Goal: Information Seeking & Learning: Understand process/instructions

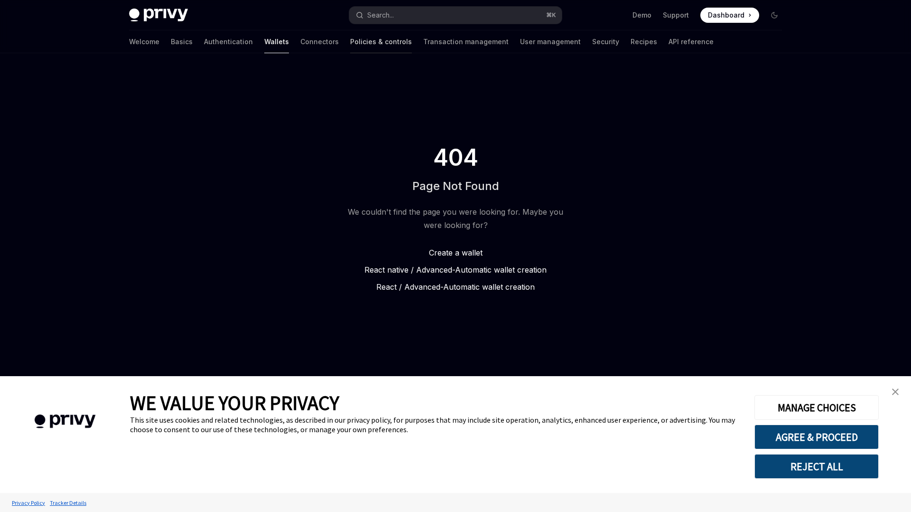
click at [350, 44] on link "Policies & controls" at bounding box center [381, 41] width 62 height 23
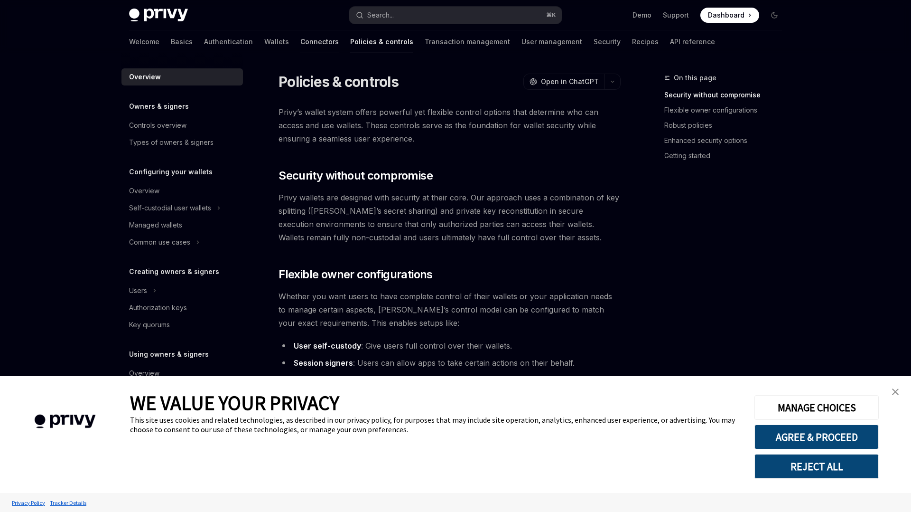
click at [300, 44] on link "Connectors" at bounding box center [319, 41] width 38 height 23
type textarea "*"
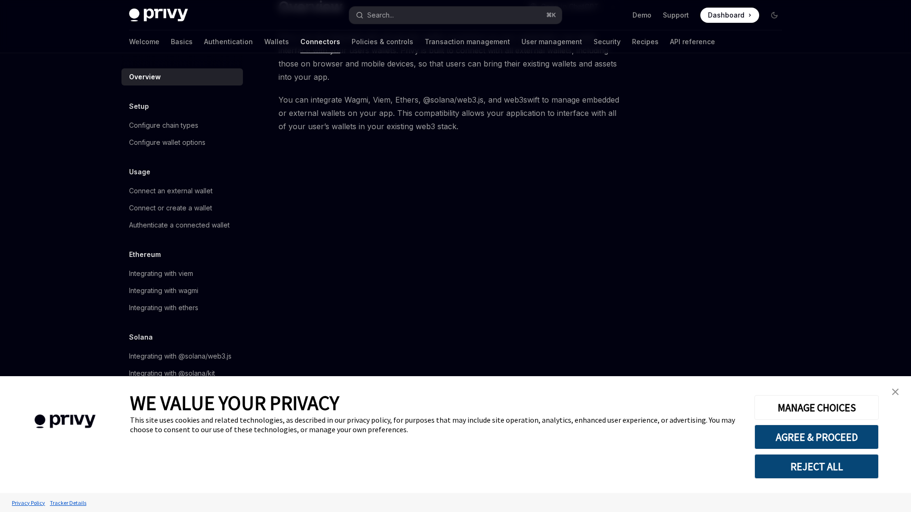
scroll to position [76, 0]
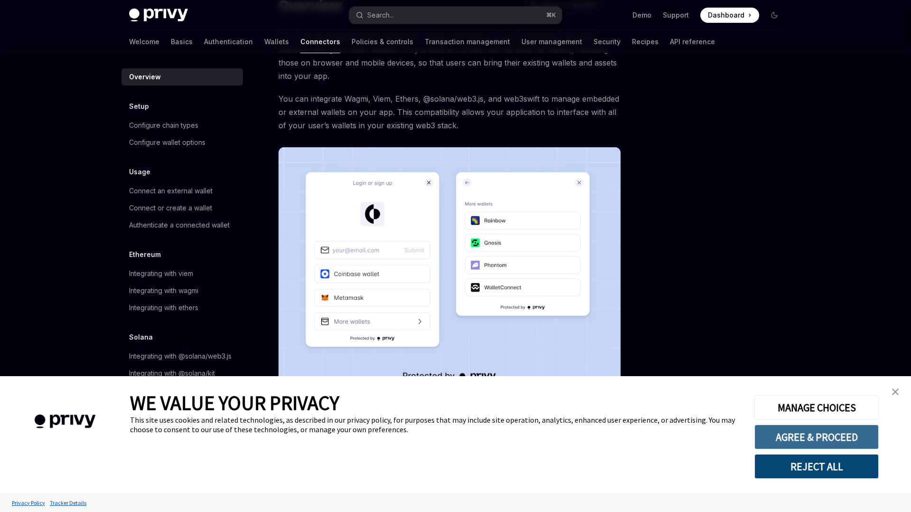
click at [846, 438] on button "AGREE & PROCEED" at bounding box center [816, 436] width 124 height 25
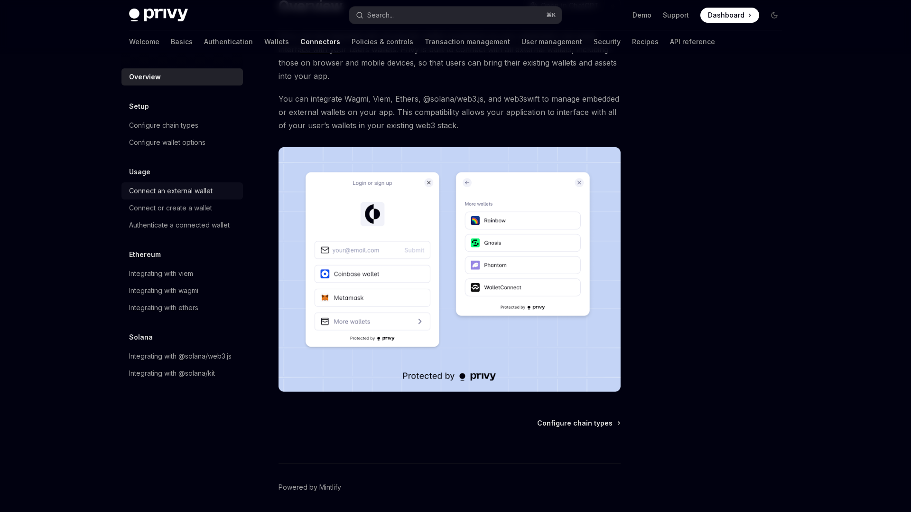
click at [163, 190] on div "Connect an external wallet" at bounding box center [171, 190] width 84 height 11
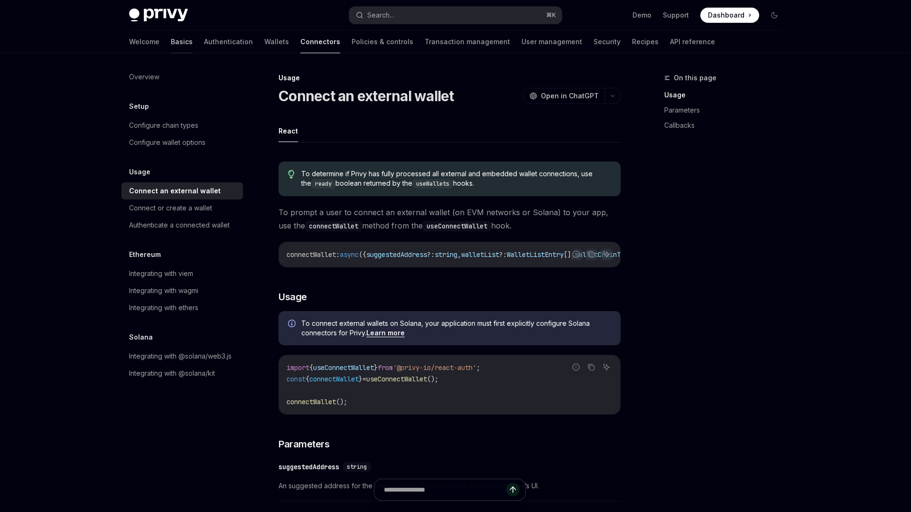
click at [171, 43] on link "Basics" at bounding box center [182, 41] width 22 height 23
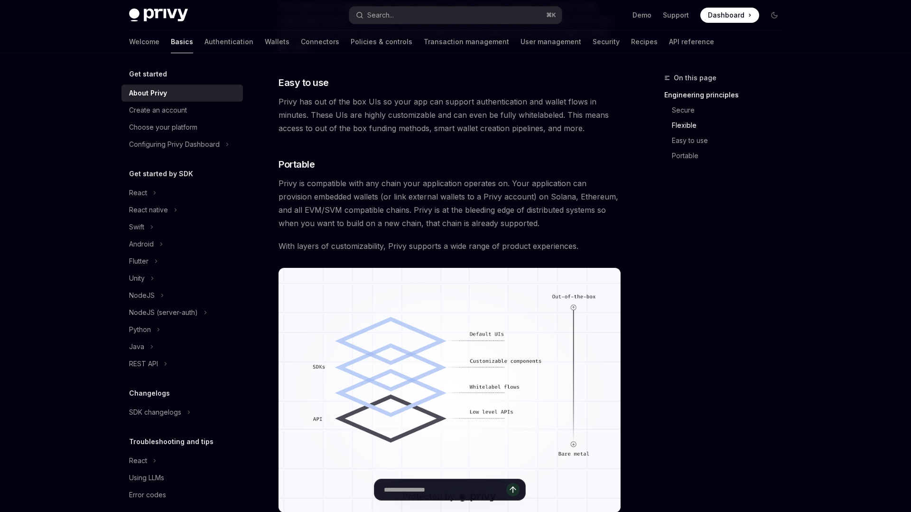
scroll to position [625, 0]
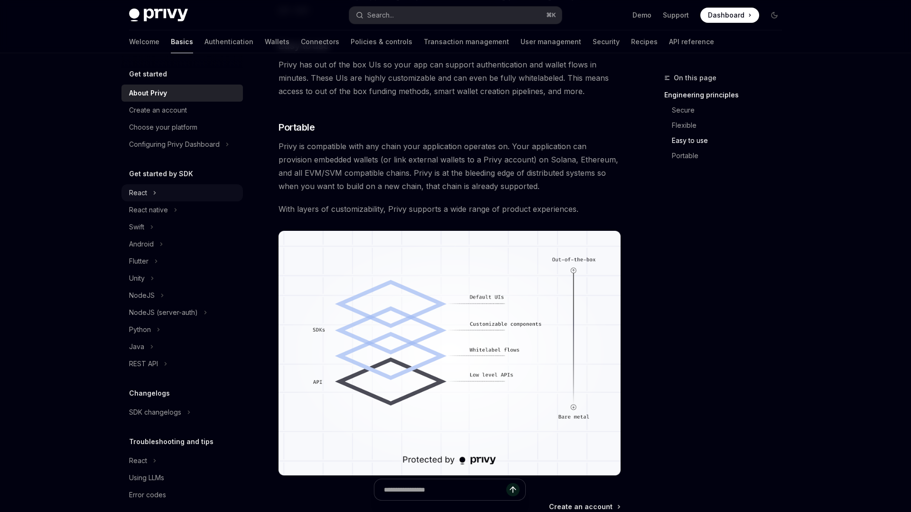
click at [146, 190] on div "React" at bounding box center [138, 192] width 18 height 11
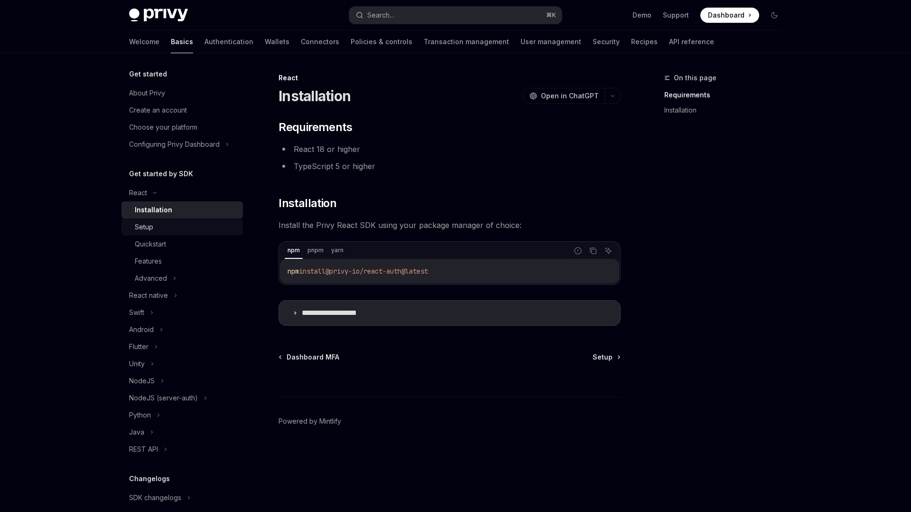
click at [158, 229] on div "Setup" at bounding box center [186, 226] width 102 height 11
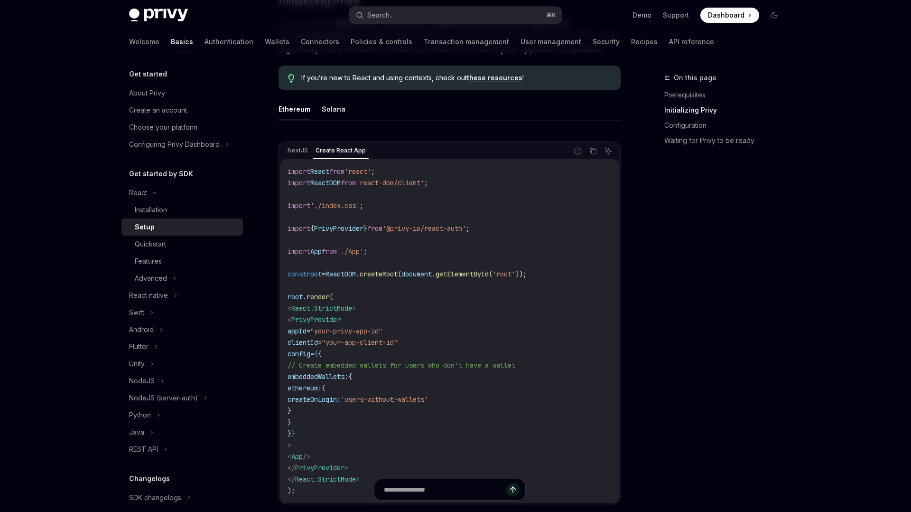
scroll to position [260, 0]
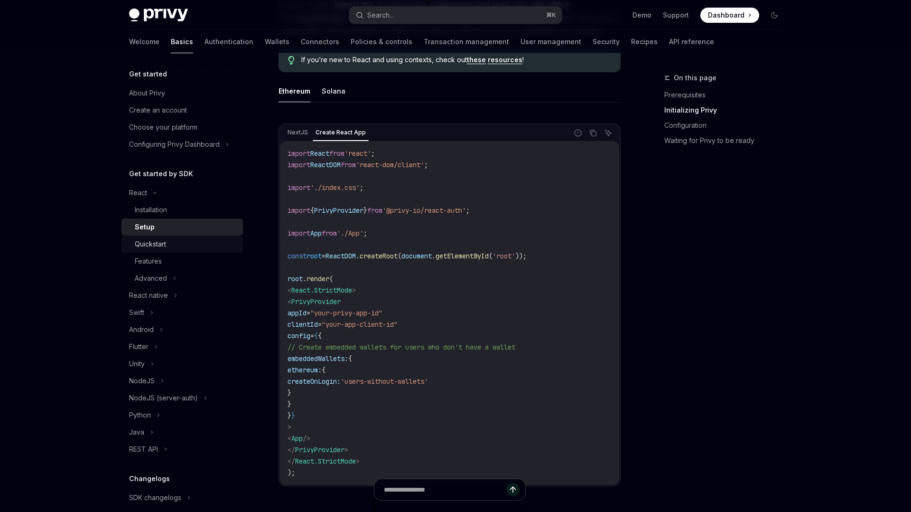
click at [163, 243] on div "Quickstart" at bounding box center [150, 243] width 31 height 11
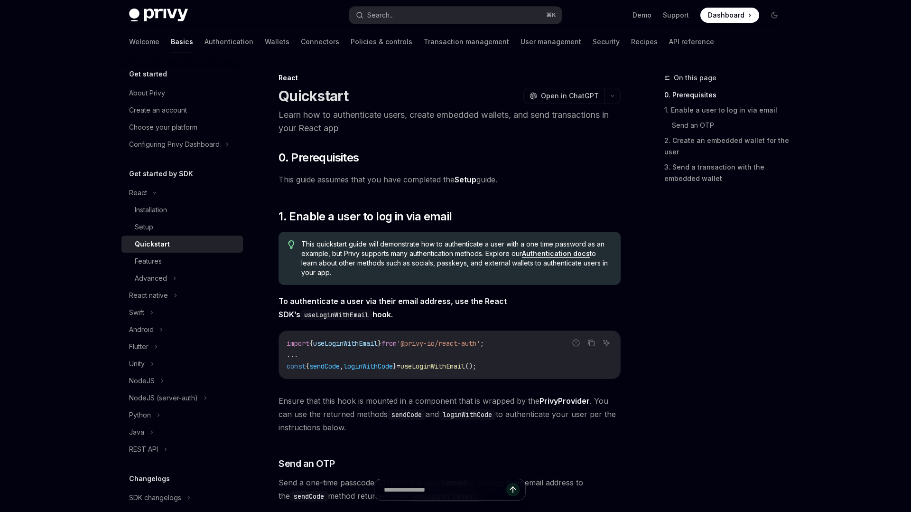
click at [151, 176] on h5 "Get started by SDK" at bounding box center [161, 173] width 64 height 11
click at [145, 178] on div at bounding box center [145, 178] width 0 height 0
click at [165, 174] on h5 "Get started by SDK" at bounding box center [161, 173] width 64 height 11
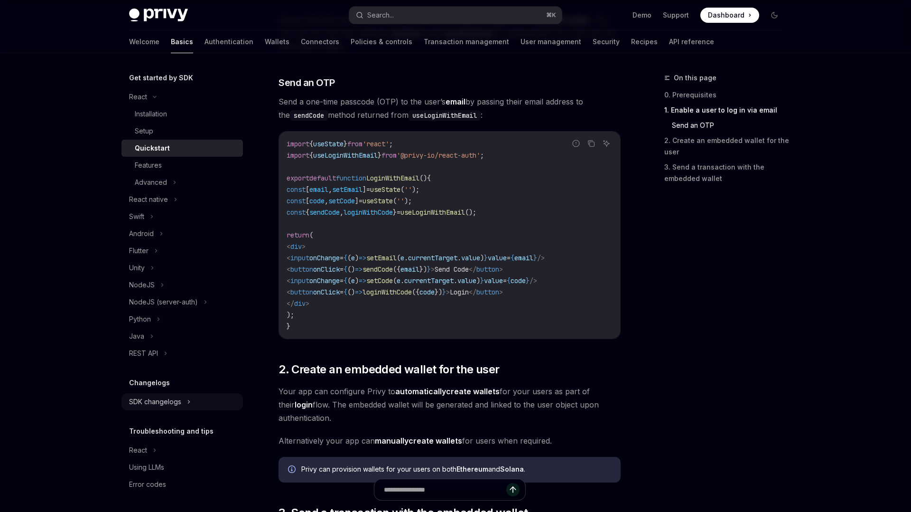
scroll to position [421, 0]
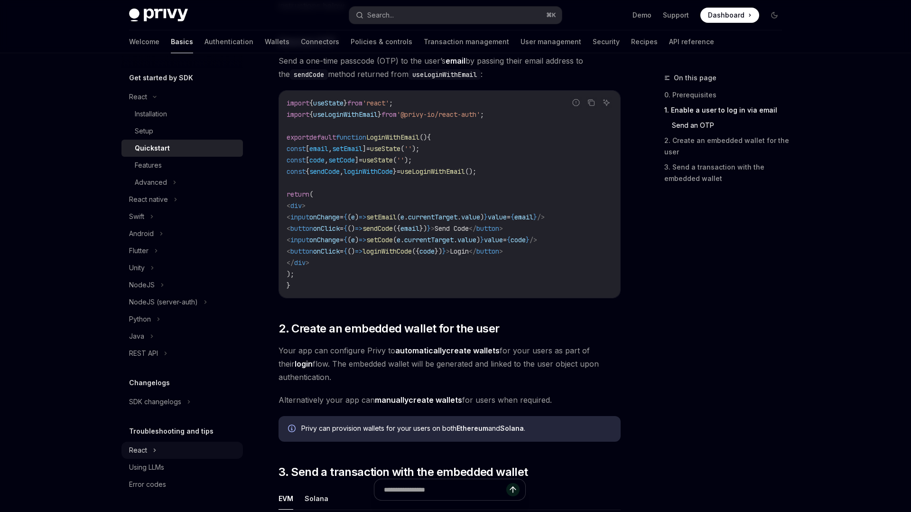
click at [149, 449] on div "React" at bounding box center [181, 449] width 121 height 17
type textarea "*"
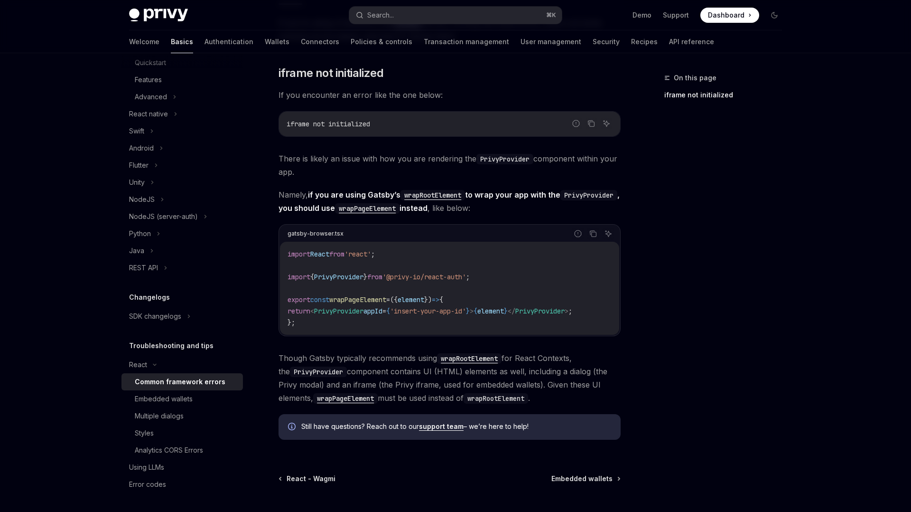
scroll to position [189, 0]
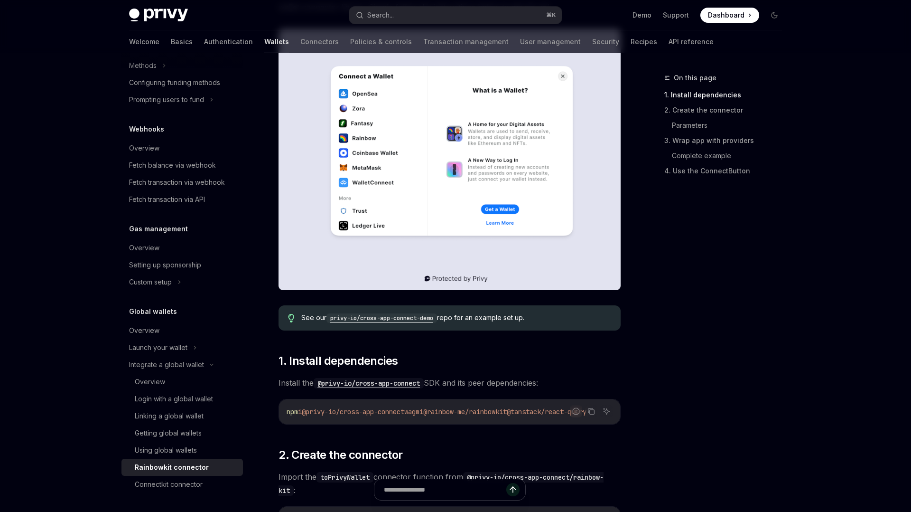
scroll to position [192, 0]
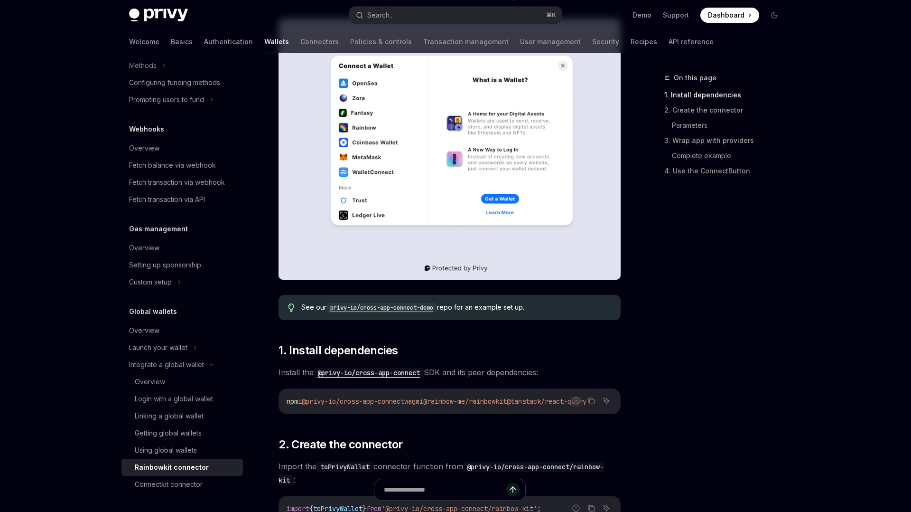
click at [390, 304] on code "privy-io/cross-app-connect-demo" at bounding box center [381, 307] width 111 height 9
click at [393, 11] on div "Search..." at bounding box center [380, 14] width 27 height 11
type input "**********"
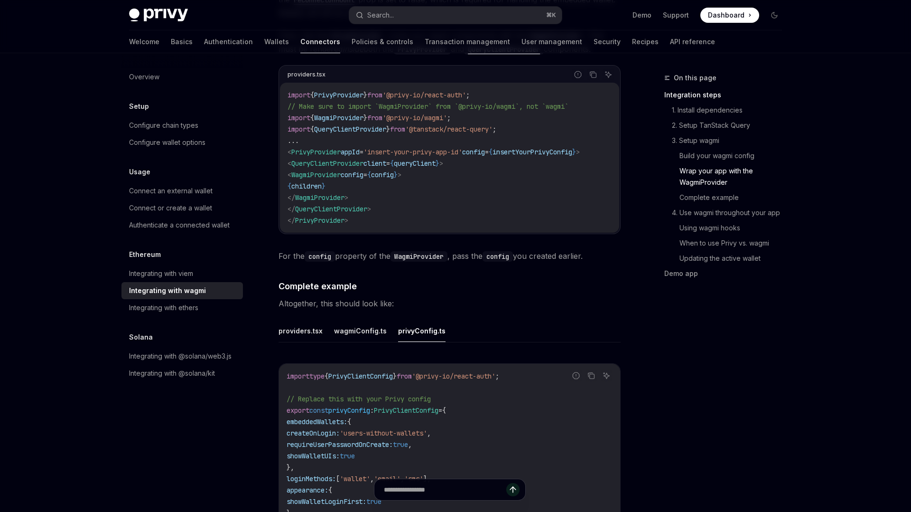
scroll to position [1476, 0]
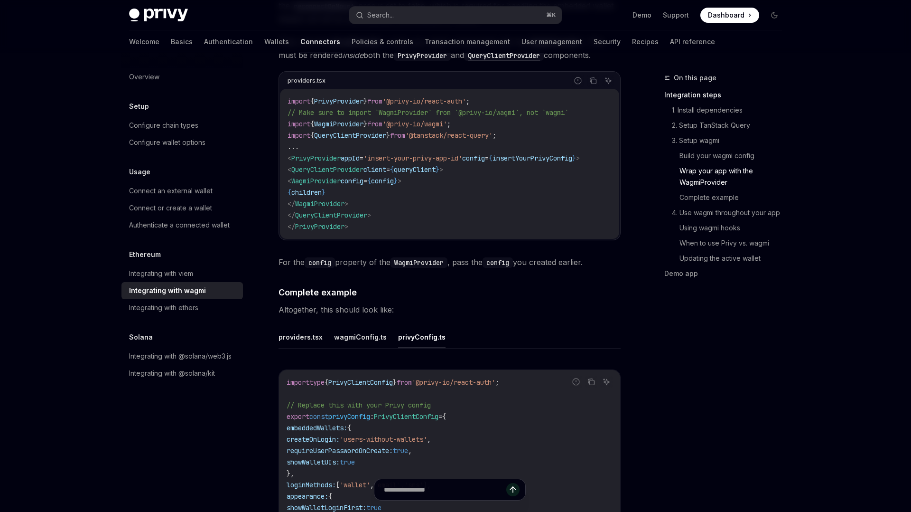
click at [314, 154] on span "PrivyProvider" at bounding box center [315, 158] width 49 height 9
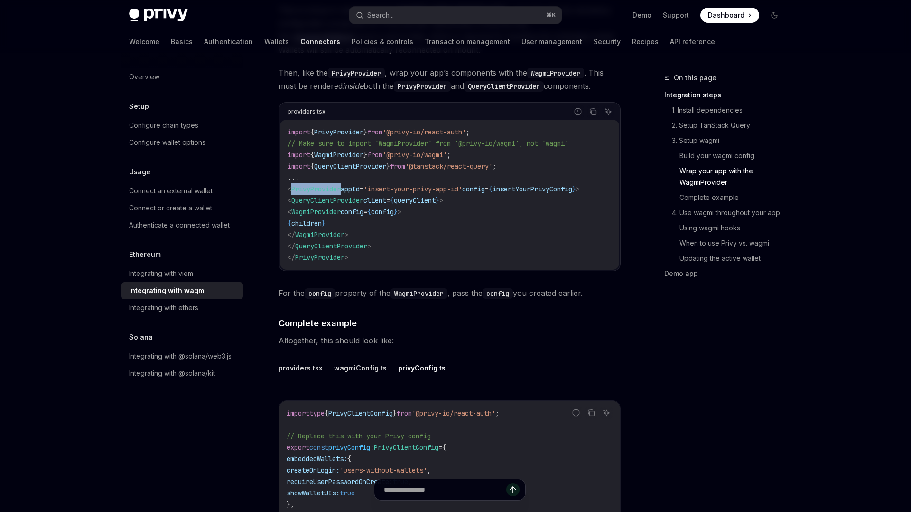
scroll to position [1435, 0]
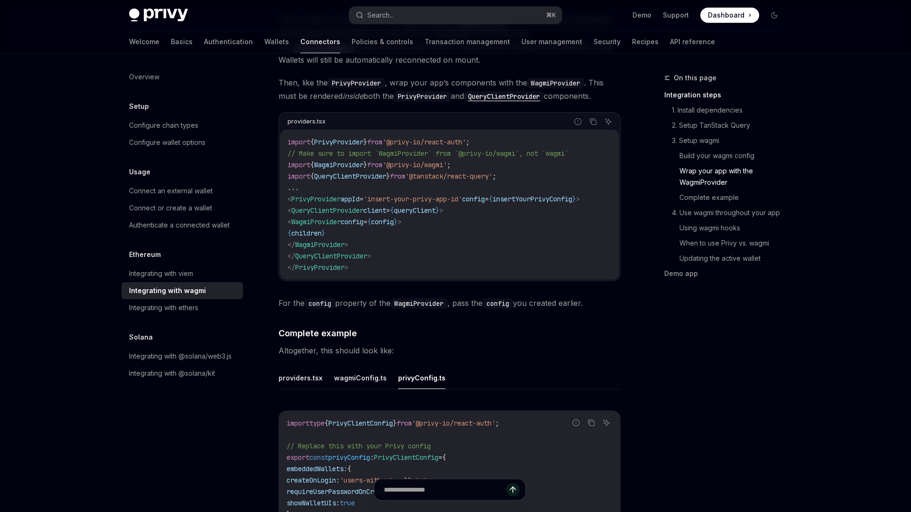
click at [404, 138] on span "'@privy-io/react-auth'" at bounding box center [424, 142] width 84 height 9
click at [466, 138] on span "'@privy-io/react-auth'" at bounding box center [424, 142] width 84 height 9
click at [437, 149] on span "// Make sure to import `WagmiProvider` from `@privy-io/wagmi`, not `wagmi`" at bounding box center [428, 153] width 281 height 9
click at [466, 138] on span "'@privy-io/react-auth'" at bounding box center [424, 142] width 84 height 9
click at [402, 138] on span "'@privy-io/react-auth'" at bounding box center [424, 142] width 84 height 9
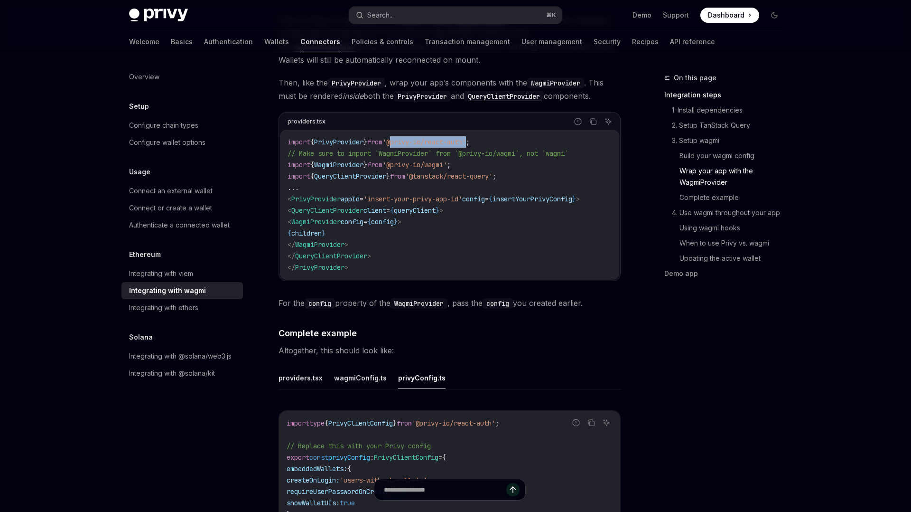
copy span "@privy-io/react-auth"
click at [432, 172] on span "'@tanstack/react-query'" at bounding box center [448, 176] width 87 height 9
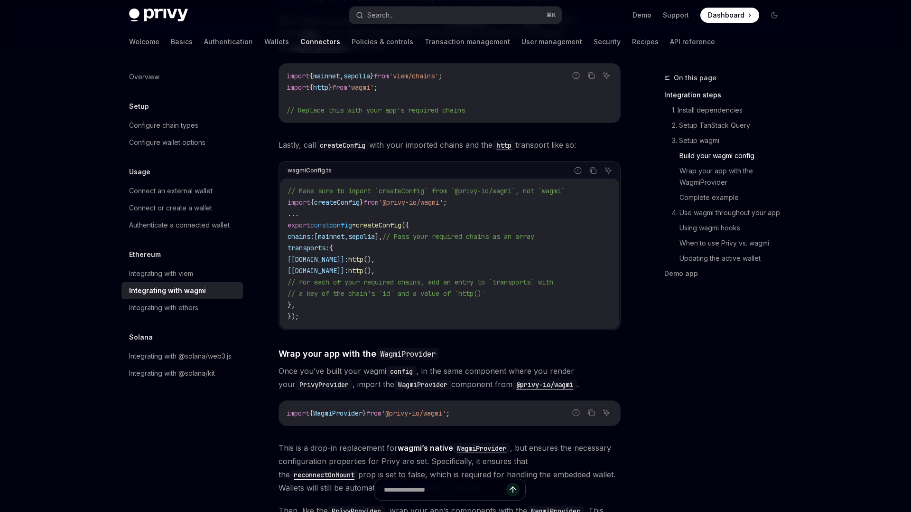
scroll to position [1368, 0]
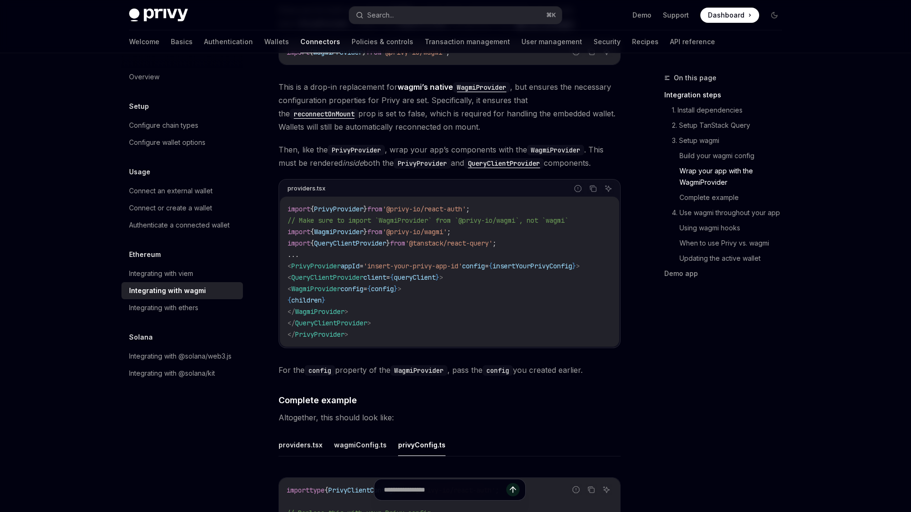
click at [523, 261] on span "insertYourPrivyConfig" at bounding box center [533, 265] width 80 height 9
copy span "insertYourPrivyConfig"
click at [461, 276] on code "import { PrivyProvider } from '@privy-io/react-auth' ; // Make sure to import `…" at bounding box center [450, 271] width 324 height 137
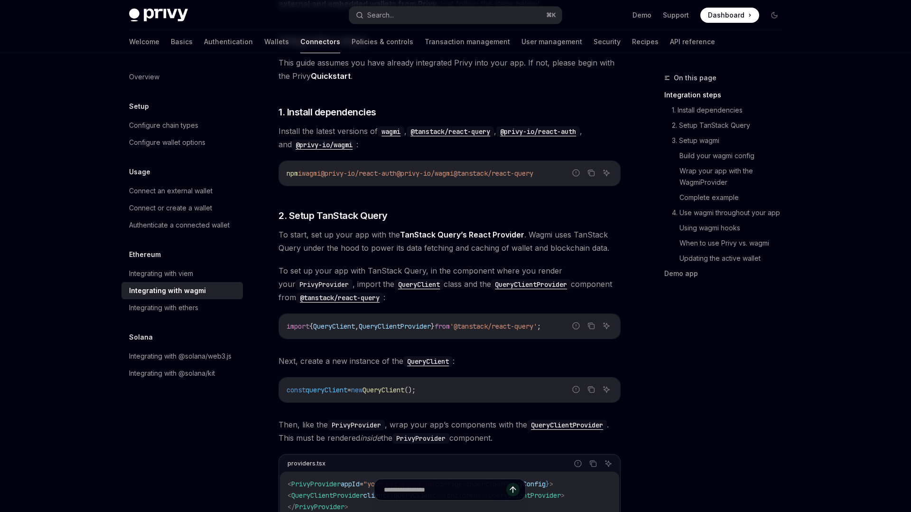
scroll to position [165, 0]
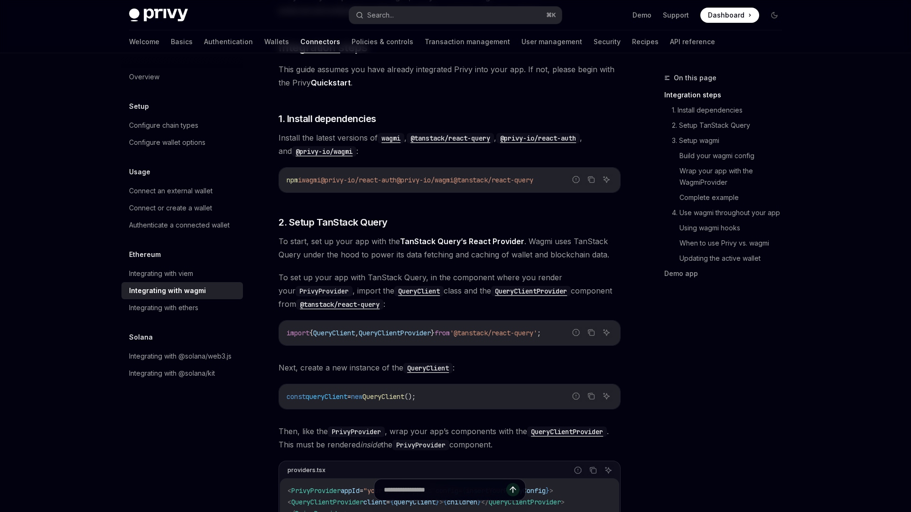
click at [454, 178] on span "@privy-io/wagmi" at bounding box center [425, 180] width 57 height 9
drag, startPoint x: 424, startPoint y: 180, endPoint x: 480, endPoint y: 178, distance: 55.6
click at [480, 178] on span "npm i wagmi @privy-io/react-auth @privy-io/wagmi @tanstack/react-query" at bounding box center [410, 180] width 247 height 9
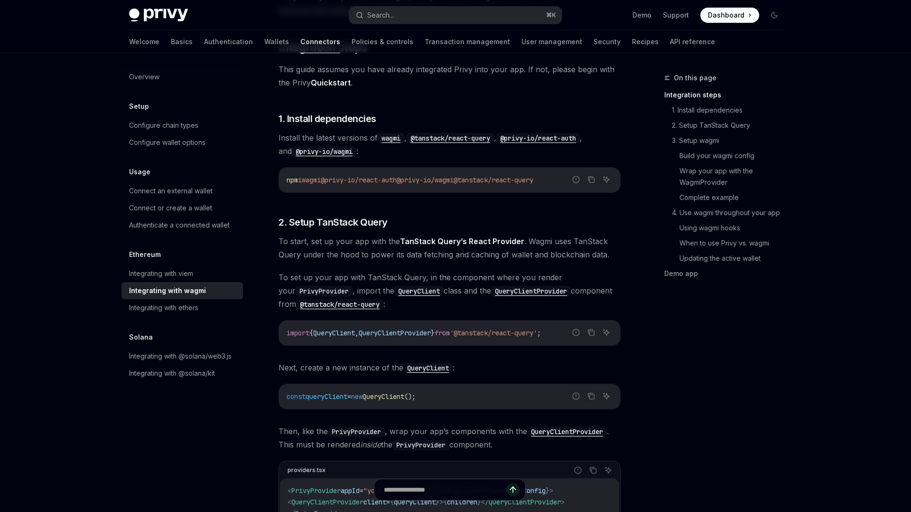
copy span "rivy-io/wagmi"
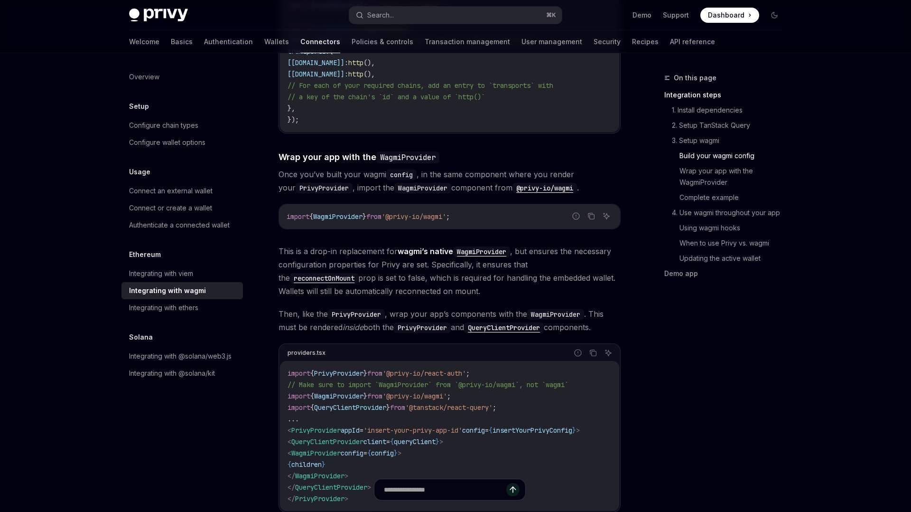
scroll to position [1205, 0]
click at [432, 269] on span "This is a drop-in replacement for wagmi’s native WagmiProvider , but ensures th…" at bounding box center [450, 269] width 342 height 53
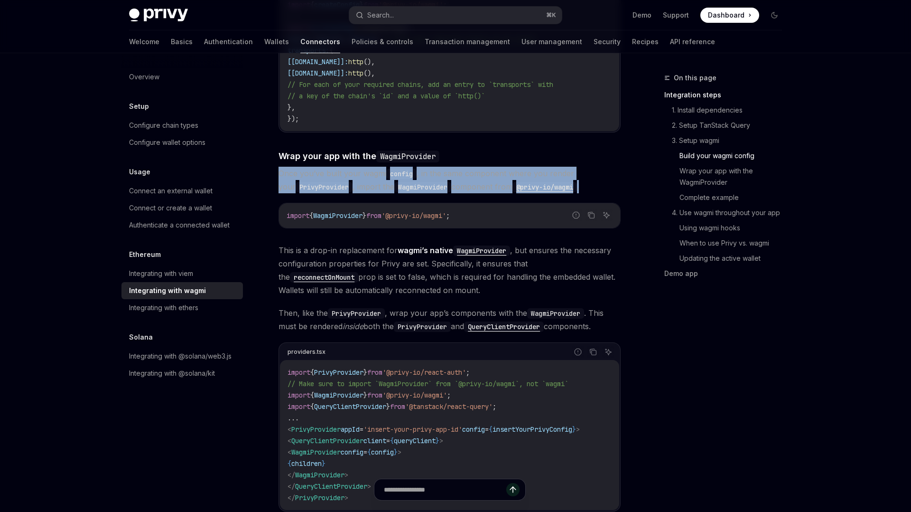
drag, startPoint x: 590, startPoint y: 175, endPoint x: 279, endPoint y: 155, distance: 311.9
click at [279, 155] on div "Wagmi is a set of React hooks for interfacing with Ethereum wallets, allowing y…" at bounding box center [450, 323] width 342 height 2816
click at [273, 145] on div at bounding box center [273, 145] width 0 height 0
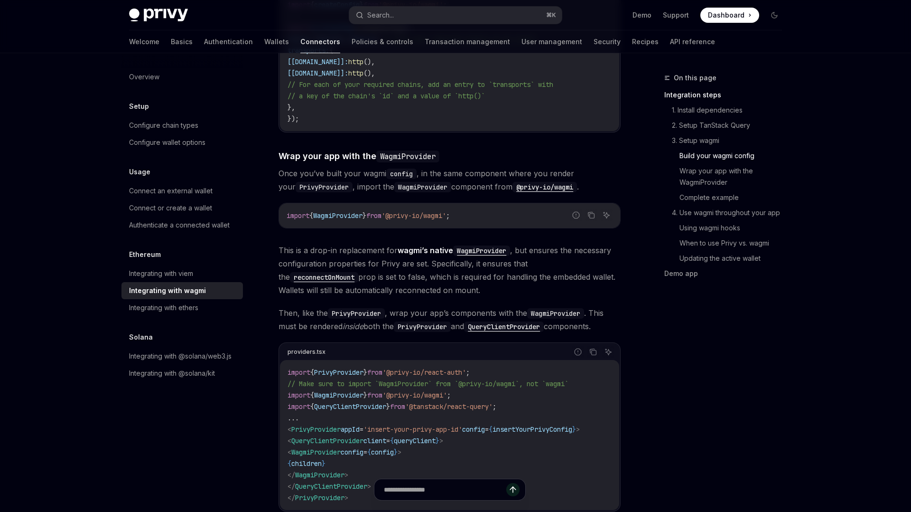
click at [589, 178] on span "Once you’ve built your wagmi config , in the same component where you render yo…" at bounding box center [450, 180] width 342 height 27
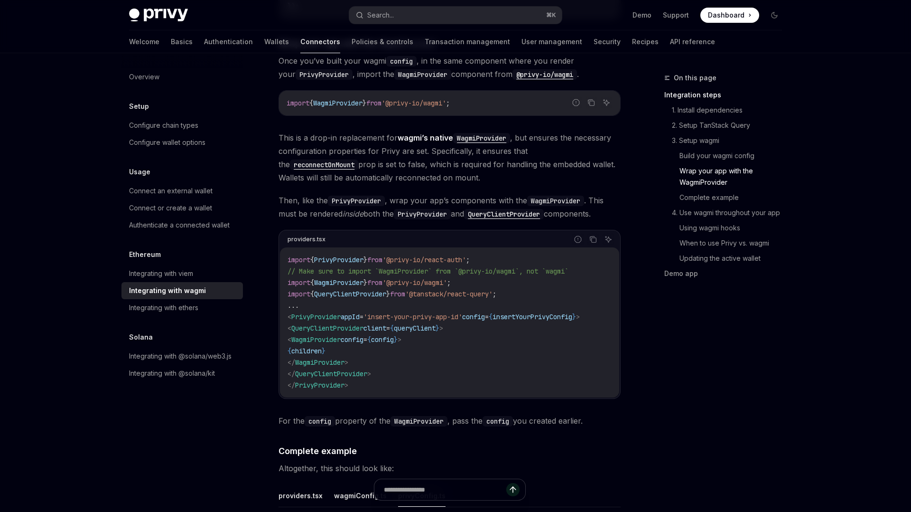
scroll to position [1318, 0]
click at [350, 98] on span "WagmiProvider" at bounding box center [337, 102] width 49 height 9
copy span "WagmiProvider"
click at [363, 254] on span "PrivyProvider" at bounding box center [338, 258] width 49 height 9
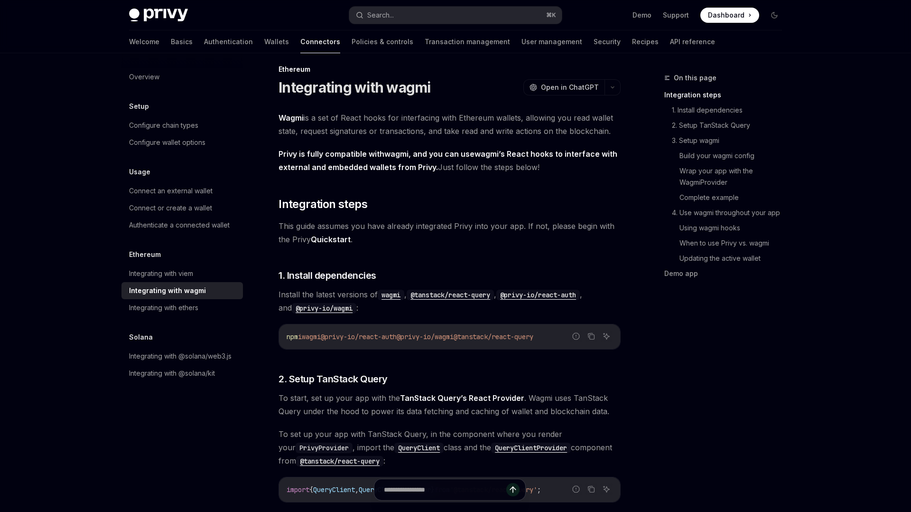
scroll to position [0, 0]
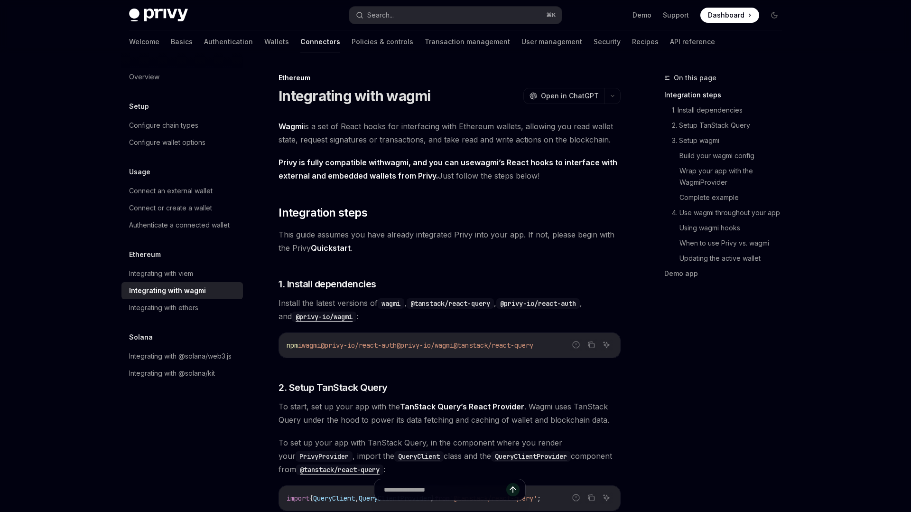
click at [386, 93] on h1 "Integrating with wagmi" at bounding box center [355, 95] width 152 height 17
click at [386, 92] on h1 "Integrating with wagmi" at bounding box center [355, 95] width 152 height 17
click at [380, 74] on div at bounding box center [380, 74] width 0 height 0
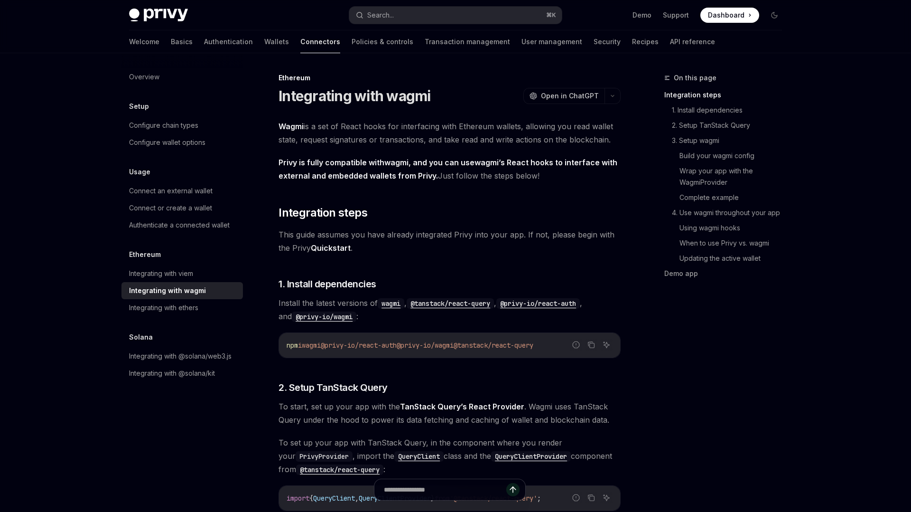
drag, startPoint x: 544, startPoint y: 173, endPoint x: 281, endPoint y: 122, distance: 267.6
click at [372, 130] on span "Wagmi is a set of React hooks for interfacing with Ethereum wallets, allowing y…" at bounding box center [450, 133] width 342 height 27
click at [360, 125] on span "Wagmi is a set of React hooks for interfacing with Ethereum wallets, allowing y…" at bounding box center [450, 133] width 342 height 27
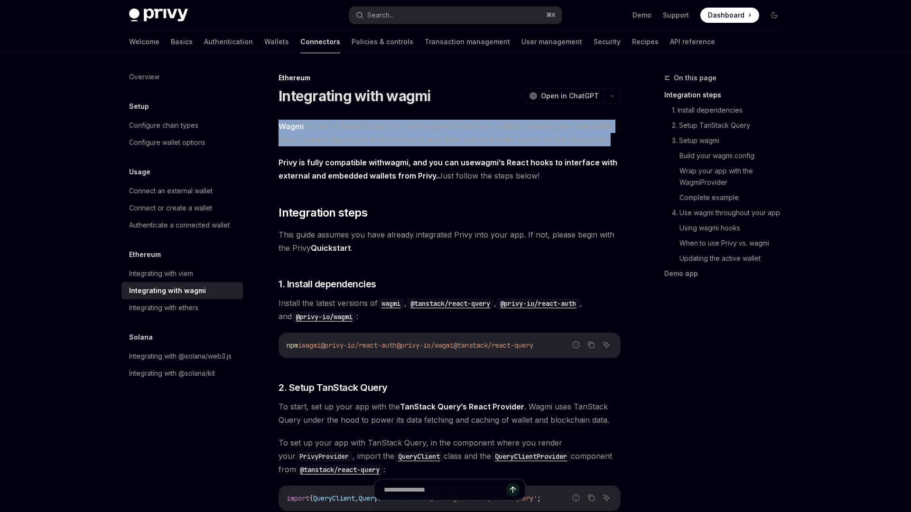
click at [360, 125] on span "Wagmi is a set of React hooks for interfacing with Ethereum wallets, allowing y…" at bounding box center [450, 133] width 342 height 27
click at [354, 108] on div at bounding box center [354, 108] width 0 height 0
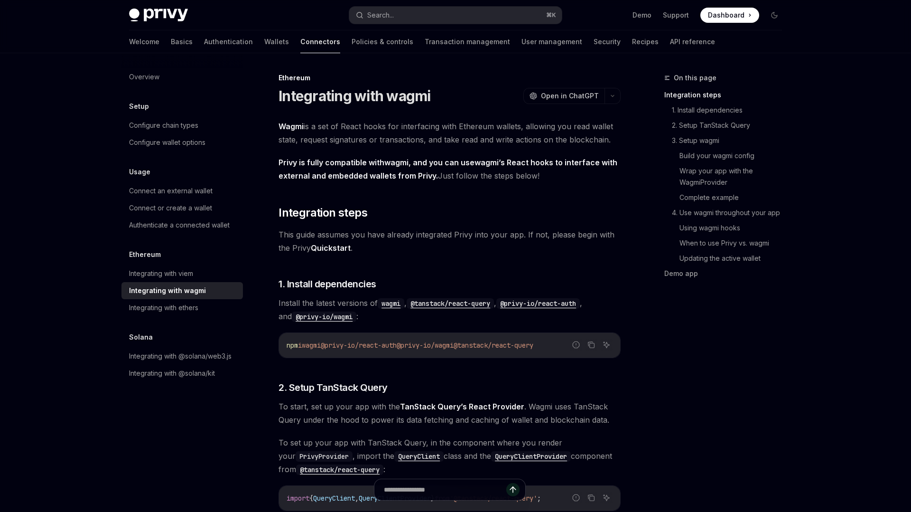
click at [301, 287] on span "1. Install dependencies" at bounding box center [328, 283] width 98 height 13
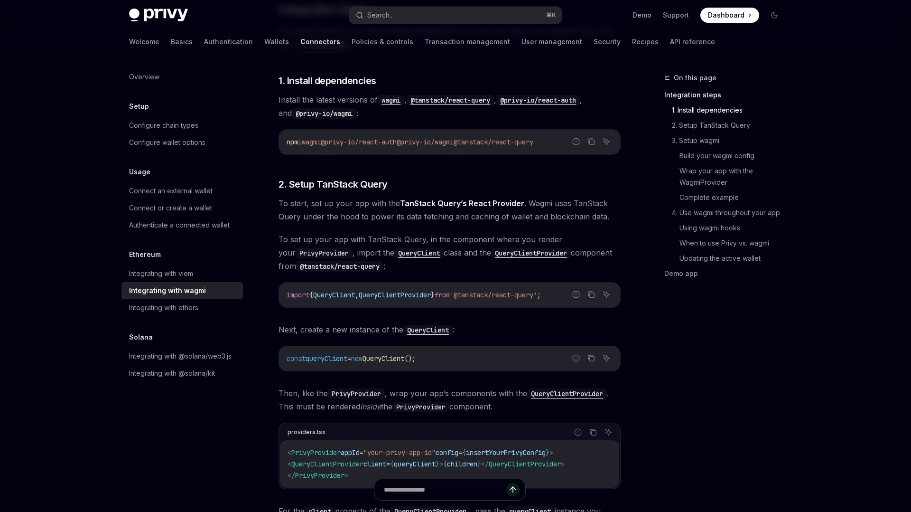
scroll to position [205, 0]
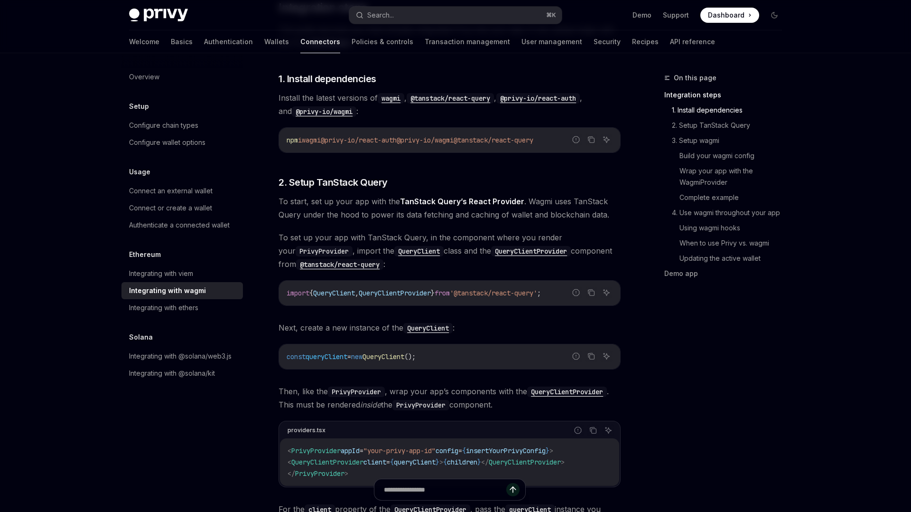
click at [312, 141] on span "wagmi" at bounding box center [311, 140] width 19 height 9
click at [566, 140] on code "npm i wagmi @privy-io/react-auth @privy-io/wagmi @tanstack/react-query" at bounding box center [450, 139] width 326 height 11
copy span "wagmi @privy-io/react-auth @privy-io/wagmi @tanstack/react-query"
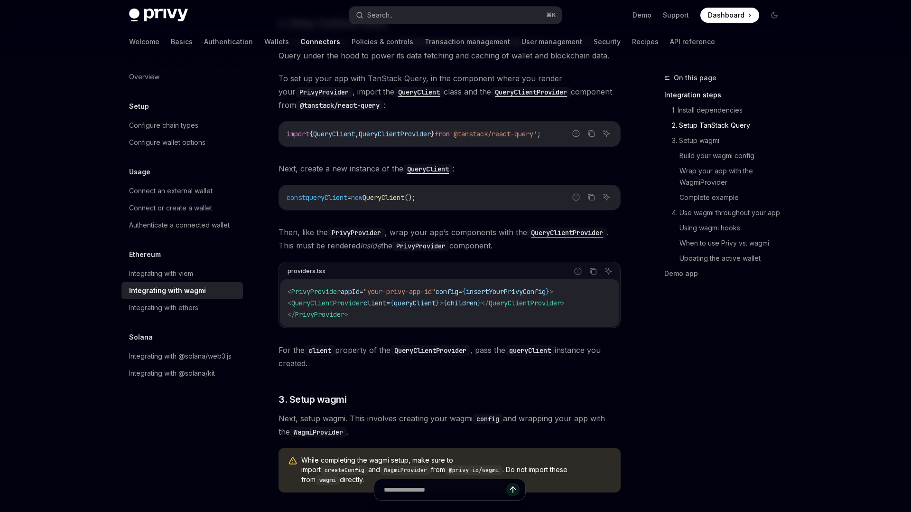
scroll to position [366, 0]
click at [516, 290] on span "insertYourPrivyConfig" at bounding box center [506, 289] width 80 height 9
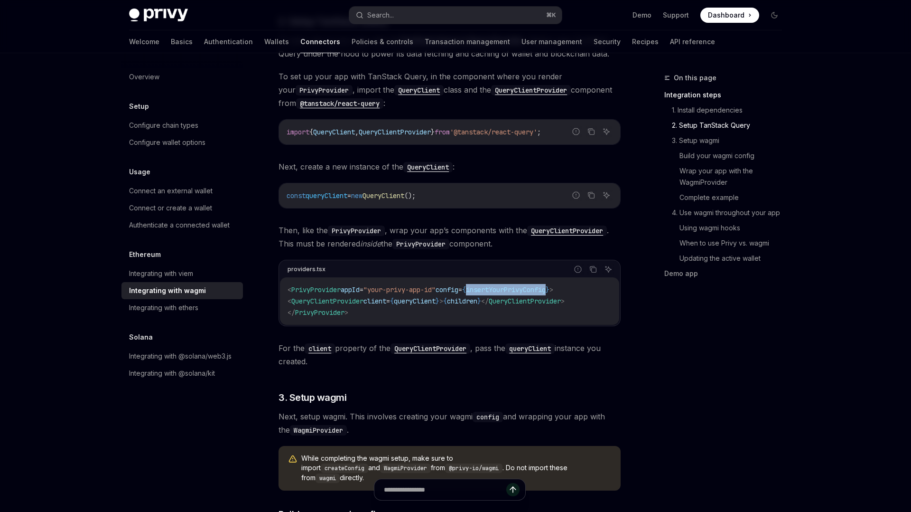
click at [515, 290] on span "insertYourPrivyConfig" at bounding box center [506, 289] width 80 height 9
click at [458, 290] on span "config" at bounding box center [447, 289] width 23 height 9
click at [501, 290] on span "insertYourPrivyConfig" at bounding box center [506, 289] width 80 height 9
copy span "insertYourPrivyConfig"
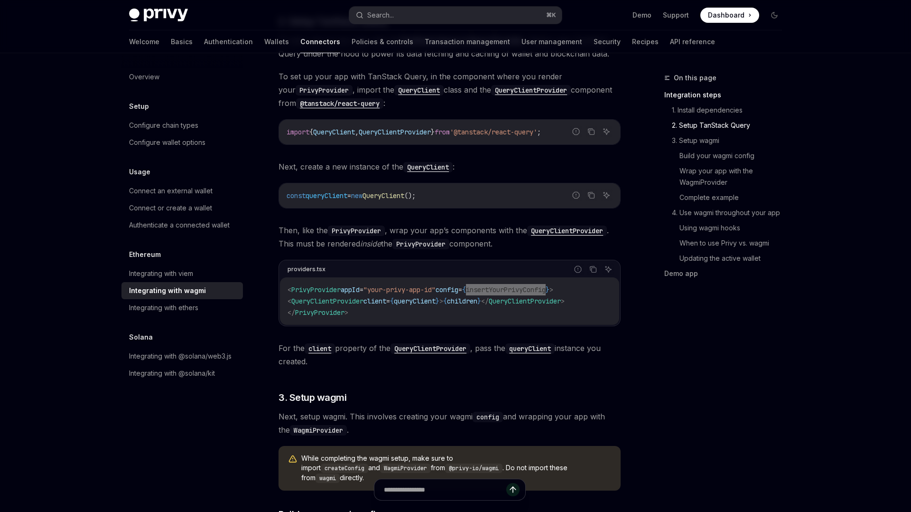
scroll to position [1368, 0]
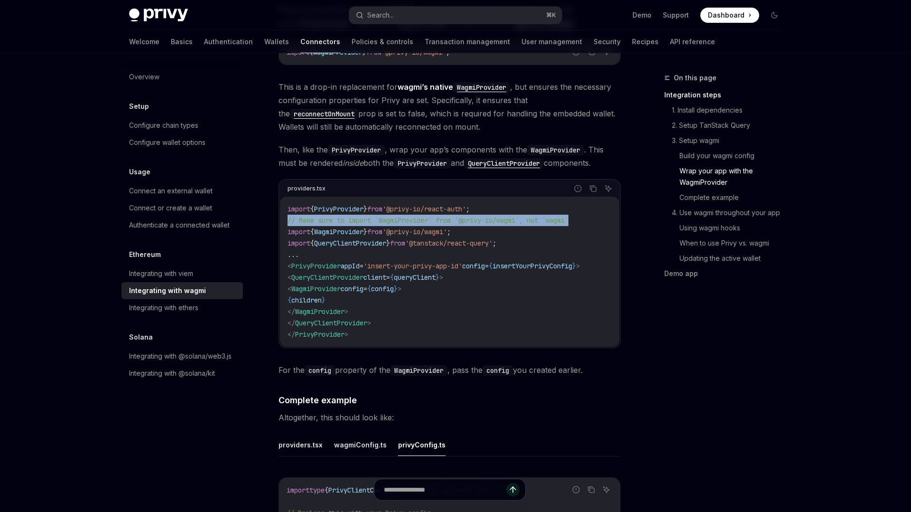
drag, startPoint x: 287, startPoint y: 207, endPoint x: 585, endPoint y: 213, distance: 297.6
click at [585, 213] on code "import { PrivyProvider } from '@privy-io/react-auth' ; // Make sure to import `…" at bounding box center [450, 271] width 324 height 137
click at [578, 215] on div at bounding box center [578, 215] width 0 height 0
click at [560, 216] on span "// Make sure to import `WagmiProvider` from `@privy-io/wagmi`, not `wagmi`" at bounding box center [428, 220] width 281 height 9
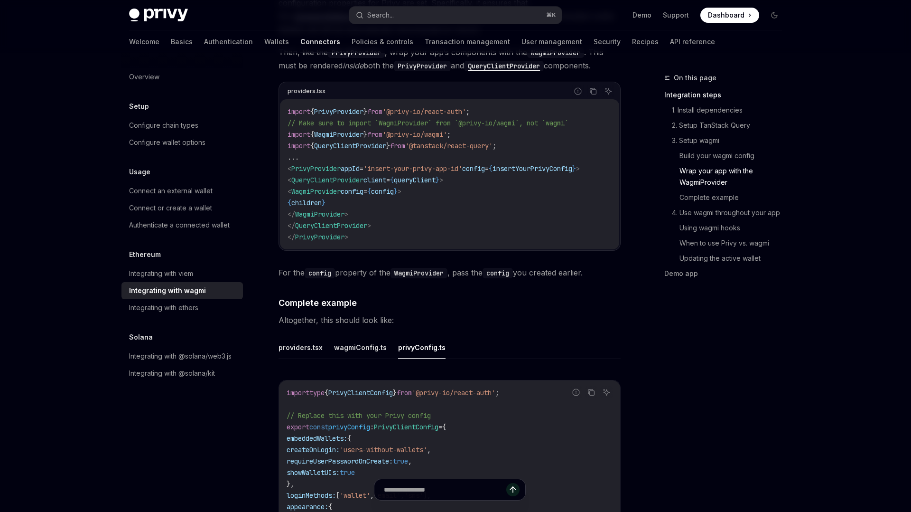
scroll to position [1500, 0]
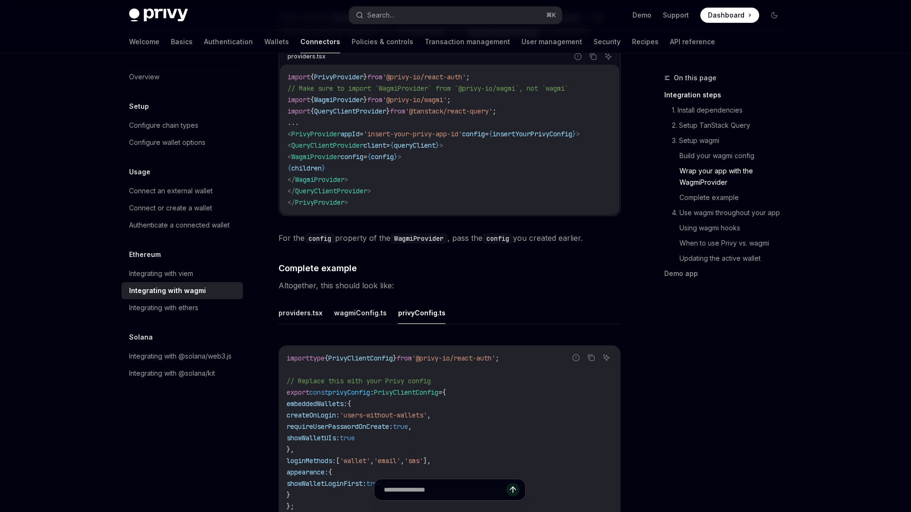
click at [495, 353] on span "'@privy-io/react-auth'" at bounding box center [454, 357] width 84 height 9
copy code "import type { PrivyClientConfig } from '@privy-io/react-auth' ;"
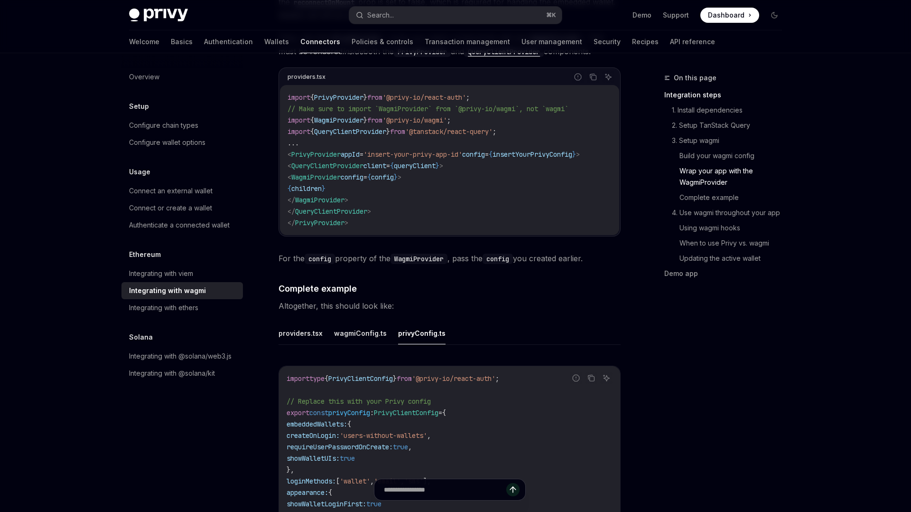
scroll to position [1476, 0]
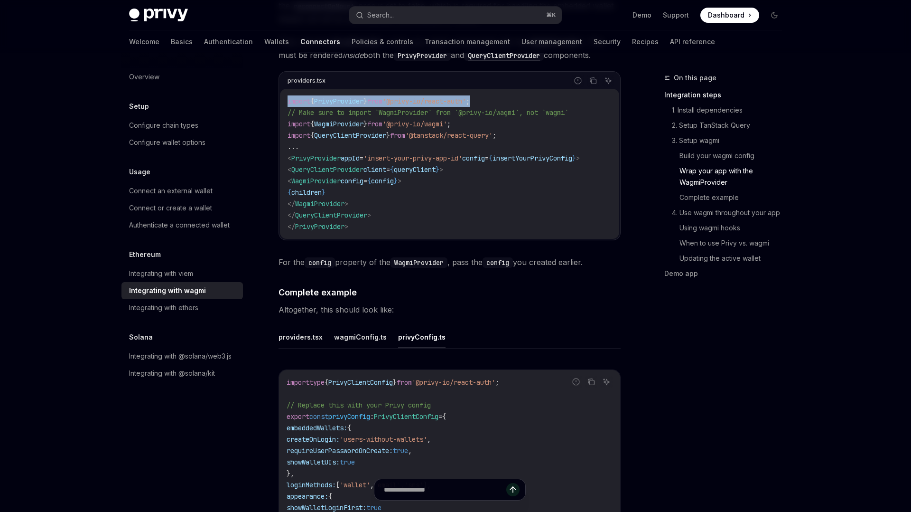
drag, startPoint x: 500, startPoint y: 91, endPoint x: 283, endPoint y: 95, distance: 216.9
click at [283, 95] on div "import { PrivyProvider } from '@privy-io/react-auth' ; // Make sure to import `…" at bounding box center [449, 164] width 339 height 150
copy span "import { PrivyProvider } from '@privy-io/react-auth' ;"
click at [355, 120] on span "WagmiProvider" at bounding box center [338, 124] width 49 height 9
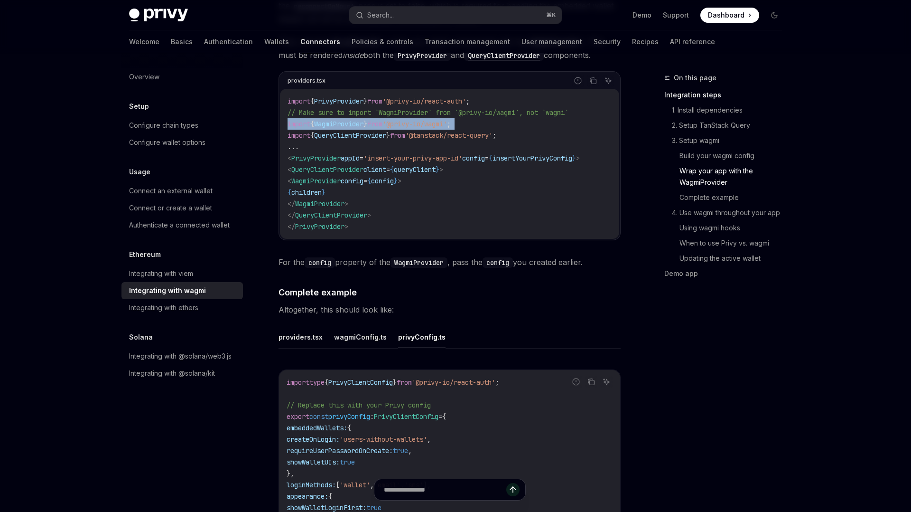
click at [355, 120] on span "WagmiProvider" at bounding box center [338, 124] width 49 height 9
copy code "import { WagmiProvider } from '@privy-io/wagmi' ;"
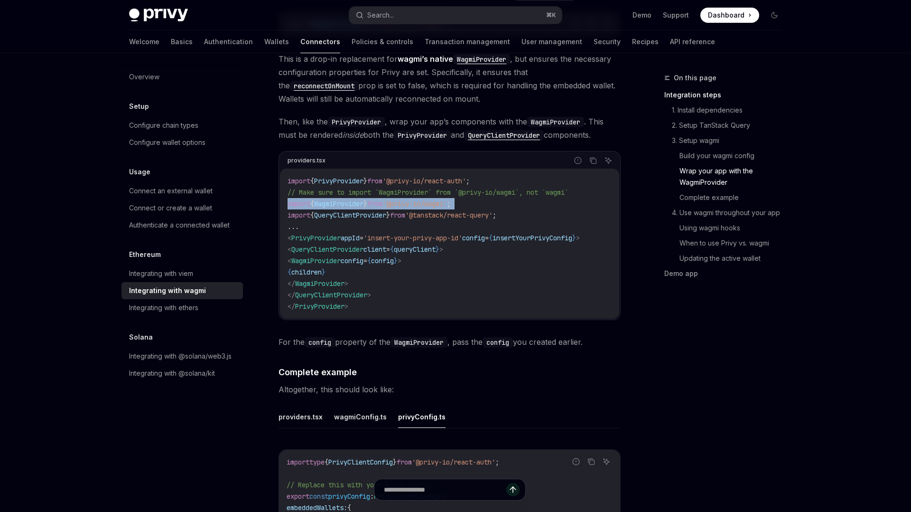
scroll to position [1348, 0]
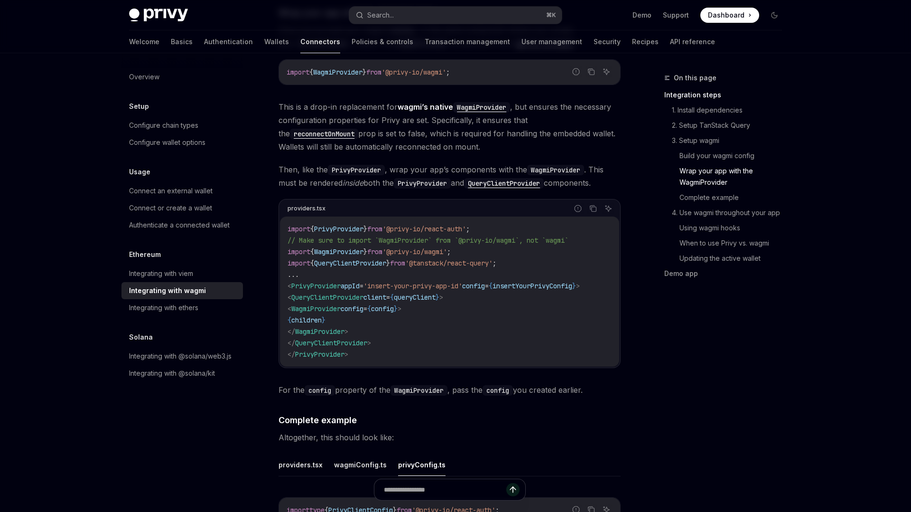
click at [438, 259] on code "import { PrivyProvider } from '@privy-io/react-auth' ; // Make sure to import `…" at bounding box center [450, 291] width 324 height 137
click at [438, 295] on code "import { PrivyProvider } from '@privy-io/react-auth' ; // Make sure to import `…" at bounding box center [450, 291] width 324 height 137
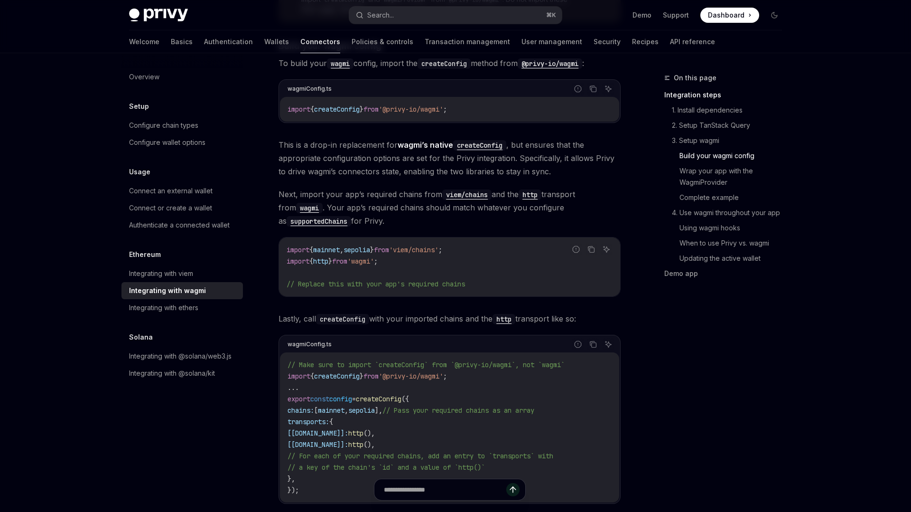
scroll to position [830, 0]
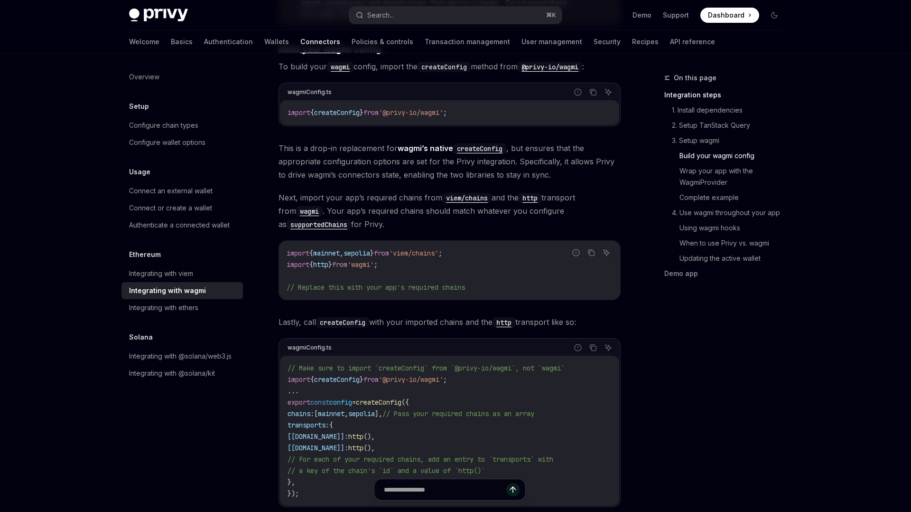
click at [411, 363] on span "// Make sure to import `createConfig` from `@privy-io/wagmi`, not `wagmi`" at bounding box center [426, 367] width 277 height 9
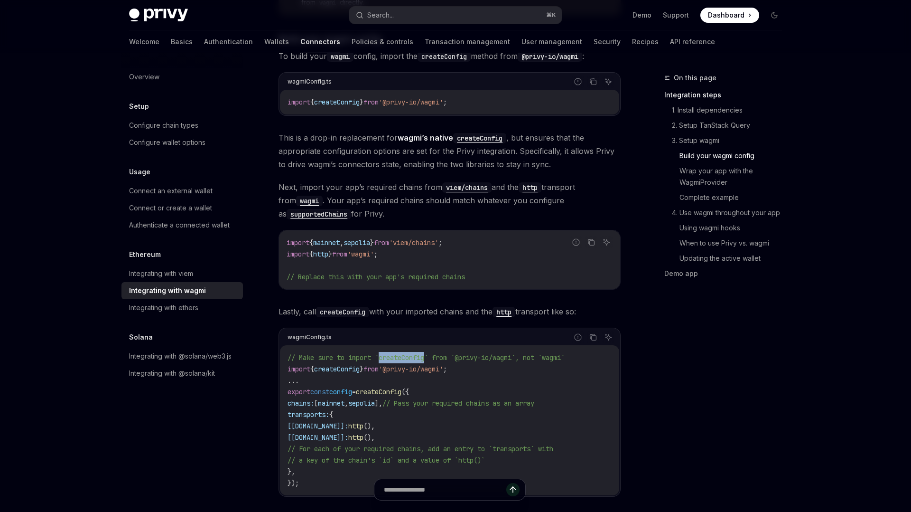
scroll to position [843, 0]
drag, startPoint x: 399, startPoint y: 89, endPoint x: 424, endPoint y: 88, distance: 25.2
click at [424, 96] on span "'@privy-io/wagmi'" at bounding box center [411, 100] width 65 height 9
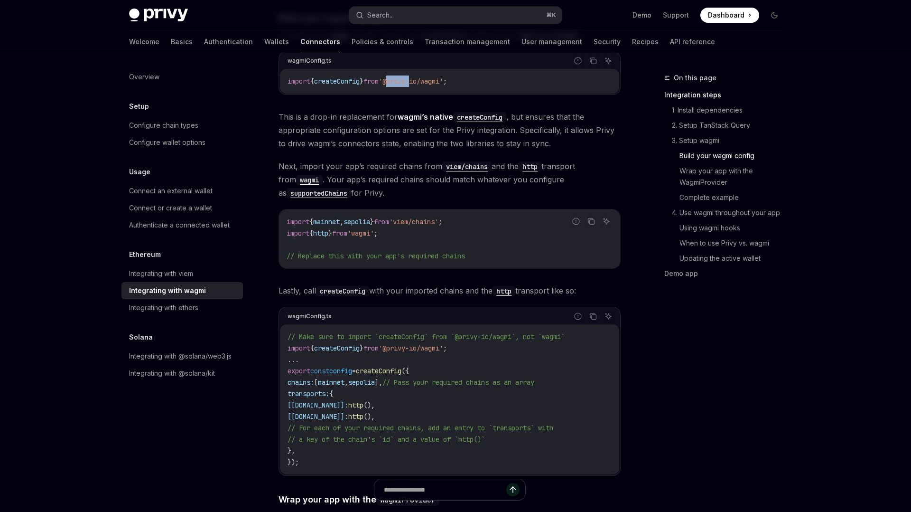
scroll to position [880, 0]
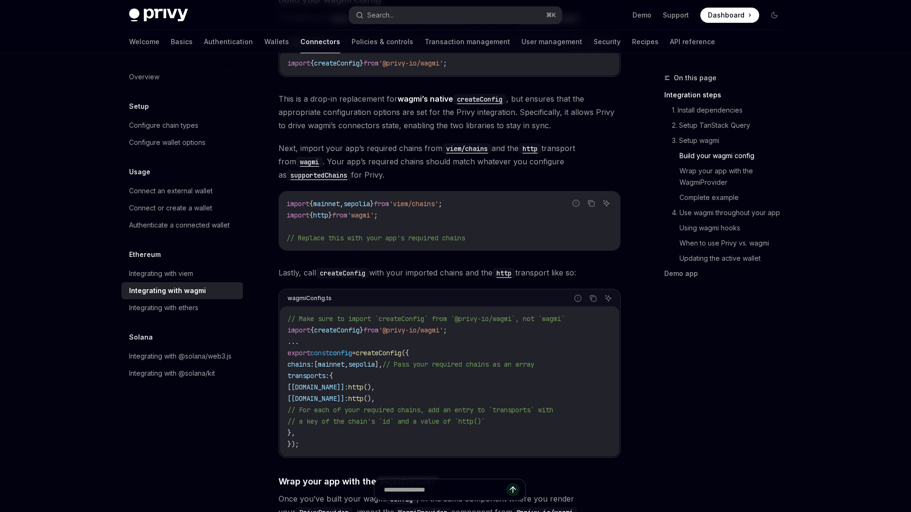
click at [395, 326] on span "'@privy-io/wagmi'" at bounding box center [411, 330] width 65 height 9
copy code "import { createConfig } from '@privy-io/wagmi' ;"
click at [363, 394] on span "http" at bounding box center [355, 398] width 15 height 9
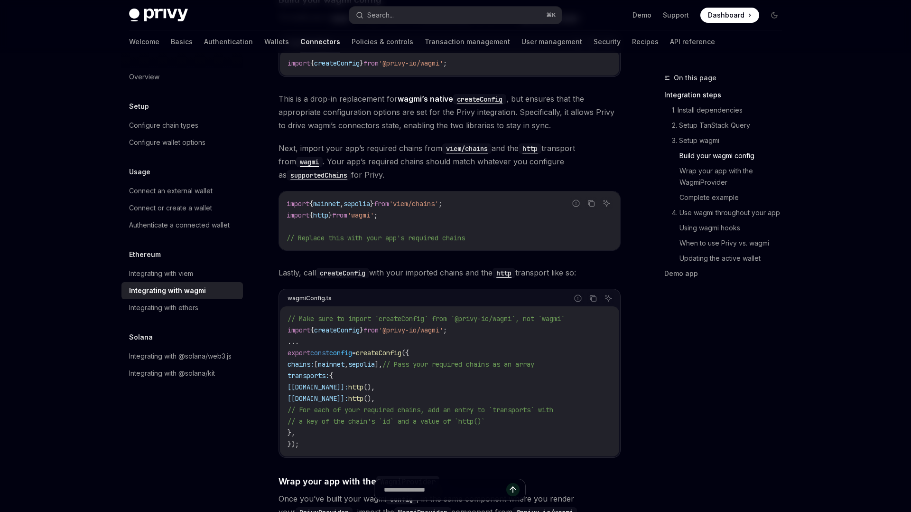
scroll to position [843, 0]
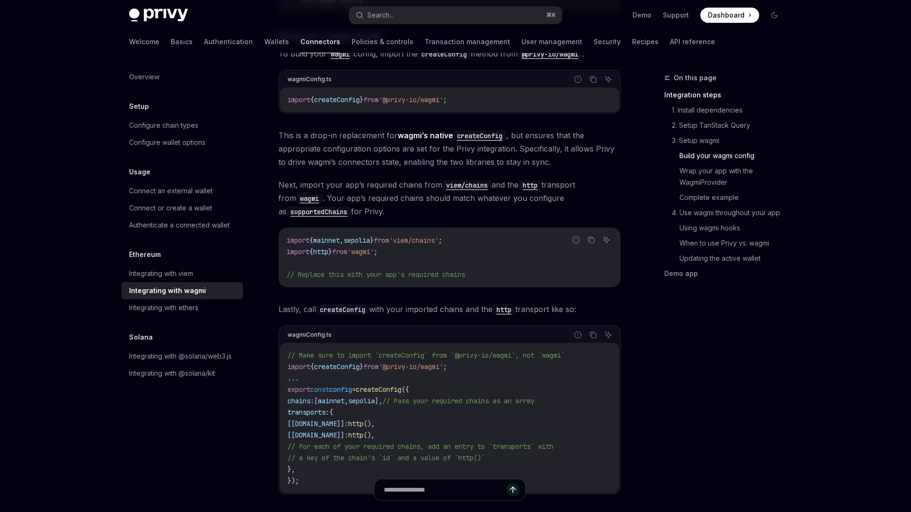
click at [345, 270] on span "// Replace this with your app's required chains" at bounding box center [376, 274] width 178 height 9
click at [339, 269] on div at bounding box center [339, 269] width 0 height 0
click at [376, 302] on span "Lastly, call createConfig with your imported chains and the http transport like…" at bounding box center [450, 308] width 342 height 13
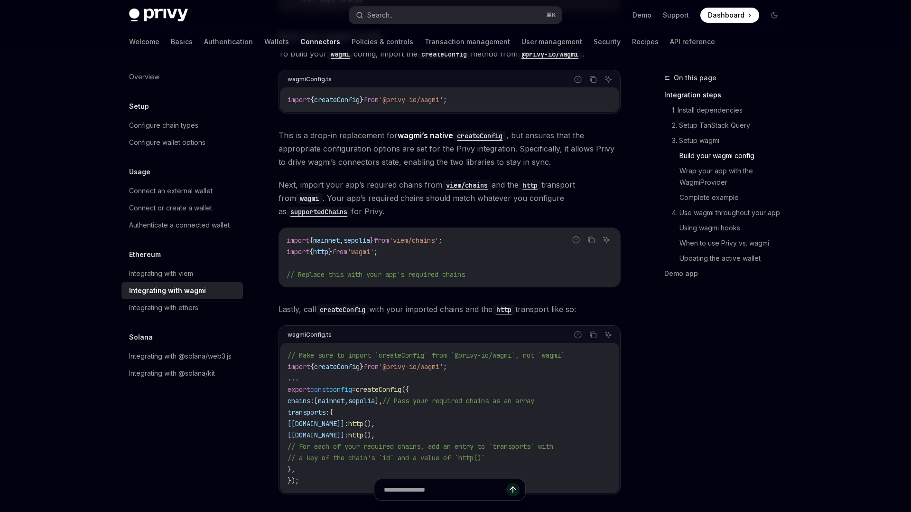
click at [348, 304] on code "createConfig" at bounding box center [342, 309] width 53 height 10
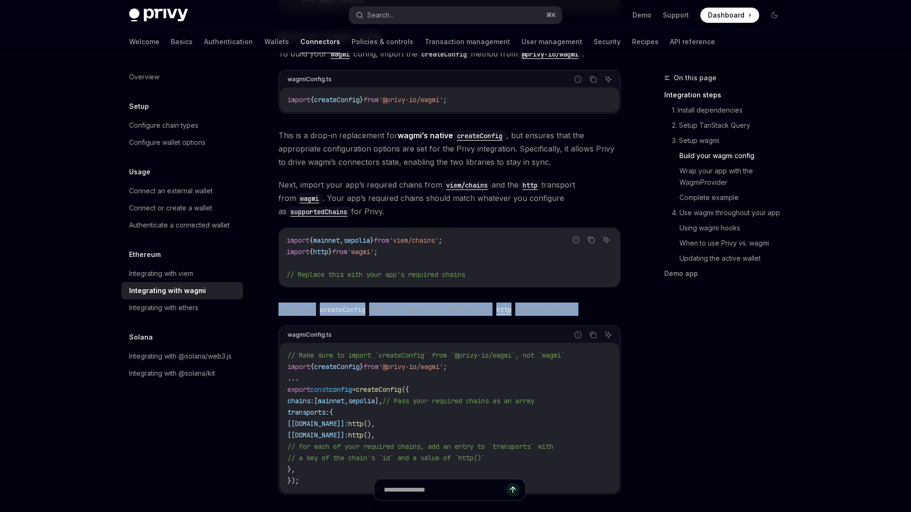
click at [348, 304] on code "createConfig" at bounding box center [342, 309] width 53 height 10
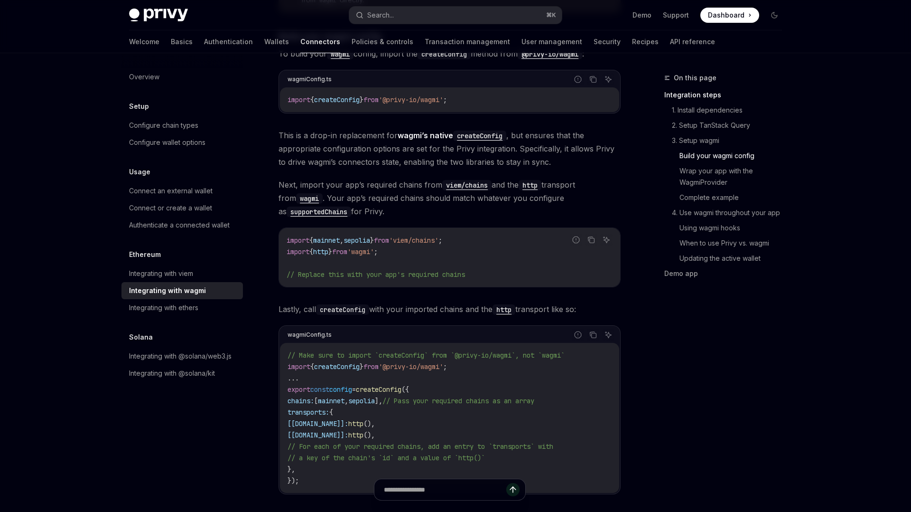
click at [513, 304] on code "http" at bounding box center [504, 309] width 23 height 10
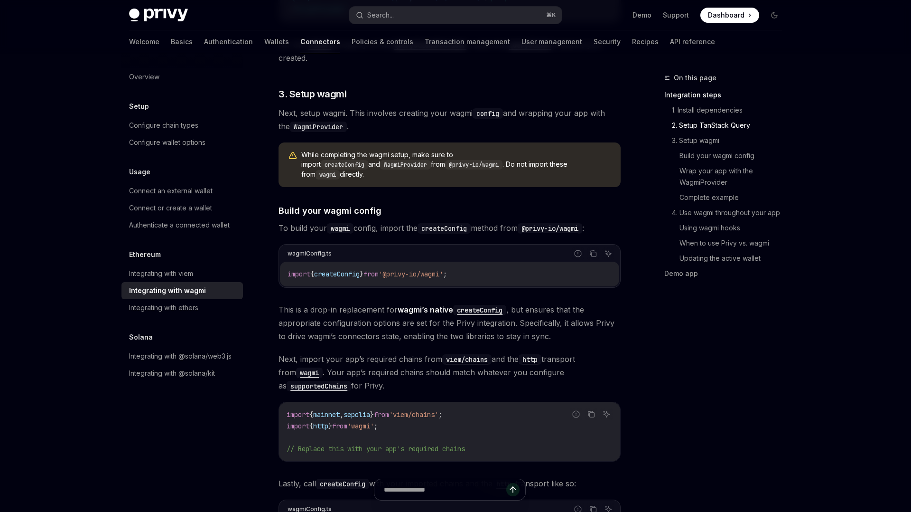
scroll to position [674, 0]
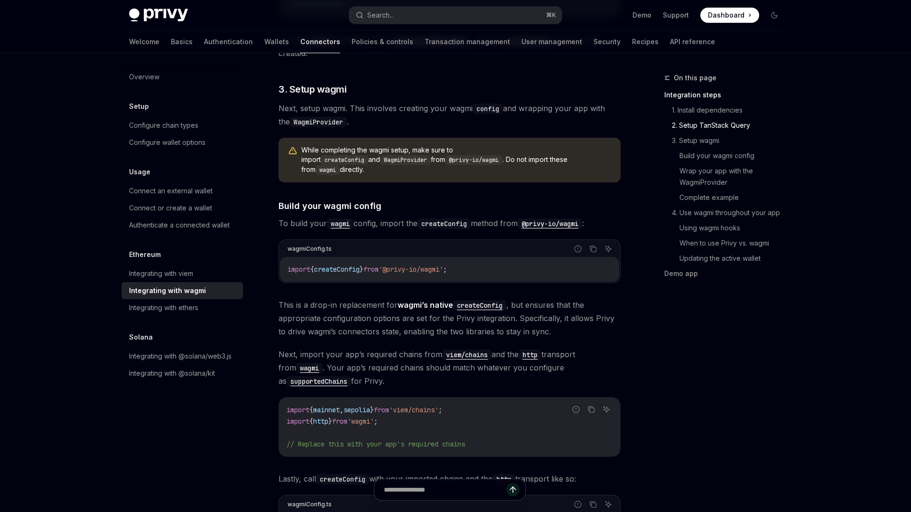
drag, startPoint x: 523, startPoint y: 161, endPoint x: 287, endPoint y: 151, distance: 236.5
click at [287, 151] on div "While completing the wagmi setup, make sure to import createConfig and WagmiPro…" at bounding box center [450, 160] width 342 height 45
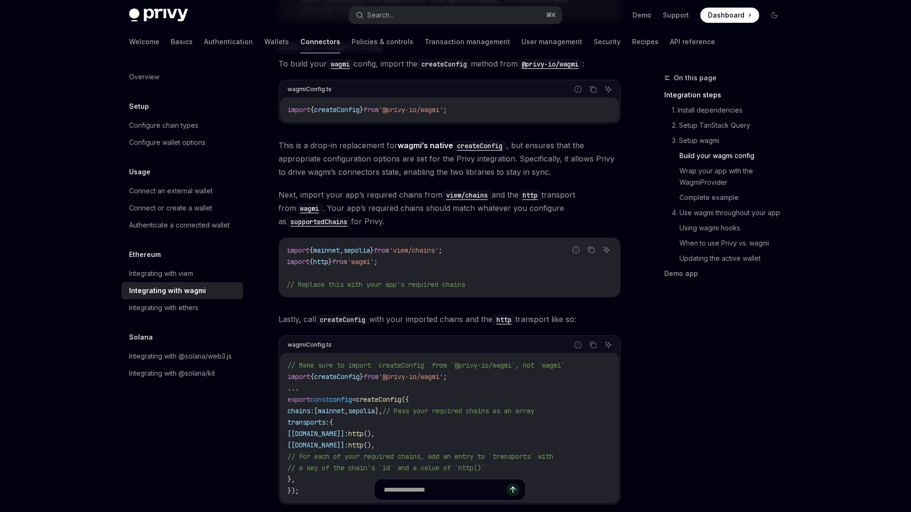
scroll to position [851, 0]
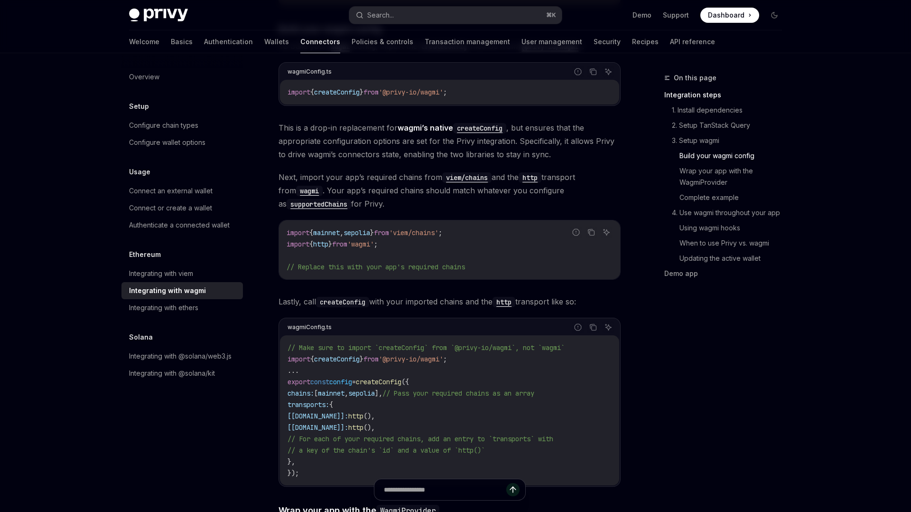
click at [375, 389] on span "sepolia" at bounding box center [361, 393] width 27 height 9
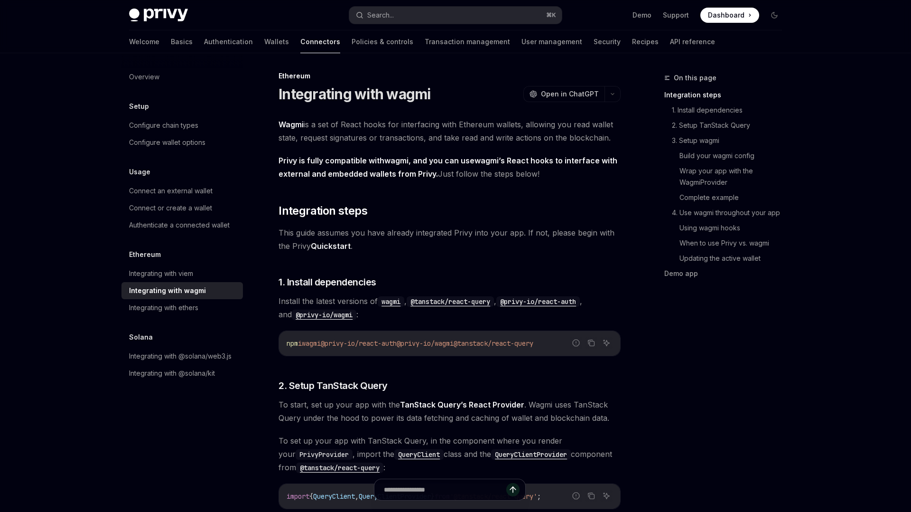
scroll to position [0, 0]
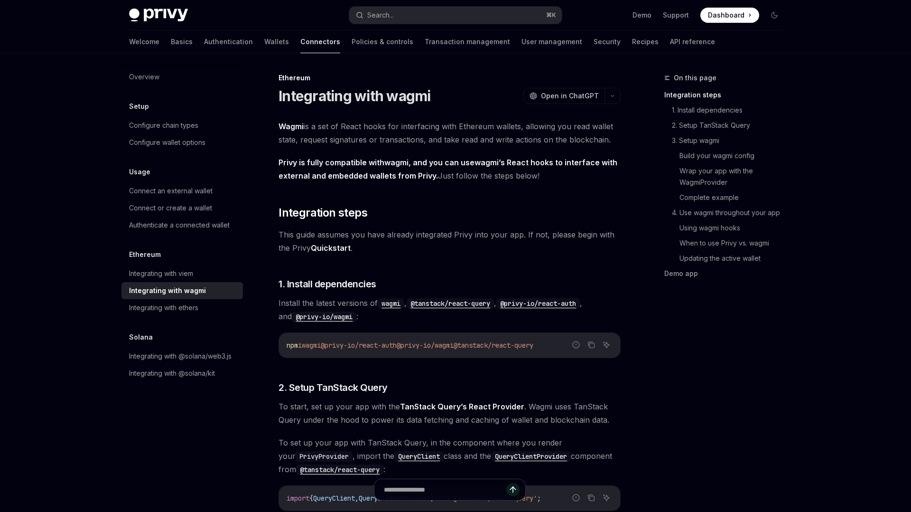
type textarea "*"
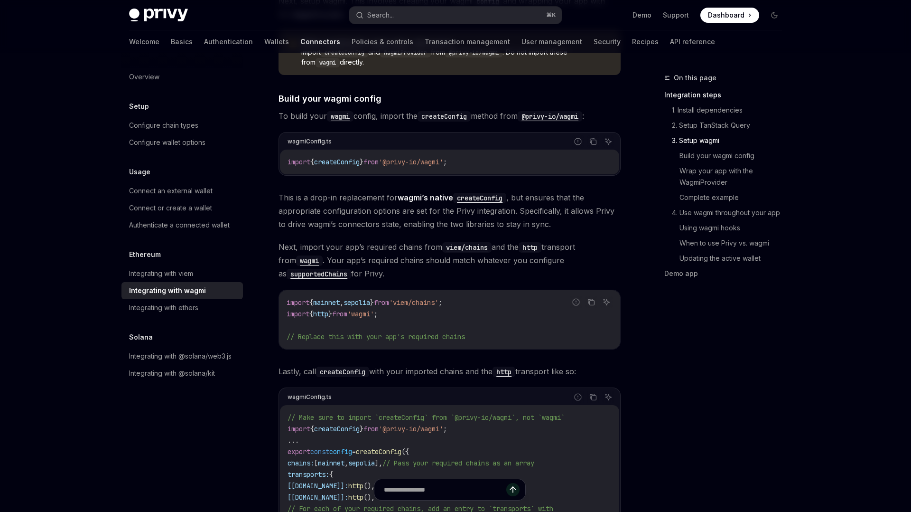
scroll to position [784, 0]
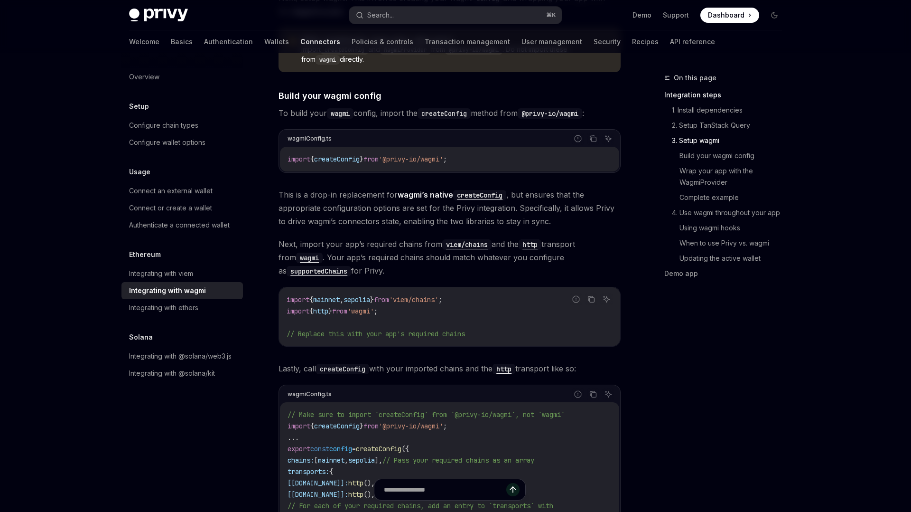
click at [346, 155] on span "createConfig" at bounding box center [337, 159] width 46 height 9
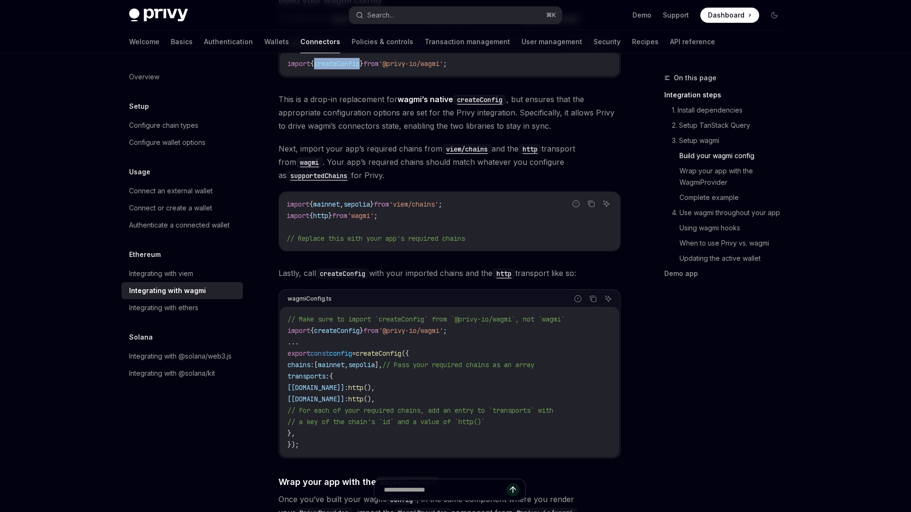
scroll to position [883, 0]
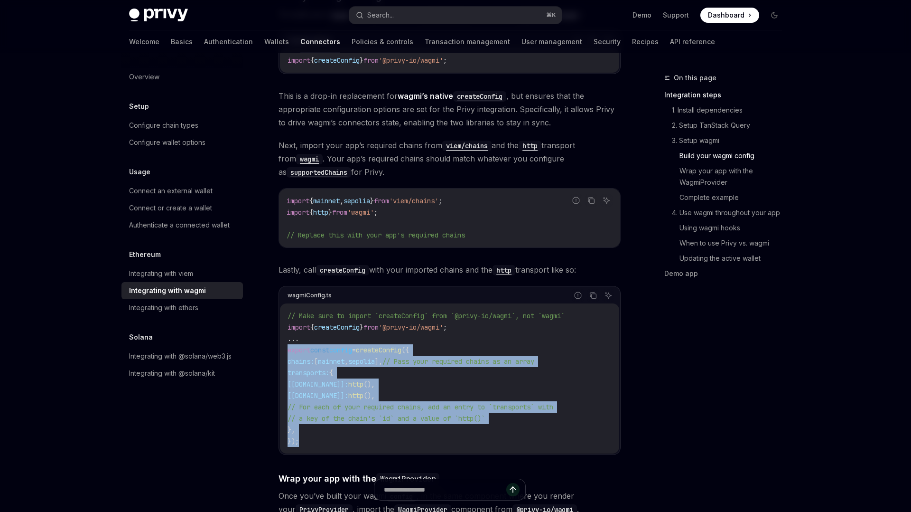
drag, startPoint x: 304, startPoint y: 431, endPoint x: 287, endPoint y: 342, distance: 90.8
click at [288, 342] on code "// Make sure to import `createConfig` from `@privy-io/wagmi`, not `wagmi` impor…" at bounding box center [450, 378] width 324 height 137
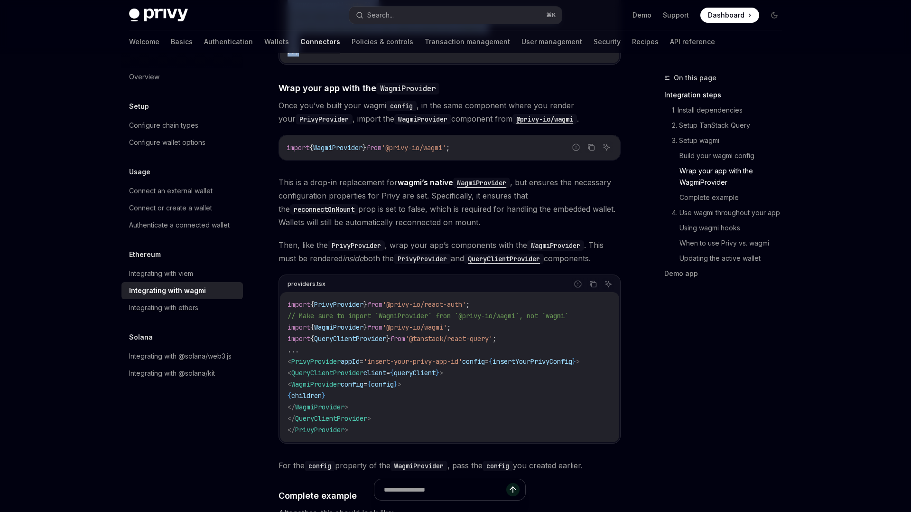
scroll to position [1274, 0]
click at [351, 367] on span "QueryClientProvider" at bounding box center [327, 371] width 72 height 9
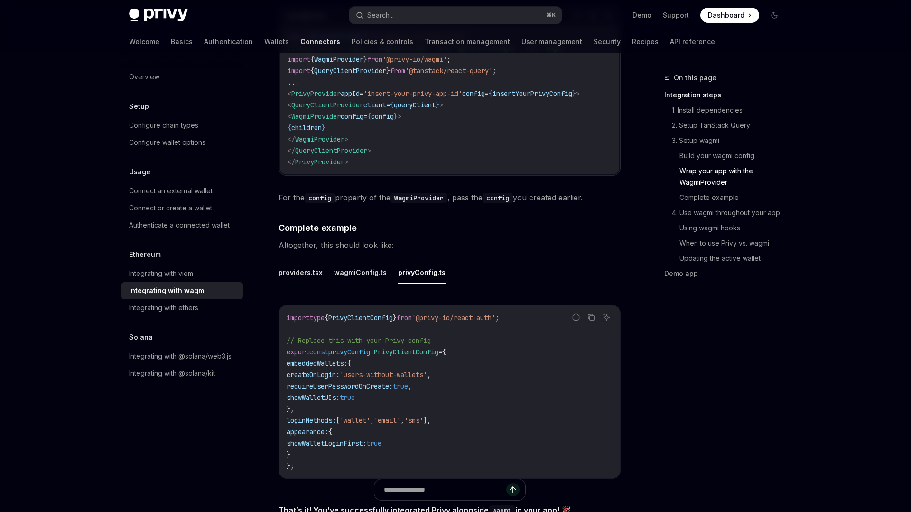
scroll to position [1549, 0]
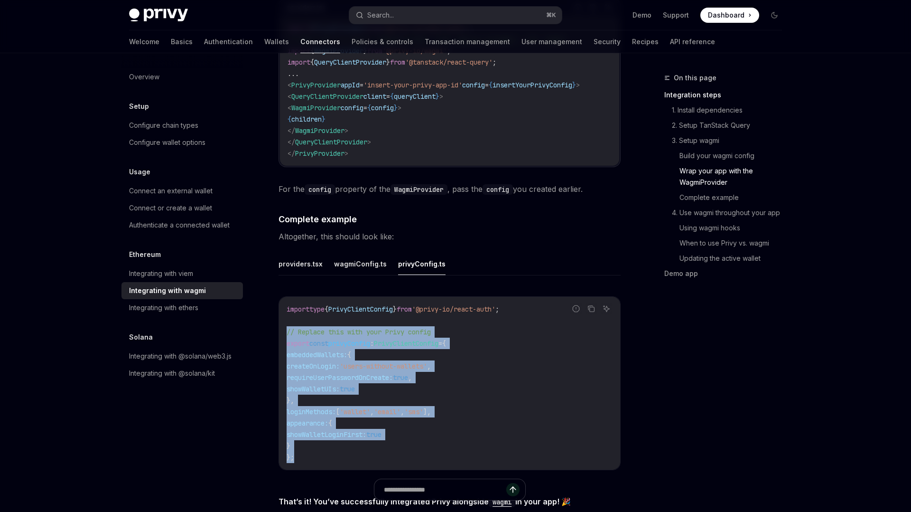
drag, startPoint x: 301, startPoint y: 453, endPoint x: 288, endPoint y: 325, distance: 129.3
click at [288, 325] on code "import type { PrivyClientConfig } from '@privy-io/react-auth' ; // Replace this…" at bounding box center [450, 382] width 326 height 159
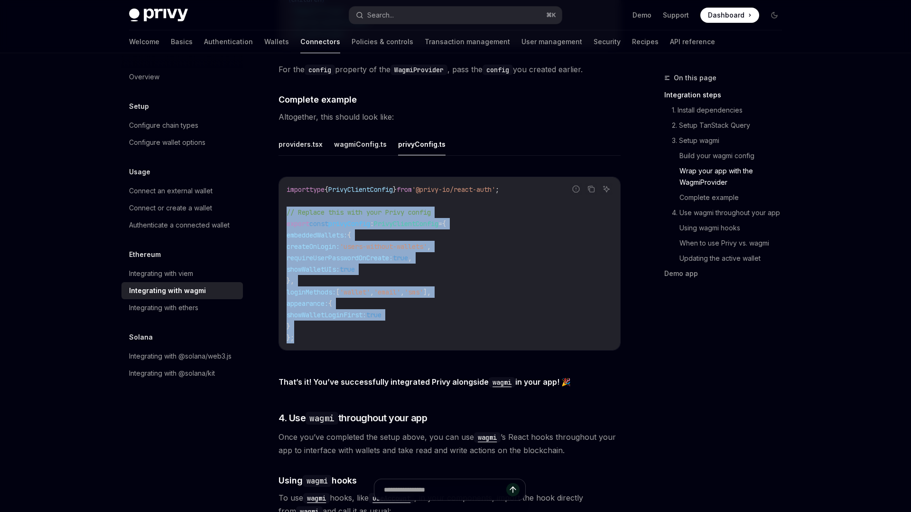
scroll to position [1674, 0]
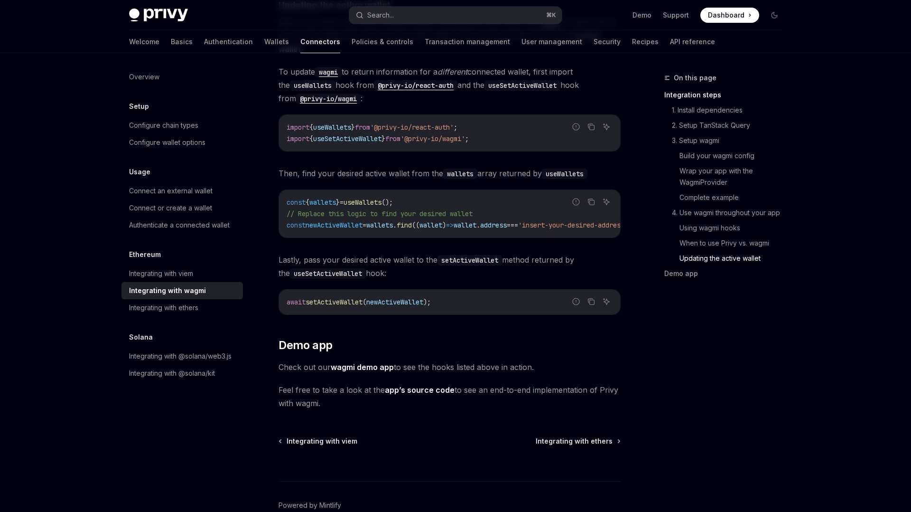
scroll to position [2326, 0]
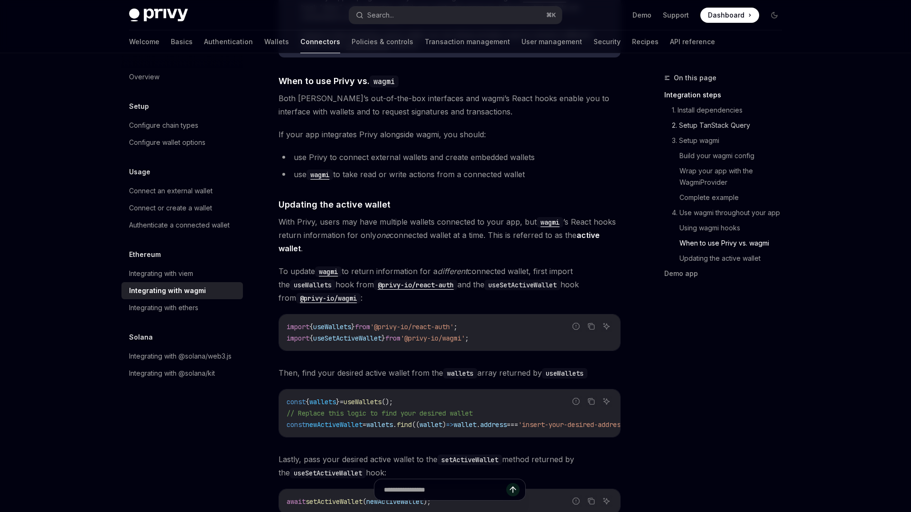
click at [705, 128] on link "2. Setup TanStack Query" at bounding box center [731, 125] width 118 height 15
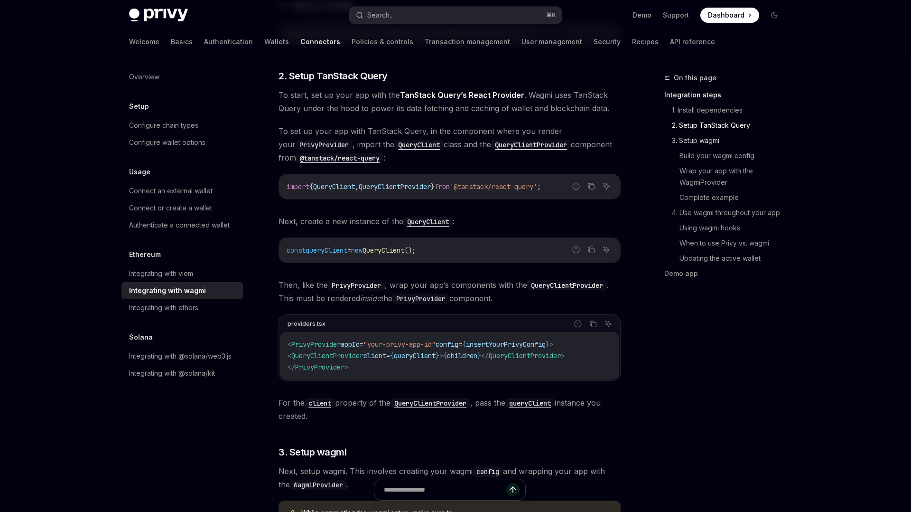
click at [706, 141] on link "3. Setup wagmi" at bounding box center [731, 140] width 118 height 15
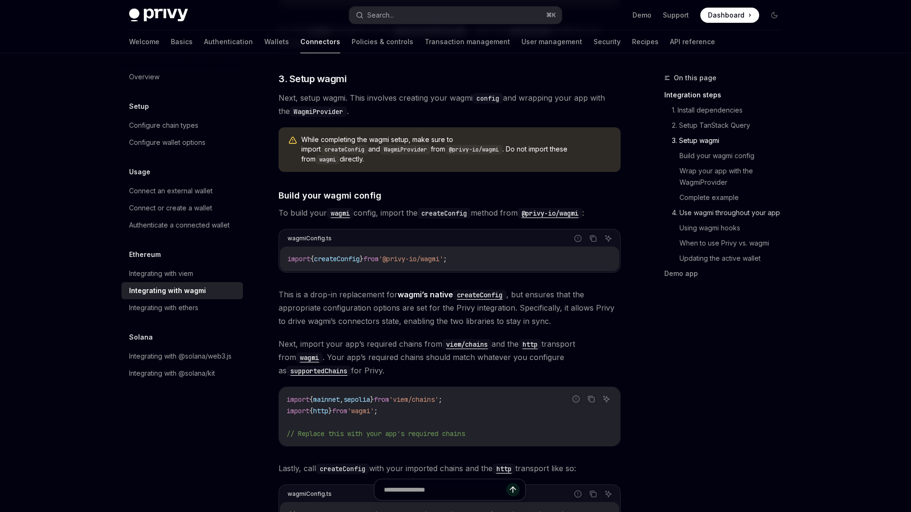
click at [701, 217] on link "4. Use wagmi throughout your app" at bounding box center [731, 212] width 118 height 15
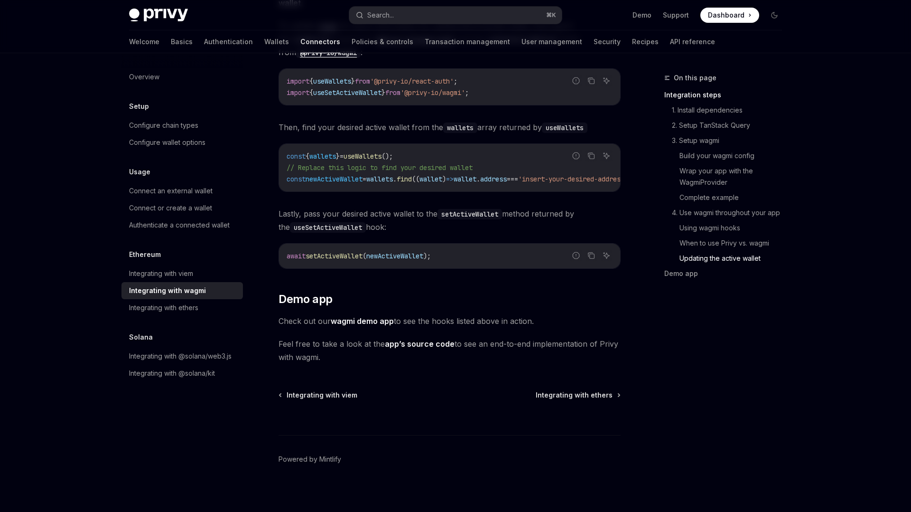
scroll to position [2571, 0]
click at [330, 356] on span "Feel free to take a look at the app’s source code to see an end-to-end implemen…" at bounding box center [450, 350] width 342 height 27
click at [370, 319] on link "wagmi demo app" at bounding box center [362, 321] width 63 height 10
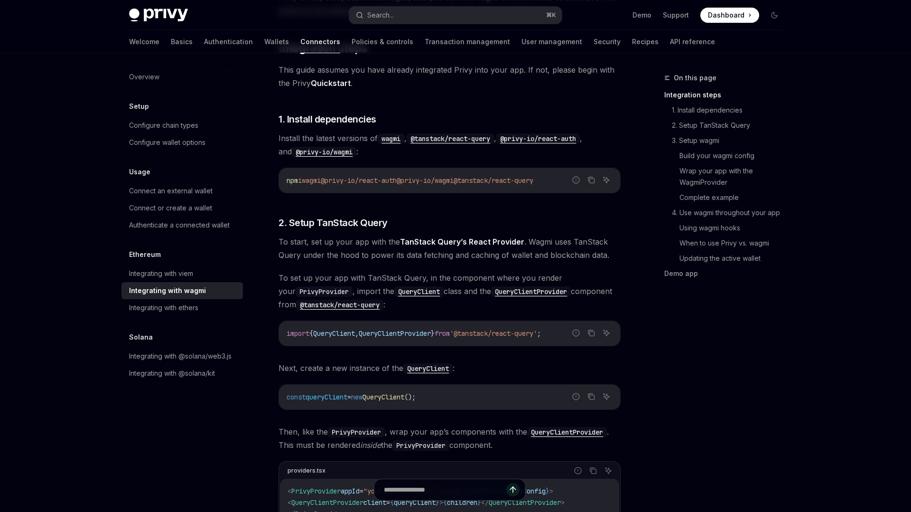
scroll to position [162, 0]
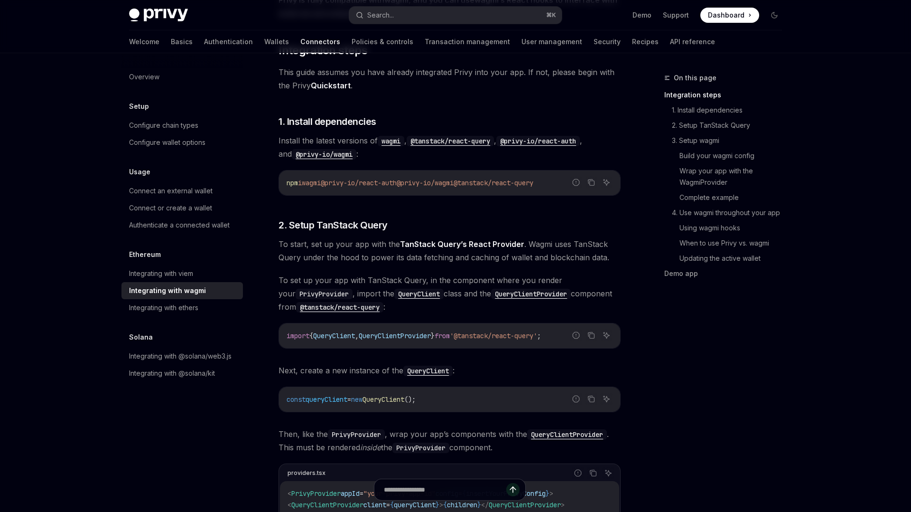
click at [310, 180] on span "wagmi" at bounding box center [311, 182] width 19 height 9
click at [533, 183] on span "@tanstack/react-query" at bounding box center [494, 182] width 80 height 9
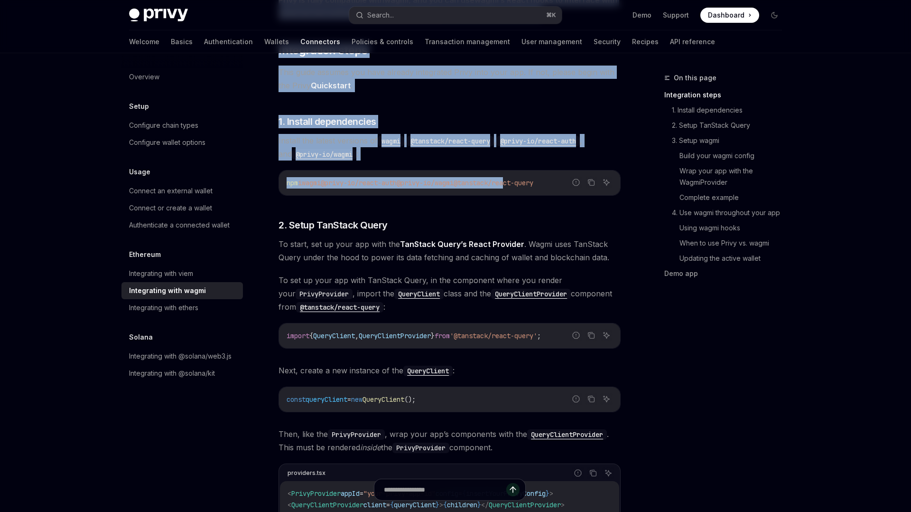
drag, startPoint x: 530, startPoint y: 183, endPoint x: 639, endPoint y: 189, distance: 109.3
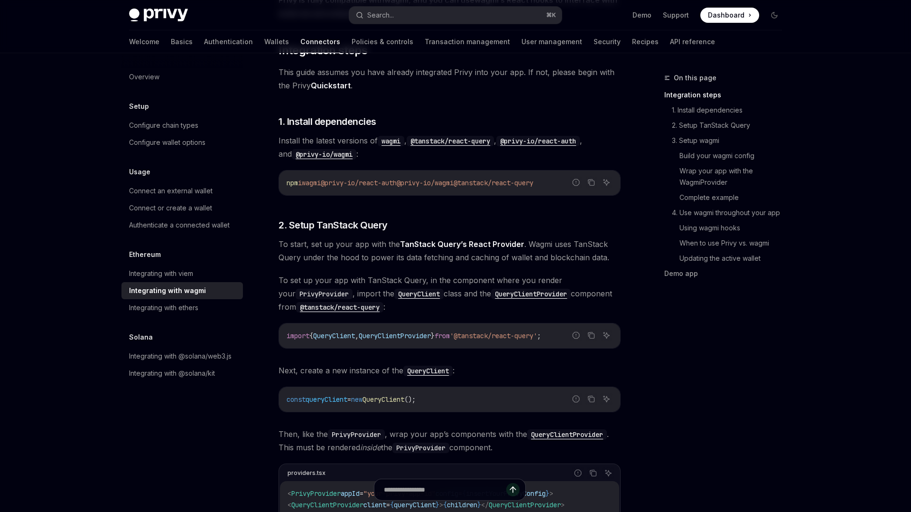
click at [533, 186] on span "@tanstack/react-query" at bounding box center [494, 182] width 80 height 9
click at [593, 182] on icon "Copy the contents from the code block" at bounding box center [591, 182] width 8 height 8
click at [457, 176] on div "npm i wagmi @privy-io/react-auth @privy-io/wagmi @tanstack/react-query" at bounding box center [449, 182] width 341 height 25
click at [336, 188] on div "npm i wagmi @privy-io/react-auth @privy-io/wagmi @tanstack/react-query" at bounding box center [449, 182] width 341 height 25
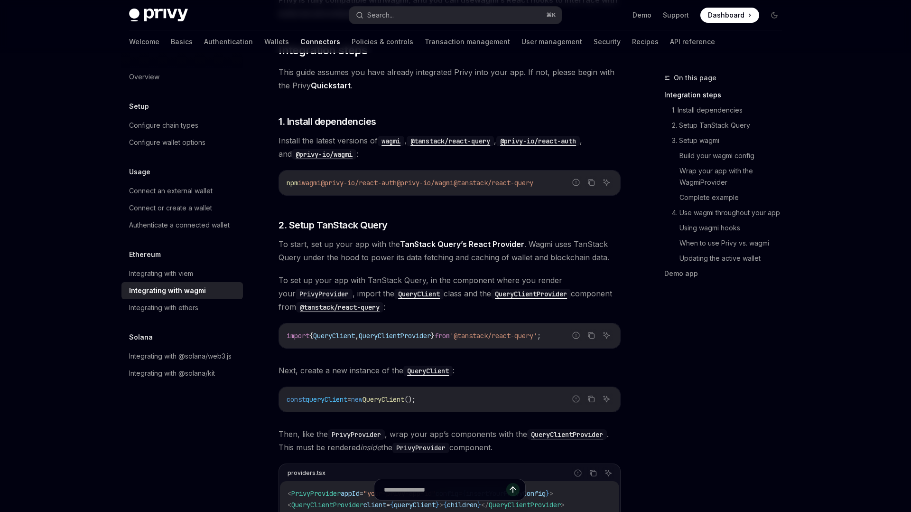
drag, startPoint x: 310, startPoint y: 183, endPoint x: 568, endPoint y: 183, distance: 258.1
click at [568, 183] on code "npm i wagmi @privy-io/react-auth @privy-io/wagmi @tanstack/react-query" at bounding box center [450, 182] width 326 height 11
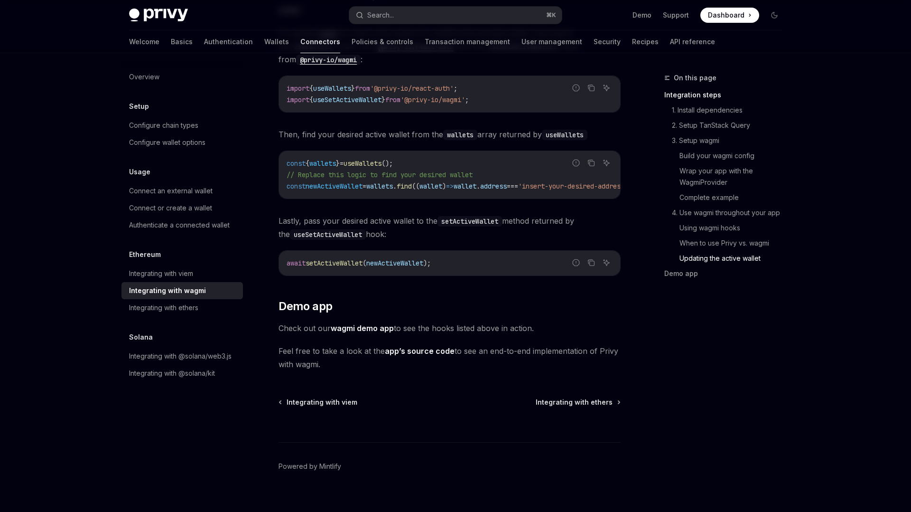
scroll to position [2574, 0]
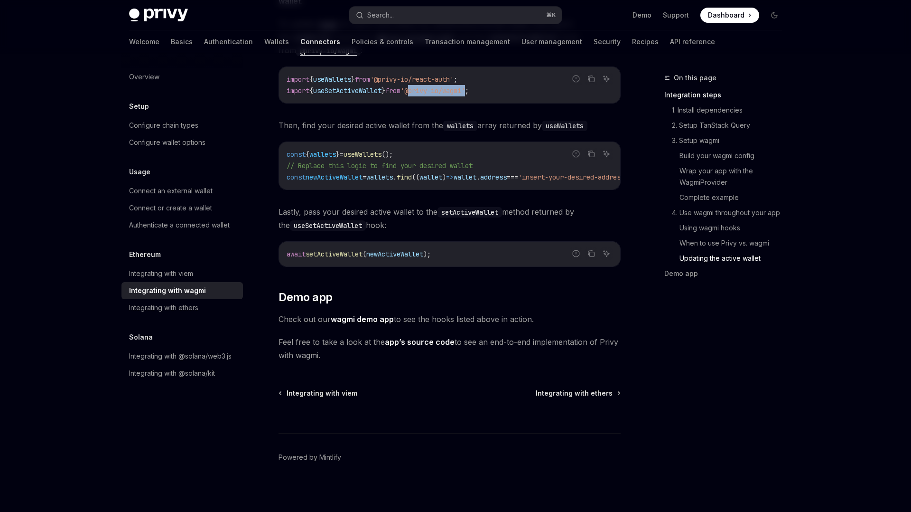
drag, startPoint x: 482, startPoint y: 84, endPoint x: 423, endPoint y: 87, distance: 59.4
click at [423, 87] on span "'@privy-io/wagmi'" at bounding box center [432, 90] width 65 height 9
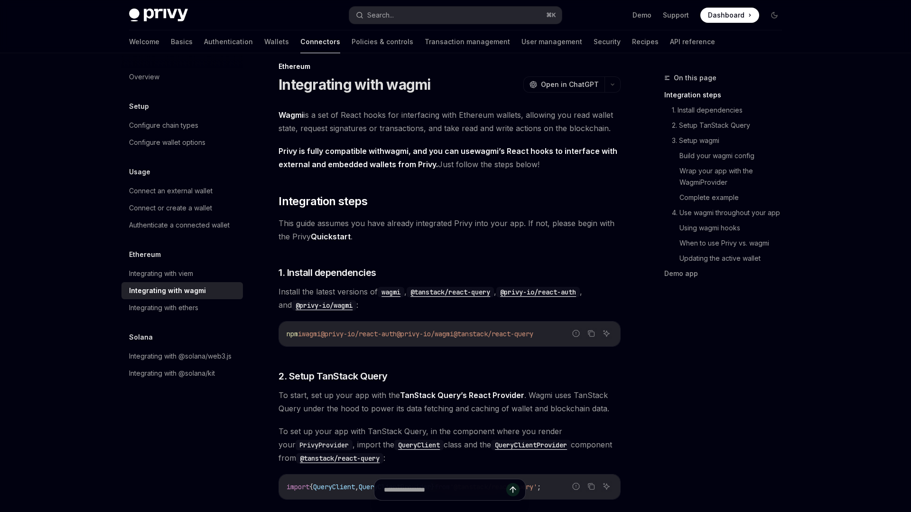
scroll to position [0, 0]
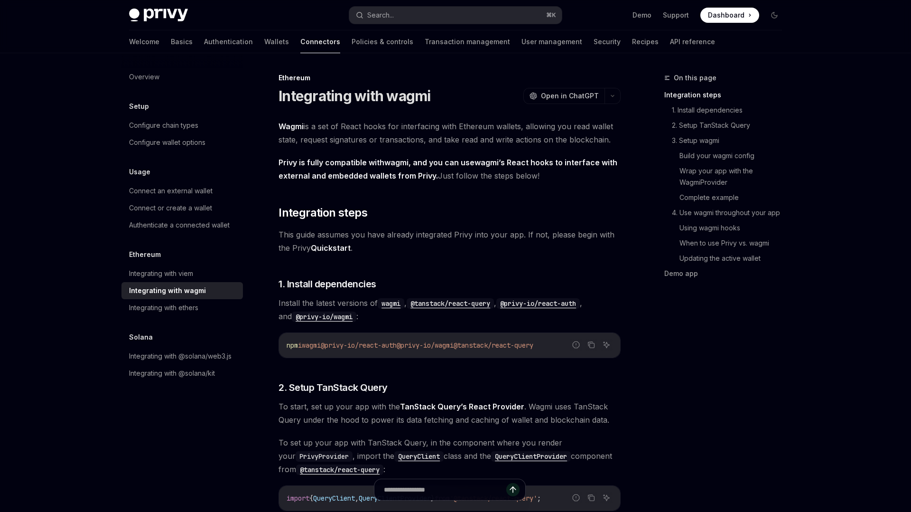
drag, startPoint x: 309, startPoint y: 344, endPoint x: 567, endPoint y: 345, distance: 257.7
click at [567, 345] on code "npm i wagmi @privy-io/react-auth @privy-io/wagmi @tanstack/react-query" at bounding box center [450, 344] width 326 height 11
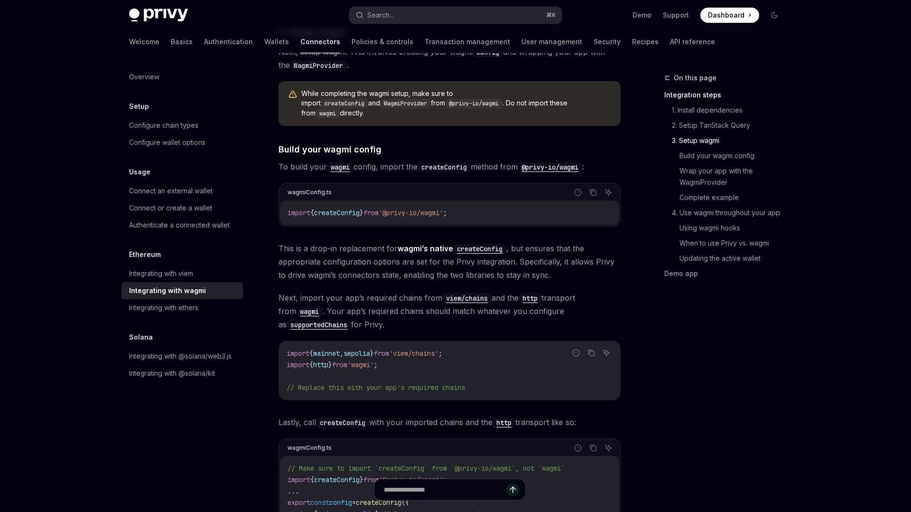
scroll to position [731, 0]
click at [354, 142] on span "Build your wagmi config" at bounding box center [330, 148] width 103 height 13
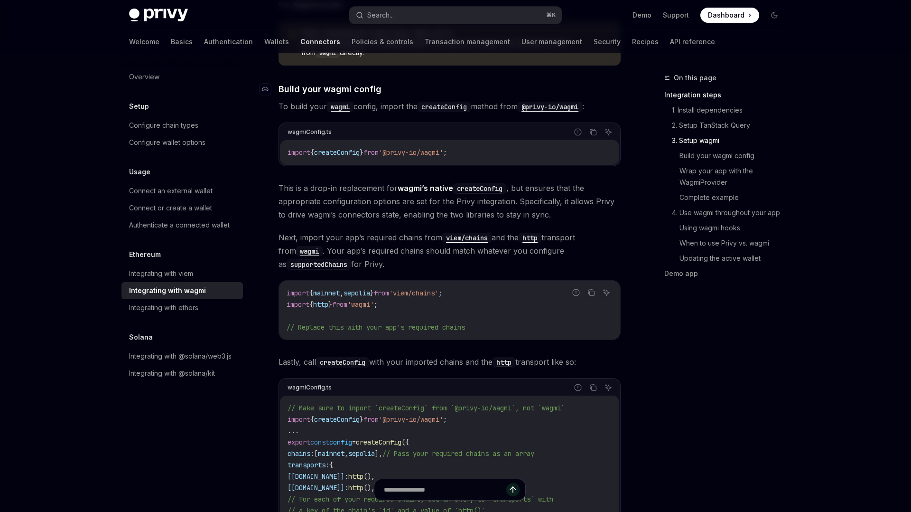
click at [354, 142] on div "wagmiConfig.ts Report incorrect code Copy Ask AI import { createConfig } from '…" at bounding box center [450, 144] width 342 height 44
click at [570, 101] on code "@privy-io/wagmi" at bounding box center [550, 106] width 65 height 10
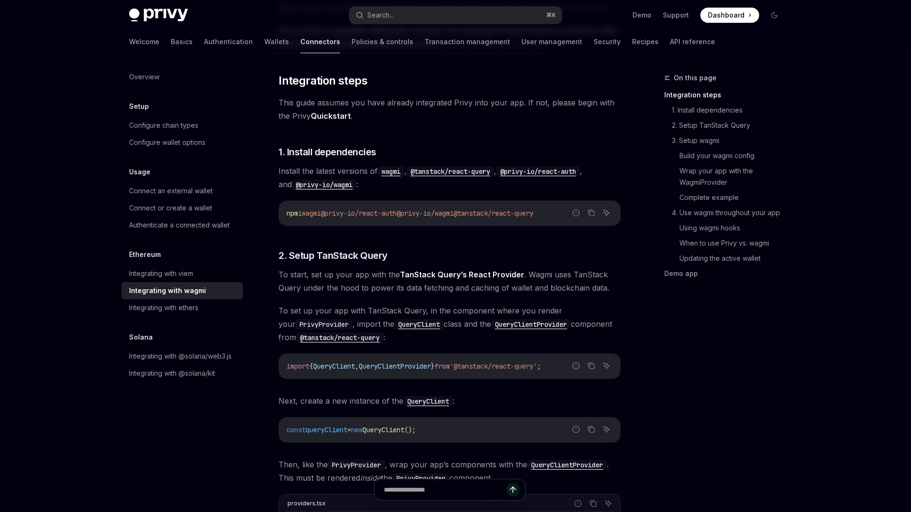
scroll to position [0, 0]
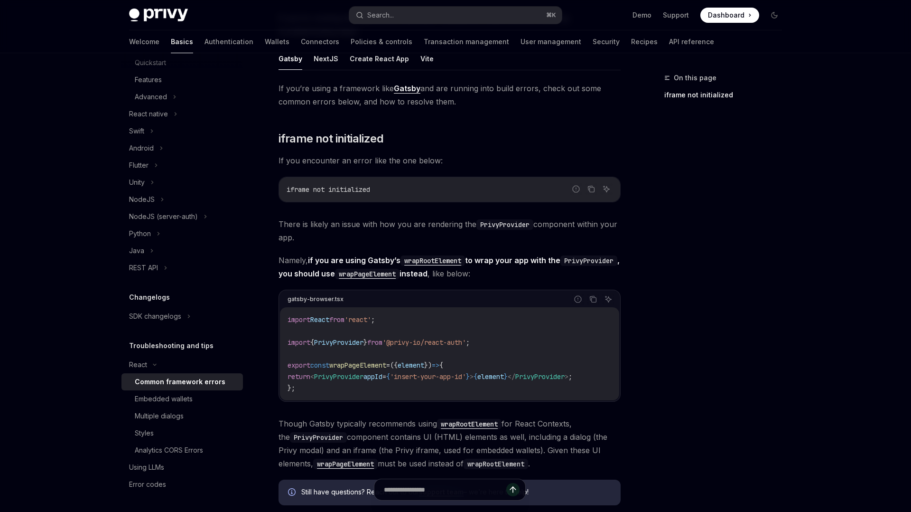
scroll to position [147, 0]
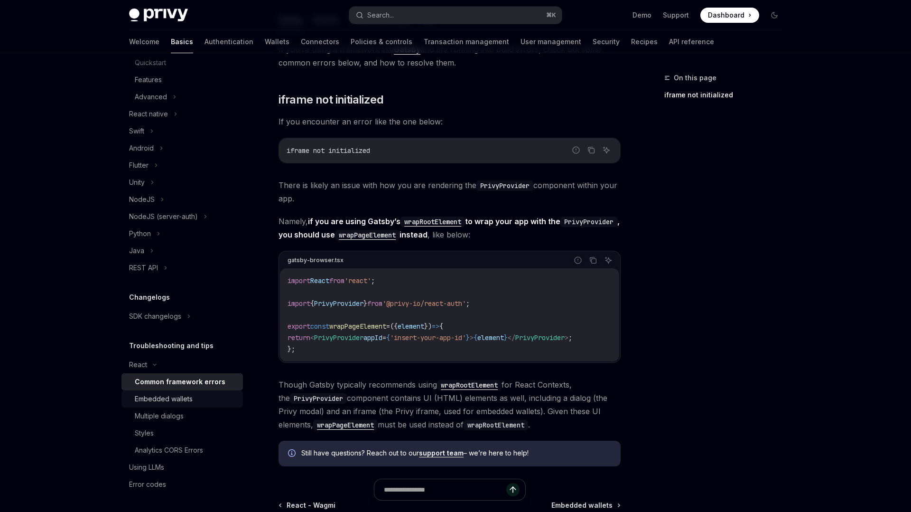
click at [165, 397] on div "Embedded wallets" at bounding box center [164, 398] width 58 height 11
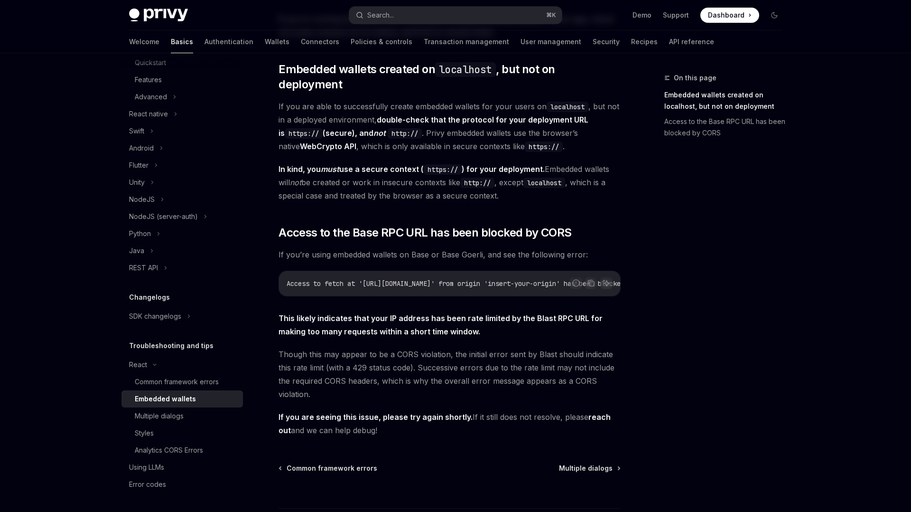
scroll to position [174, 0]
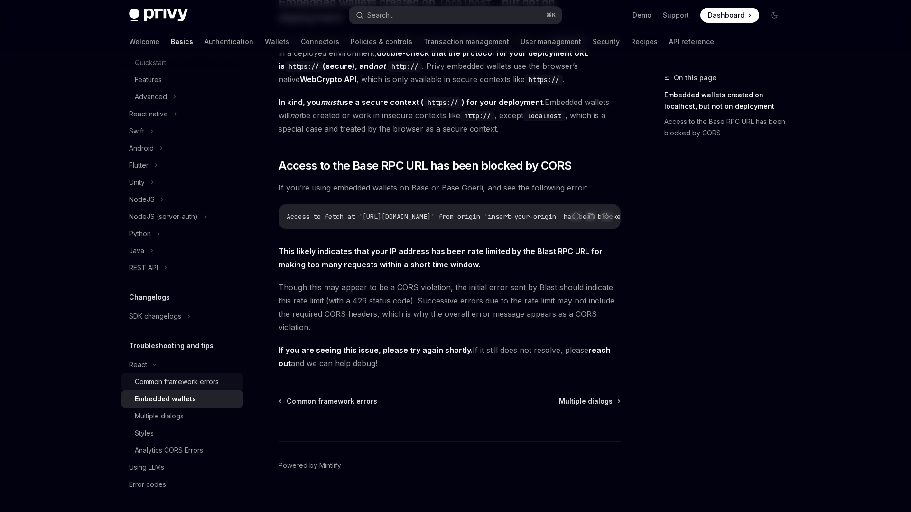
click at [166, 377] on div "Common framework errors" at bounding box center [177, 381] width 84 height 11
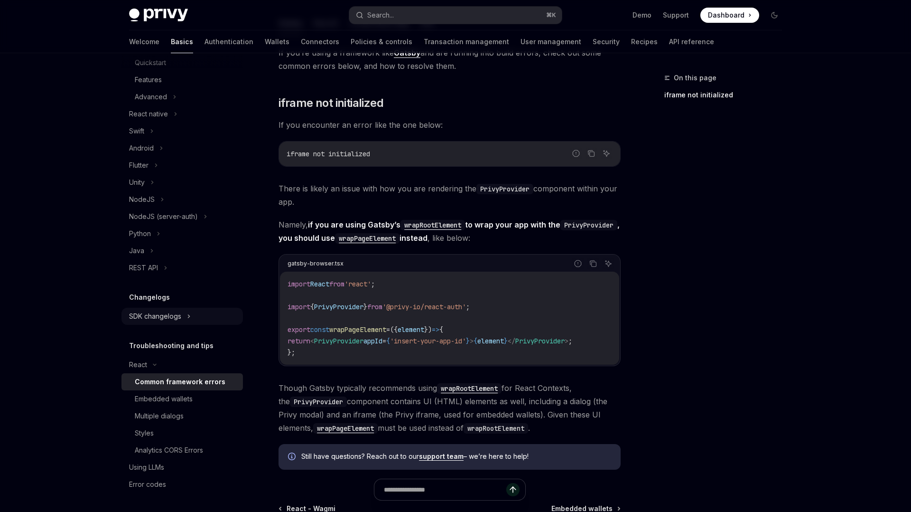
scroll to position [134, 0]
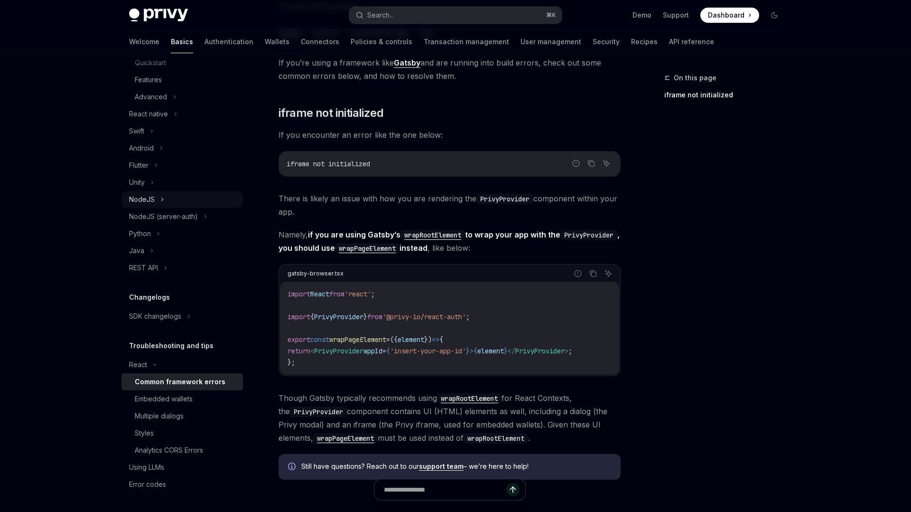
click at [152, 195] on div "NodeJS" at bounding box center [142, 199] width 26 height 11
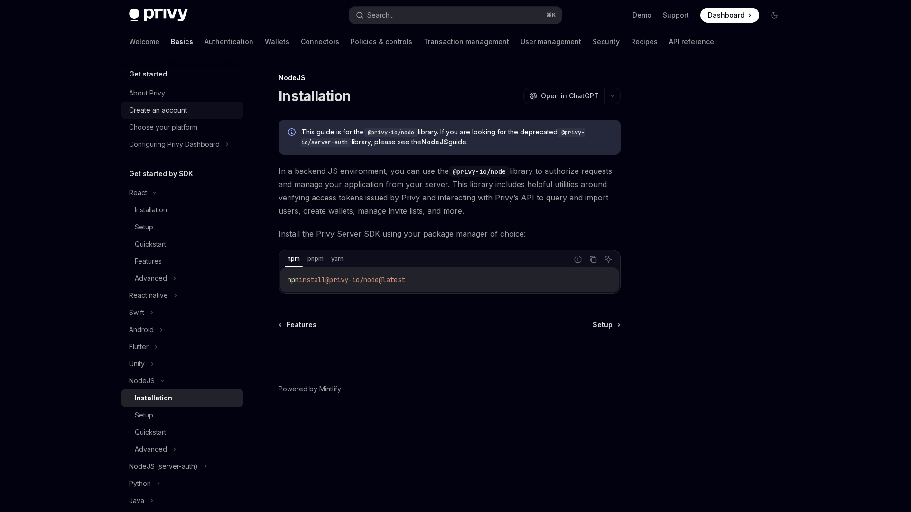
click at [165, 110] on div "Create an account" at bounding box center [158, 109] width 58 height 11
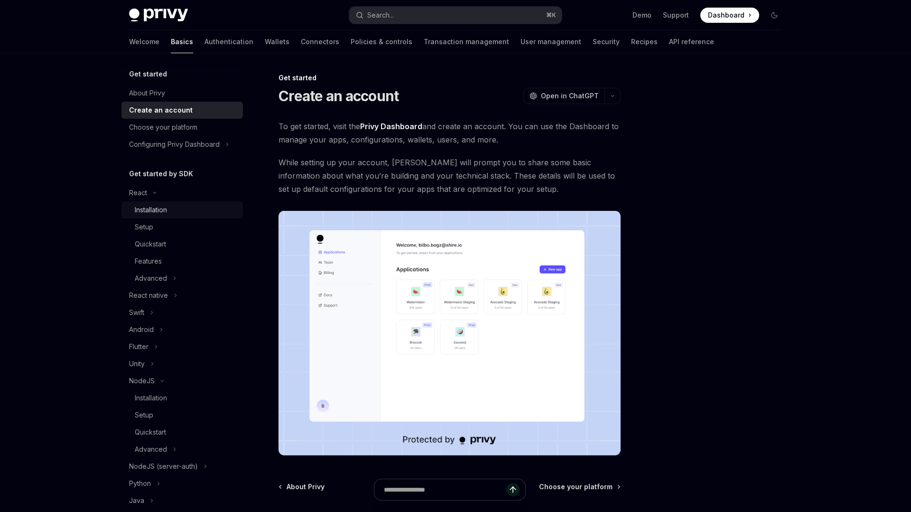
click at [150, 210] on div "Installation" at bounding box center [151, 209] width 32 height 11
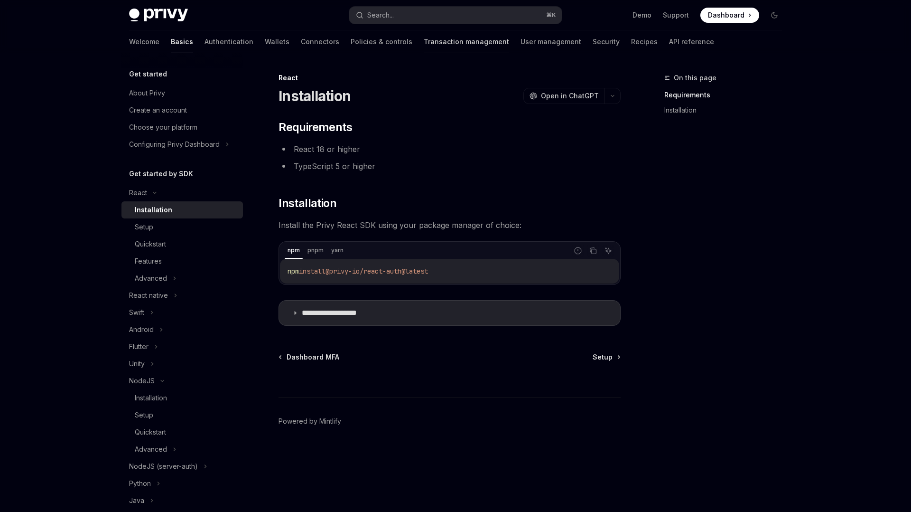
click at [424, 42] on link "Transaction management" at bounding box center [466, 41] width 85 height 23
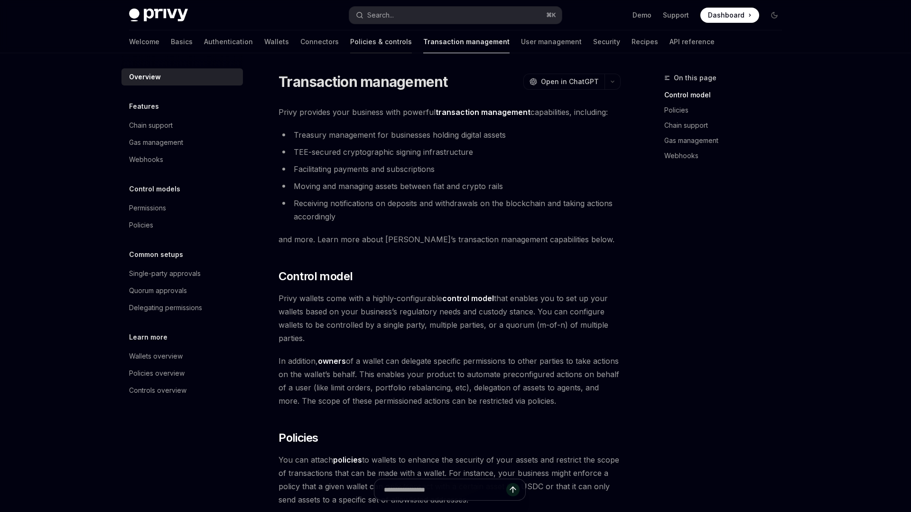
click at [350, 42] on link "Policies & controls" at bounding box center [381, 41] width 62 height 23
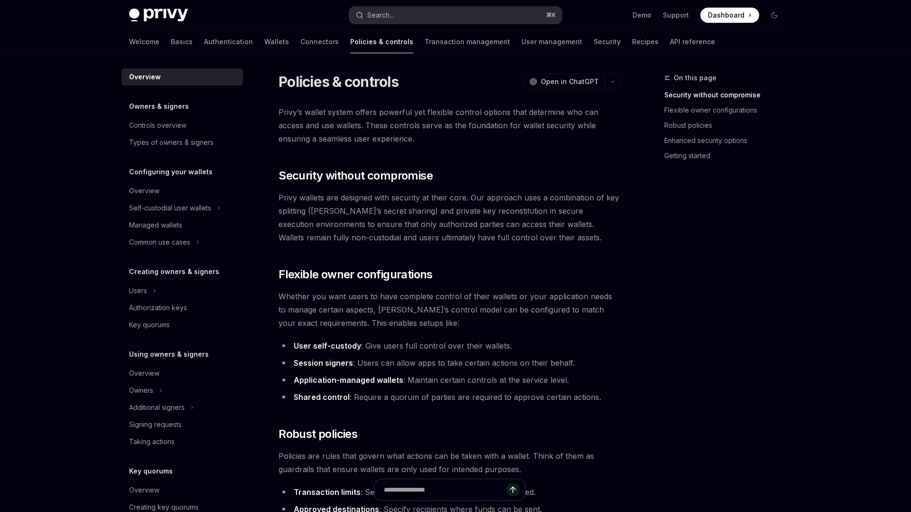
click at [409, 12] on button "Search... ⌘ K" at bounding box center [455, 15] width 213 height 17
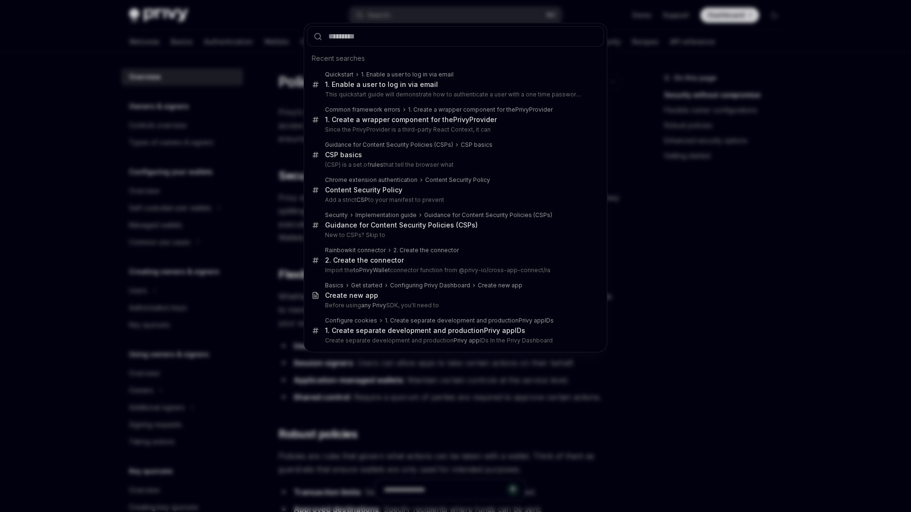
click at [250, 43] on div "Recent searches Quickstart 1. Enable a user to log in via email 1. Enable a use…" at bounding box center [455, 256] width 911 height 512
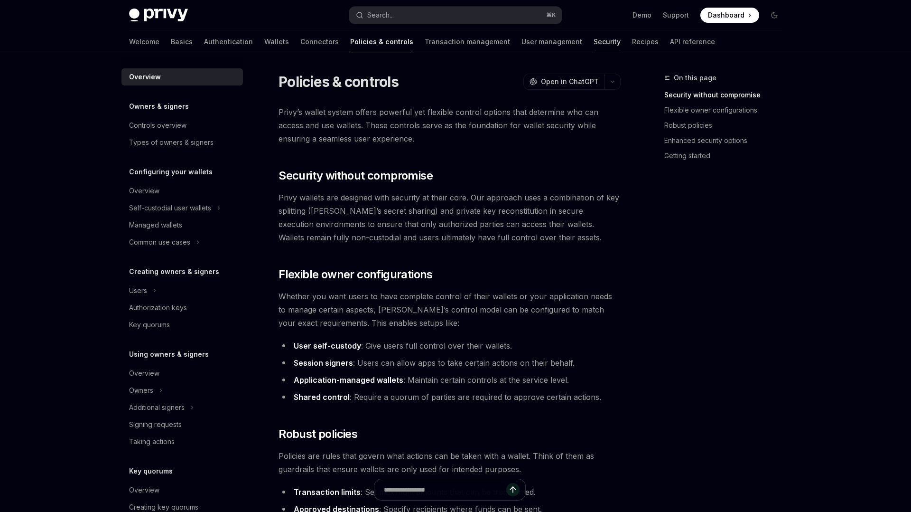
click at [594, 45] on link "Security" at bounding box center [607, 41] width 27 height 23
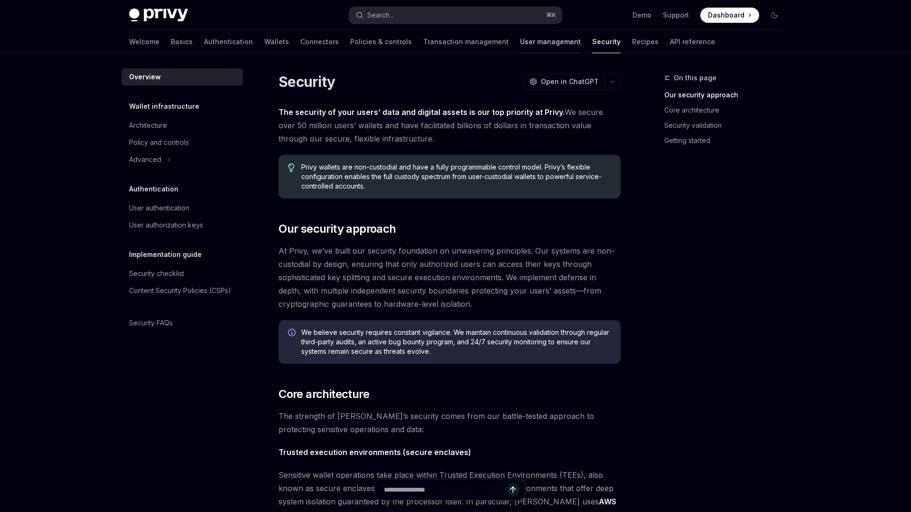
click at [520, 43] on link "User management" at bounding box center [550, 41] width 61 height 23
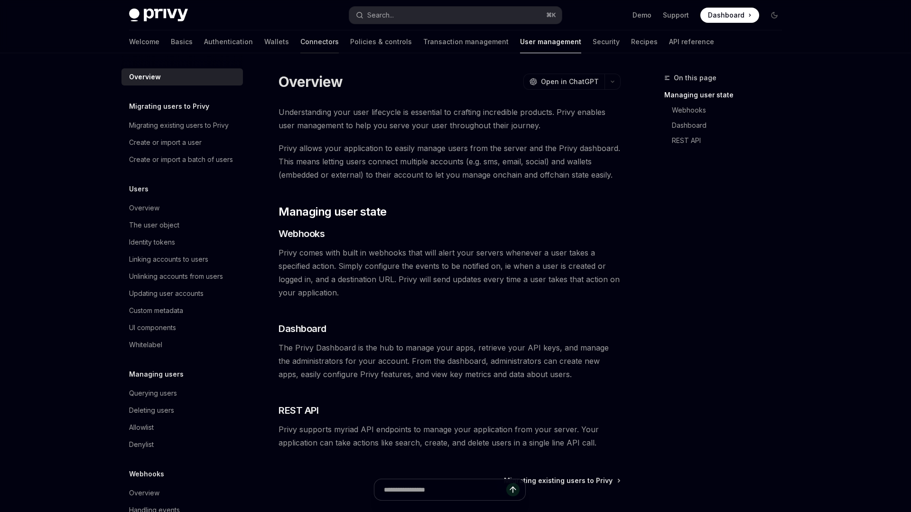
click at [300, 41] on link "Connectors" at bounding box center [319, 41] width 38 height 23
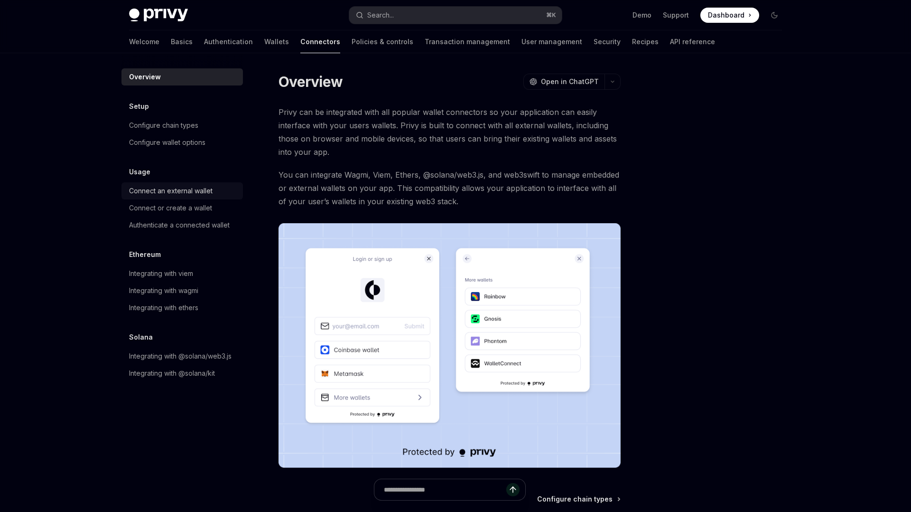
click at [148, 190] on div "Connect an external wallet" at bounding box center [171, 190] width 84 height 11
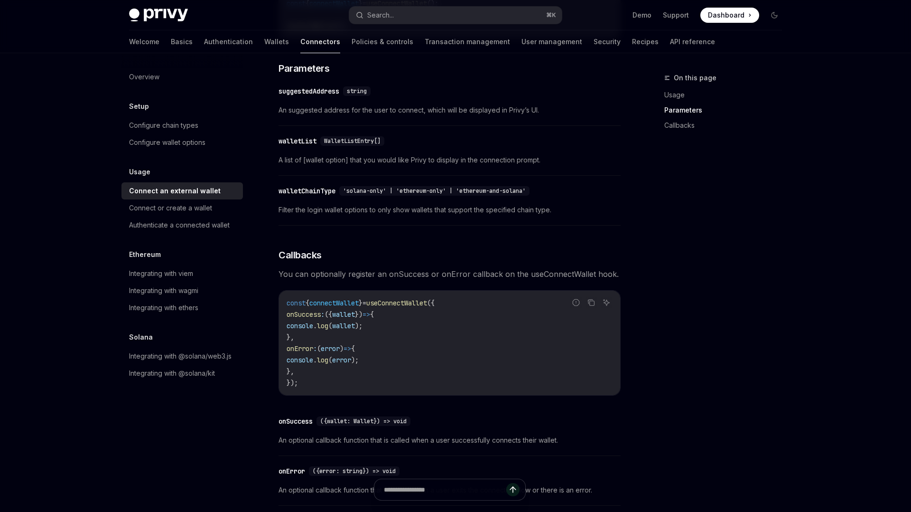
scroll to position [530, 0]
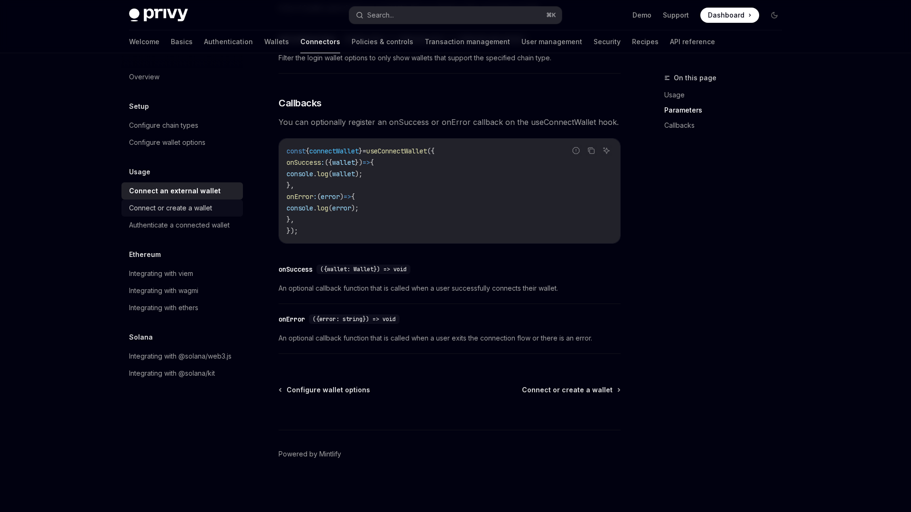
click at [171, 209] on div "Connect or create a wallet" at bounding box center [170, 207] width 83 height 11
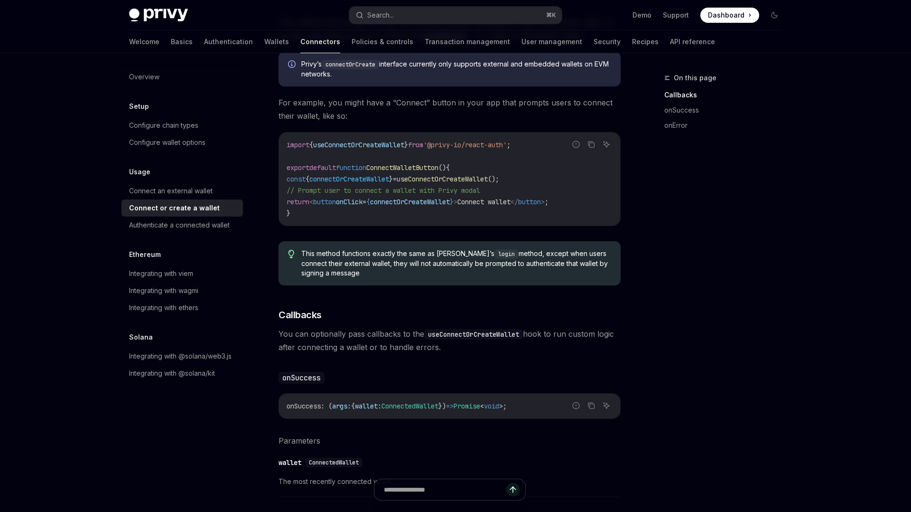
scroll to position [334, 0]
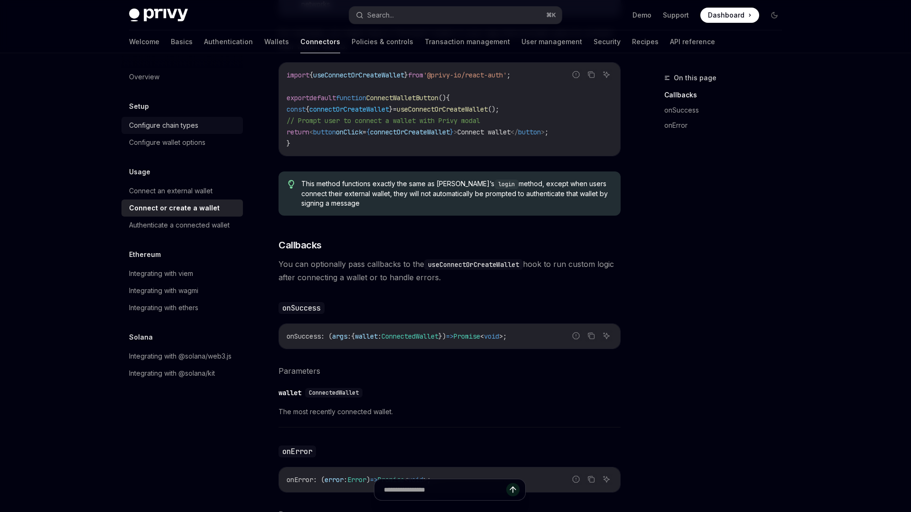
click at [164, 125] on div "Configure chain types" at bounding box center [163, 125] width 69 height 11
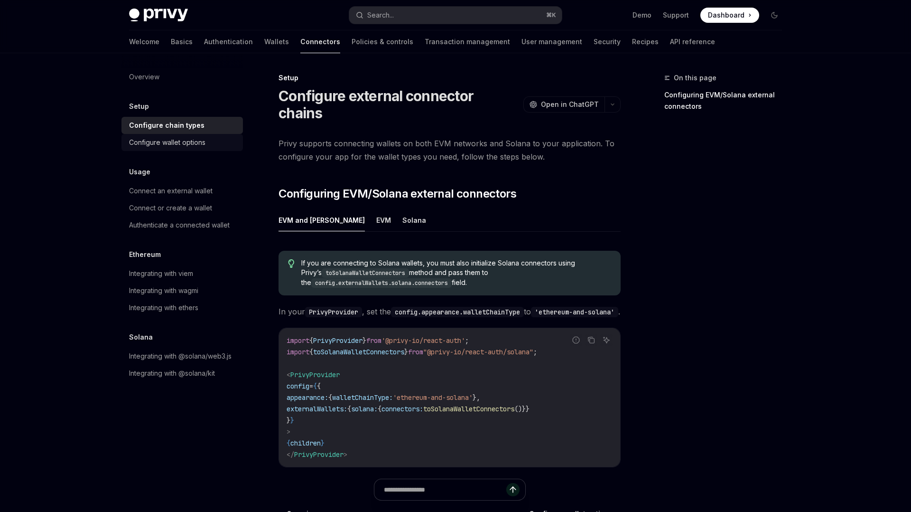
click at [157, 136] on link "Configure wallet options" at bounding box center [181, 142] width 121 height 17
type textarea "*"
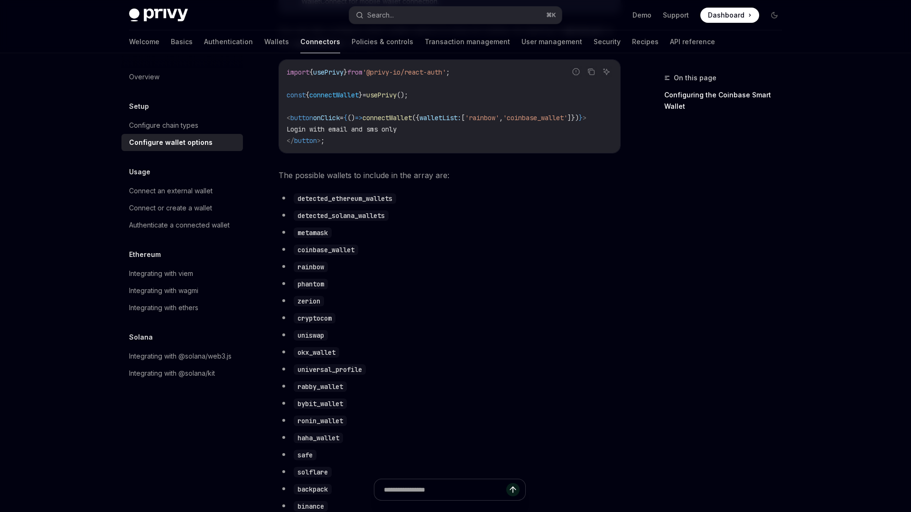
scroll to position [426, 0]
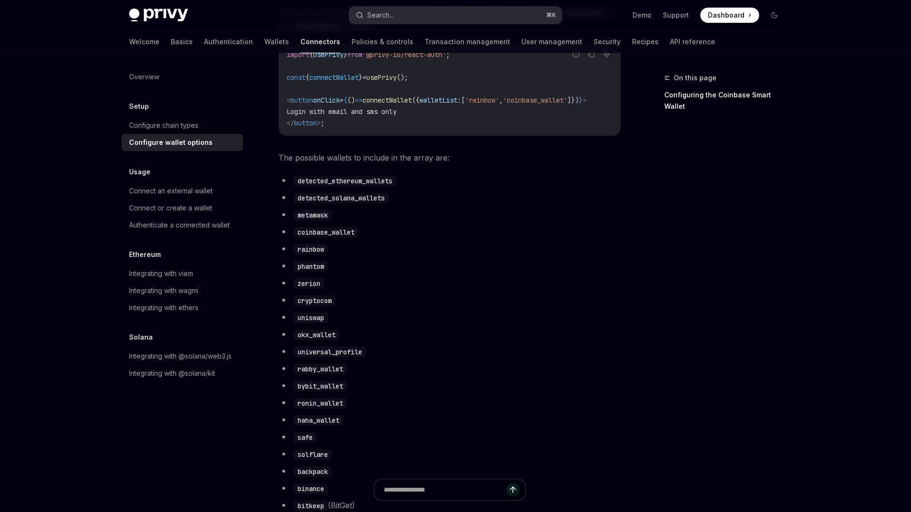
click at [437, 14] on button "Search... ⌘ K" at bounding box center [455, 15] width 213 height 17
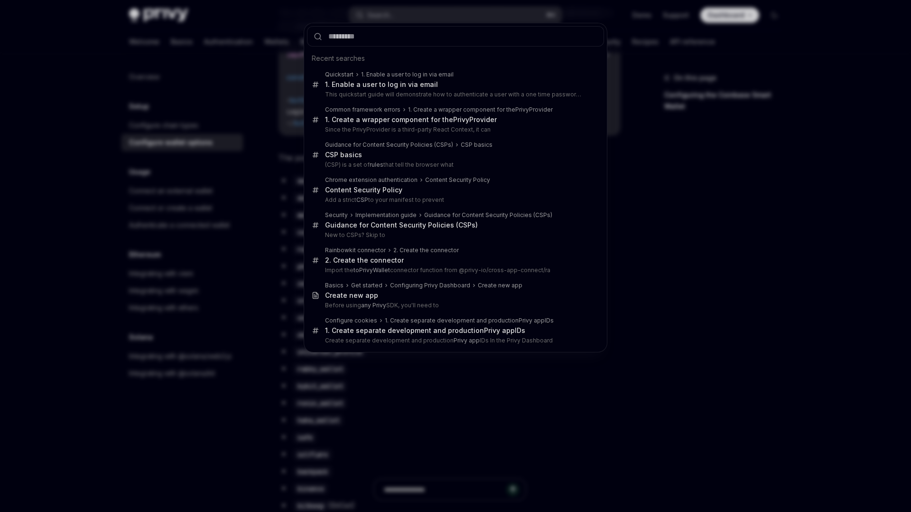
click at [682, 261] on div "Recent searches Quickstart 1. Enable a user to log in via email 1. Enable a use…" at bounding box center [455, 256] width 911 height 512
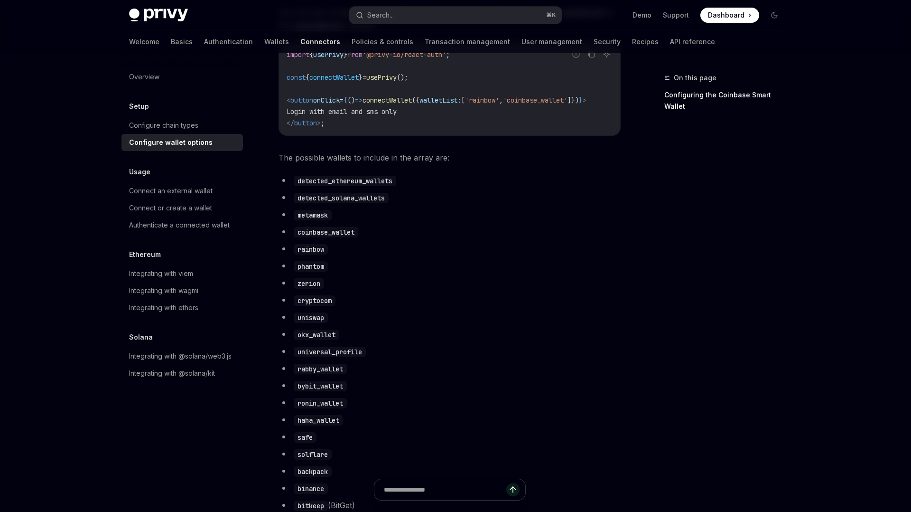
scroll to position [0, 0]
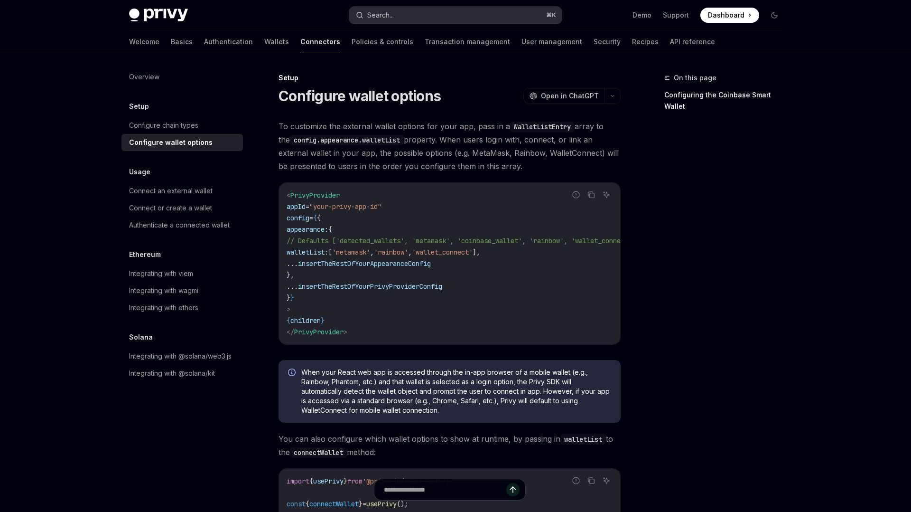
click at [428, 12] on button "Search... ⌘ K" at bounding box center [455, 15] width 213 height 17
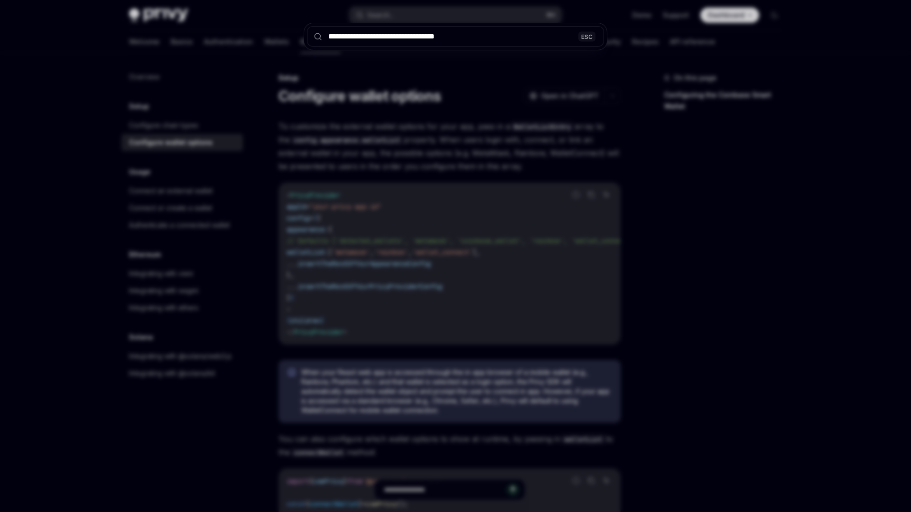
type input "**********"
click at [396, 15] on div "**********" at bounding box center [455, 256] width 911 height 512
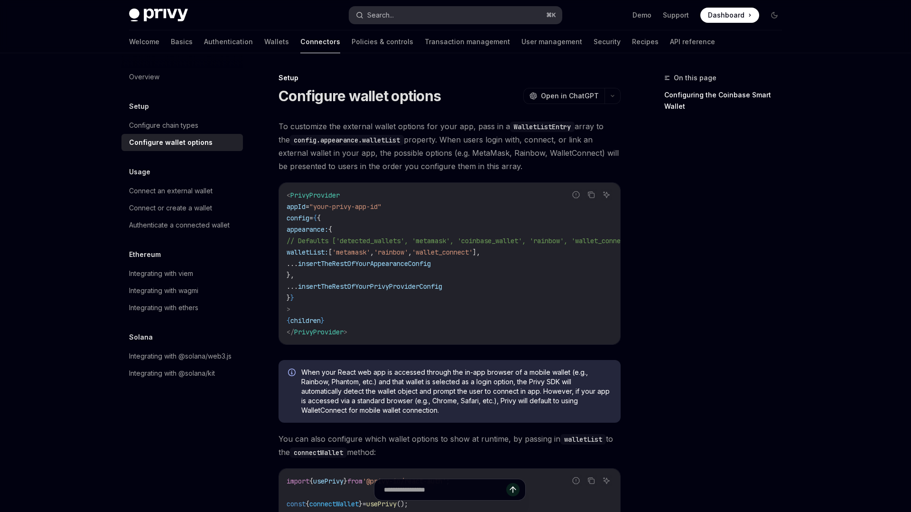
click at [391, 13] on div "Search..." at bounding box center [380, 14] width 27 height 11
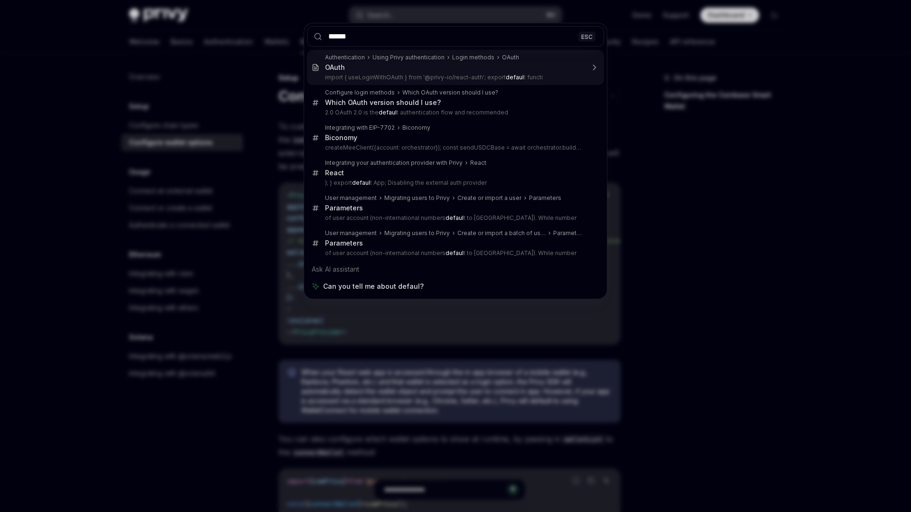
type input "******"
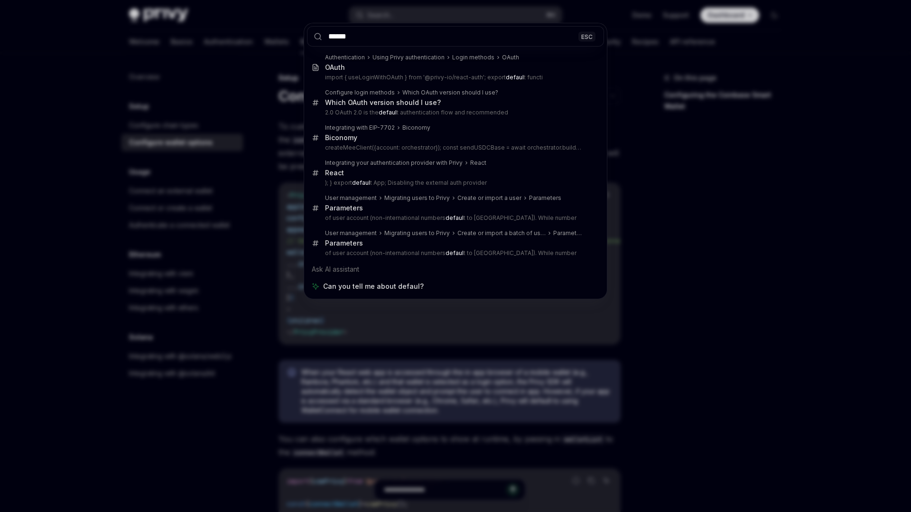
click at [374, 18] on div "****** ESC Authentication Using Privy authentication Login methods OAuth OAuth …" at bounding box center [455, 256] width 911 height 512
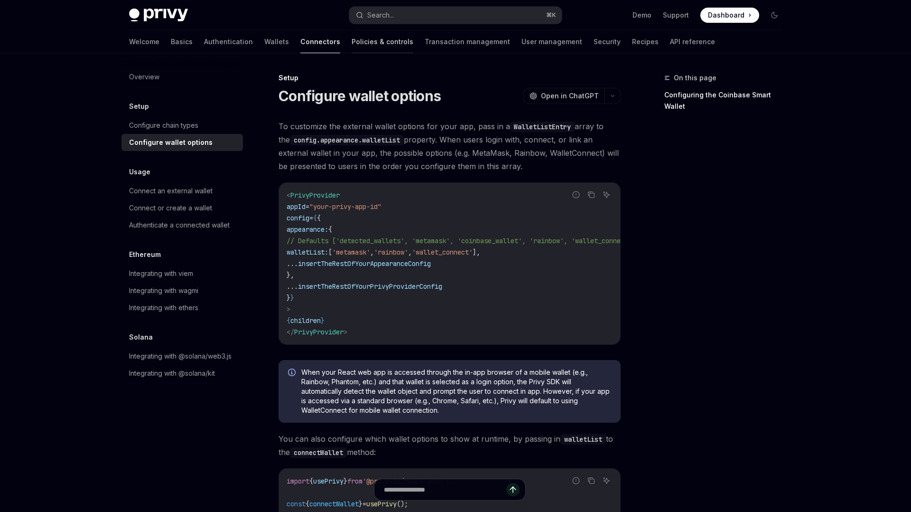
click at [352, 40] on link "Policies & controls" at bounding box center [383, 41] width 62 height 23
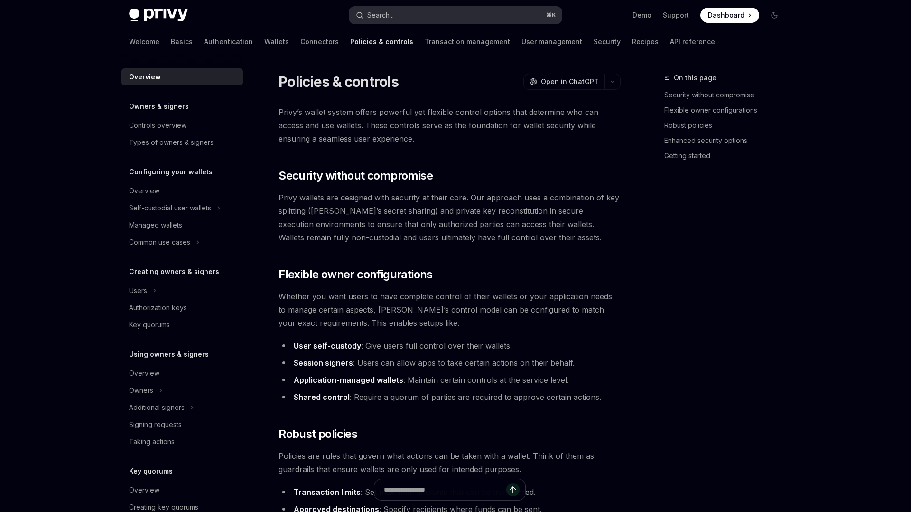
type textarea "*"
click at [386, 17] on div "Search..." at bounding box center [380, 14] width 27 height 11
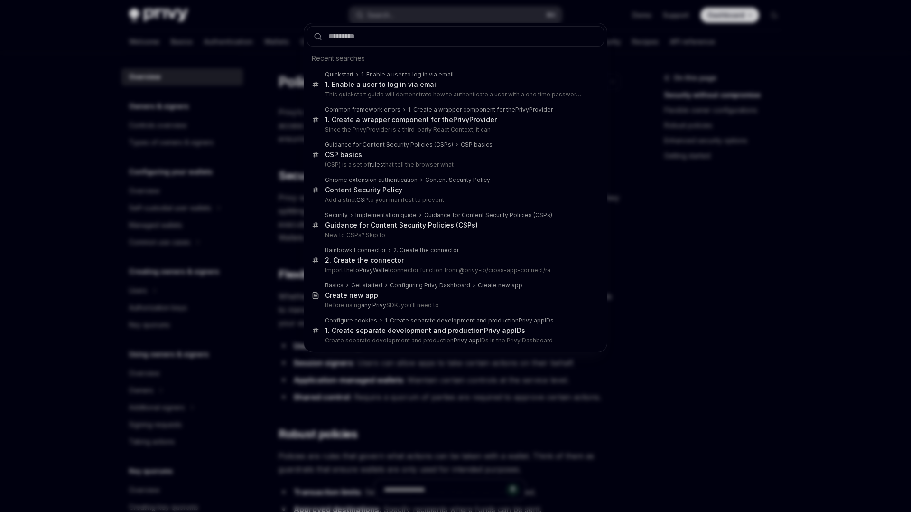
type input "**********"
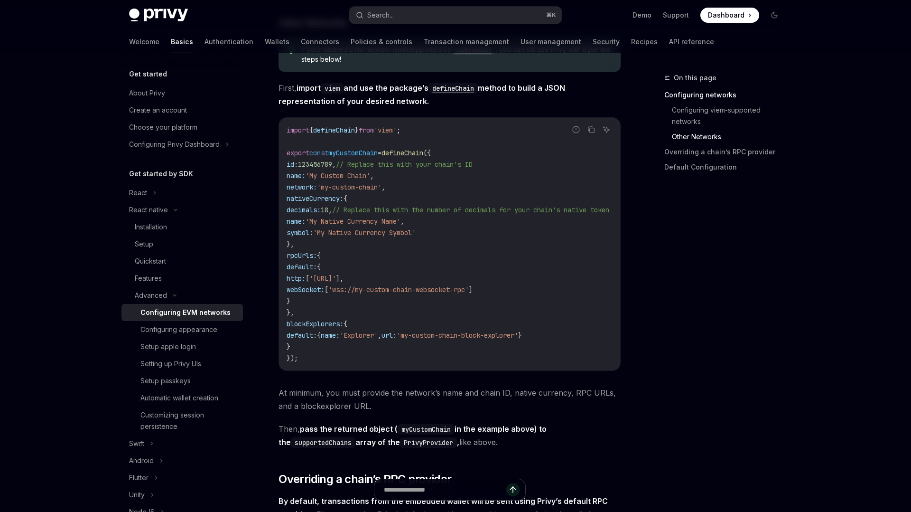
scroll to position [645, 0]
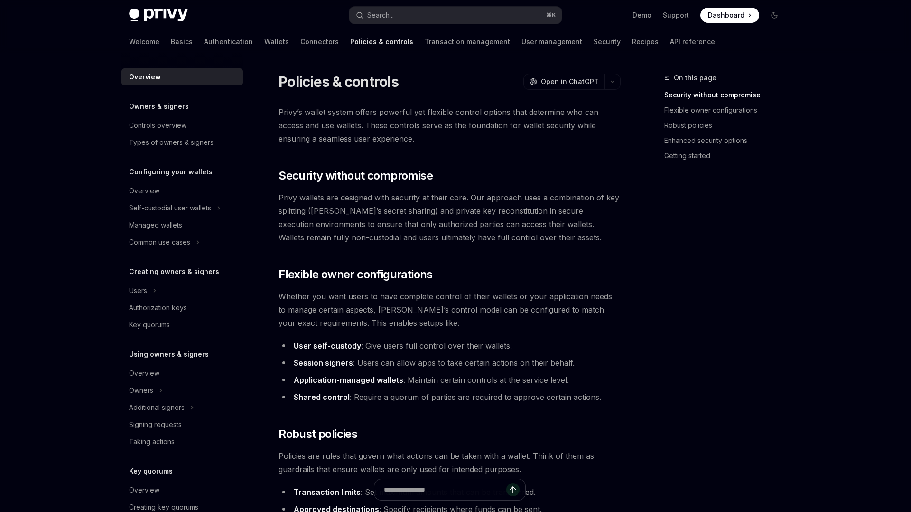
type textarea "*"
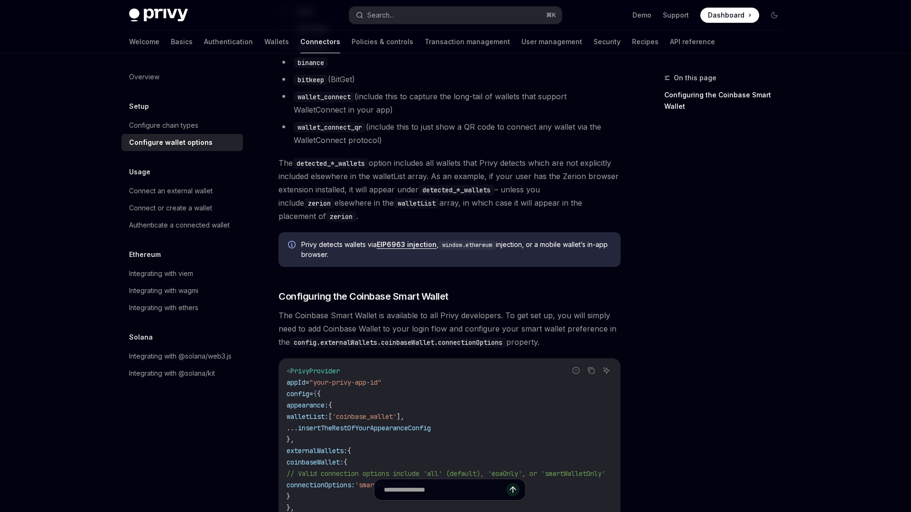
scroll to position [881, 0]
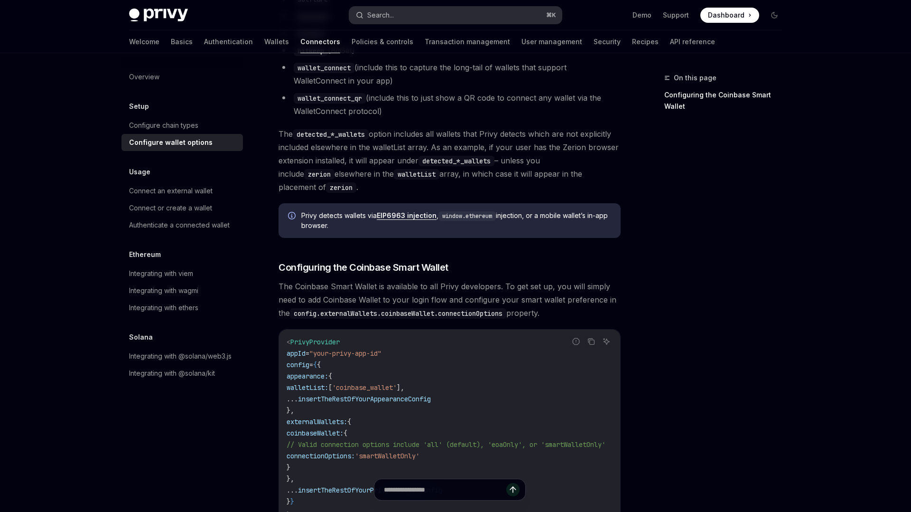
click at [392, 18] on div "Search..." at bounding box center [380, 14] width 27 height 11
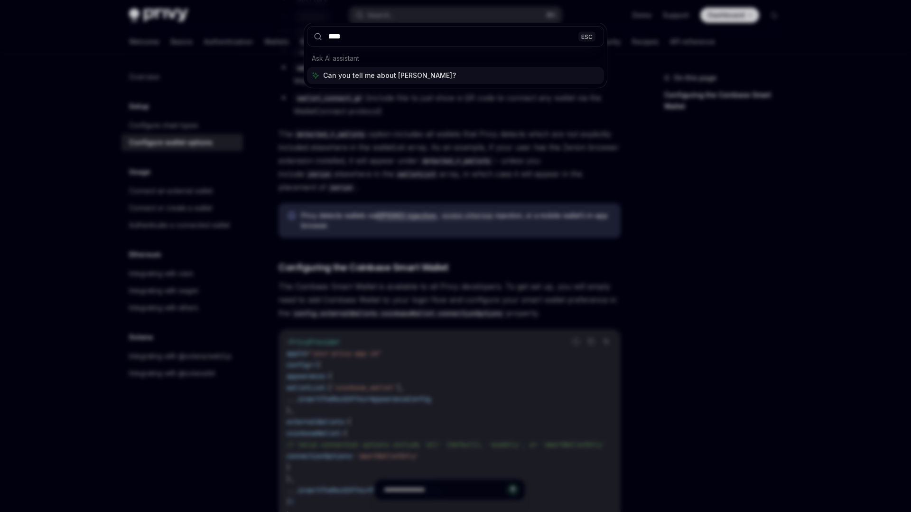
type input "*****"
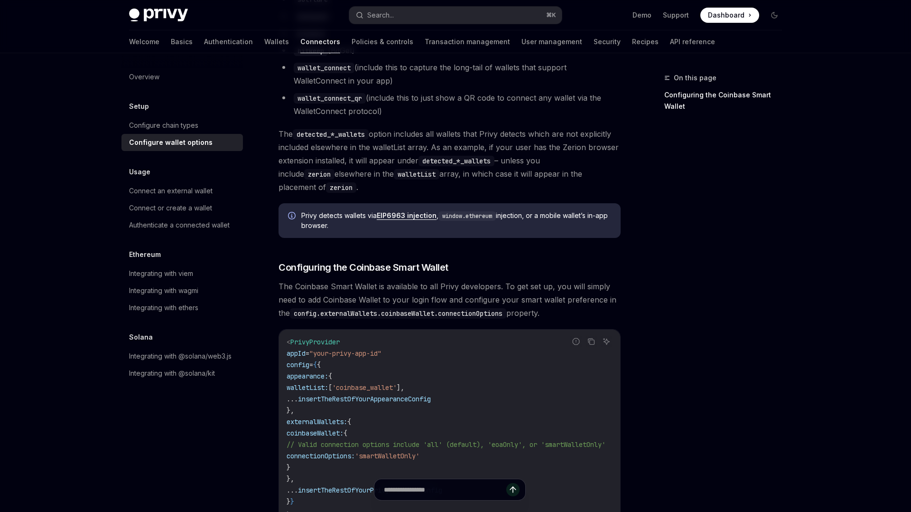
scroll to position [53, 0]
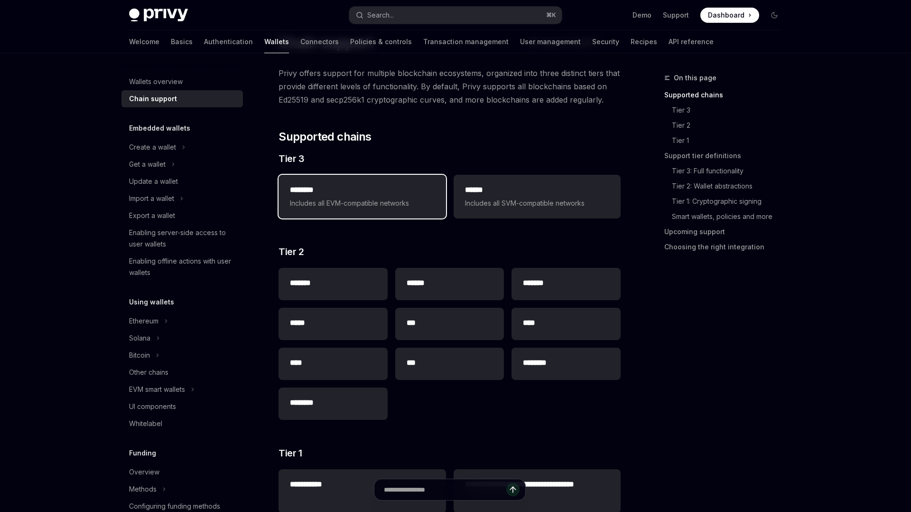
click at [346, 192] on h2 "********" at bounding box center [362, 189] width 144 height 11
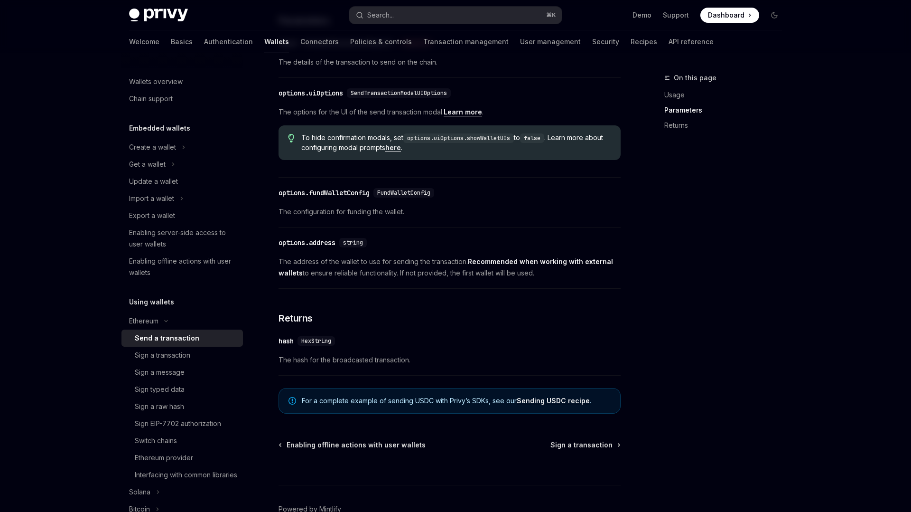
scroll to position [506, 0]
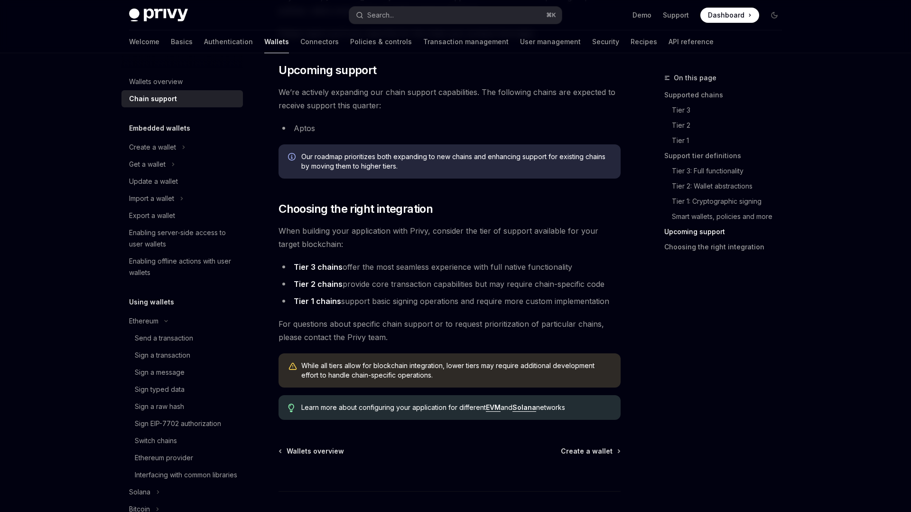
scroll to position [1109, 0]
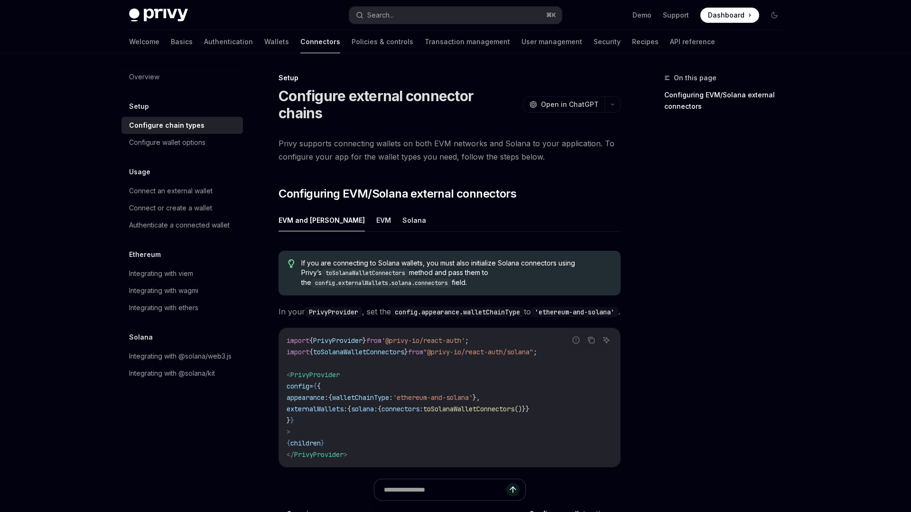
type textarea "*"
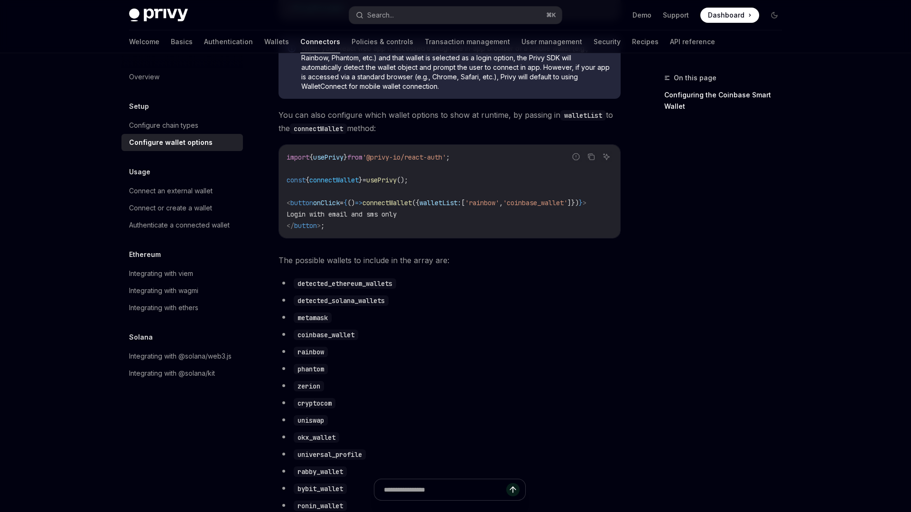
scroll to position [295, 0]
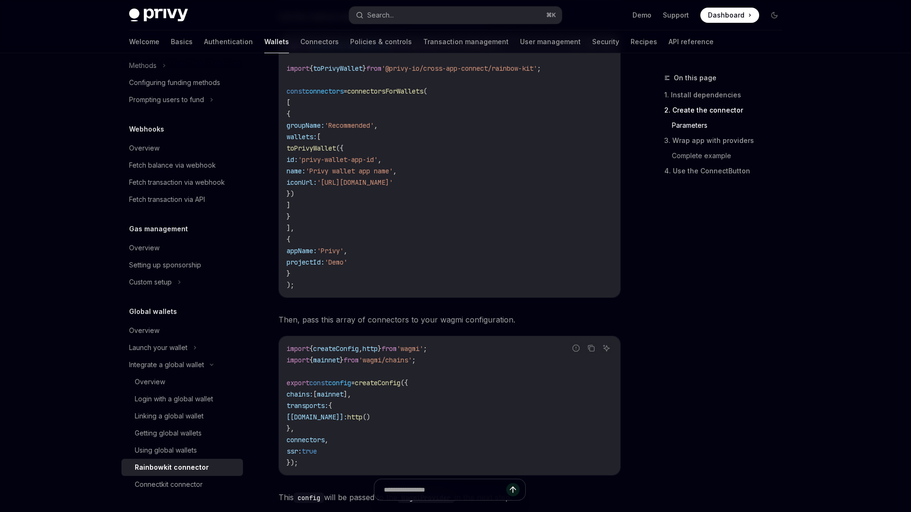
scroll to position [955, 0]
click at [344, 397] on span "mainnet" at bounding box center [330, 393] width 27 height 9
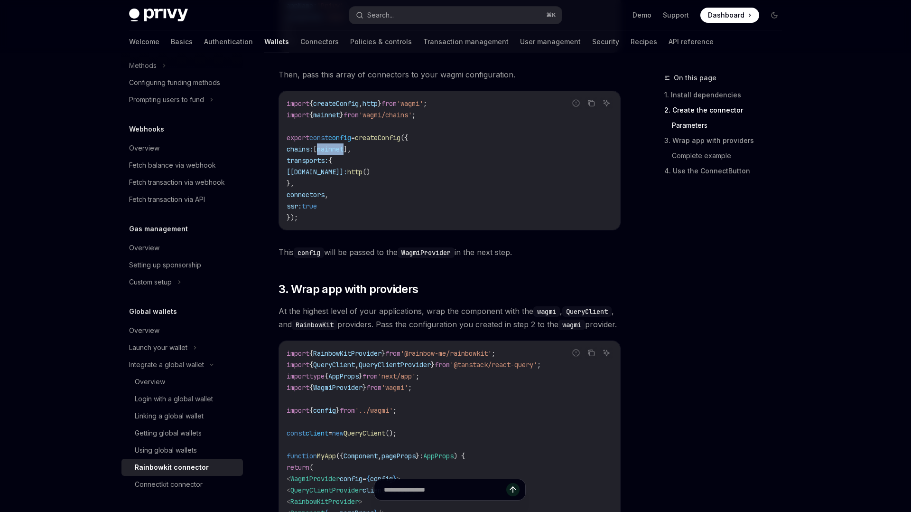
scroll to position [1095, 0]
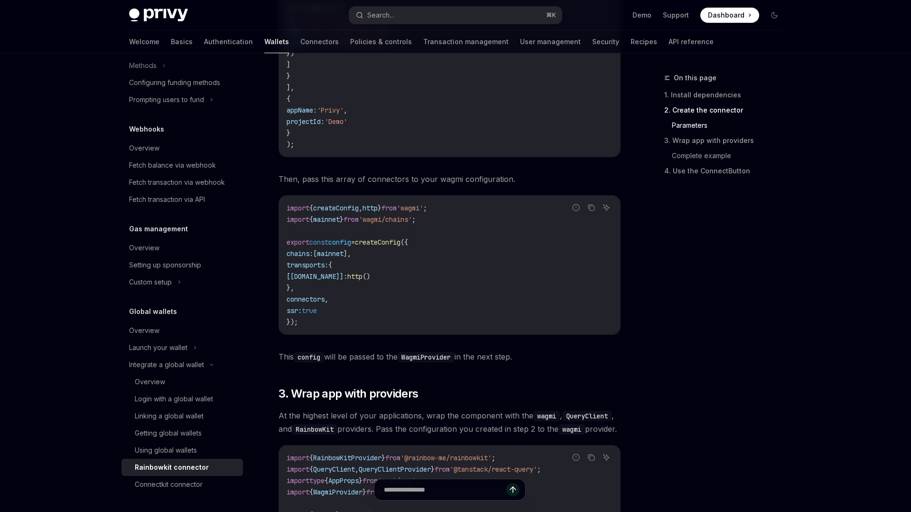
click at [344, 223] on span "}" at bounding box center [342, 219] width 4 height 9
copy code "import { mainnet } from 'wagmi/chains' ;"
click at [398, 244] on span "createConfig" at bounding box center [378, 242] width 46 height 9
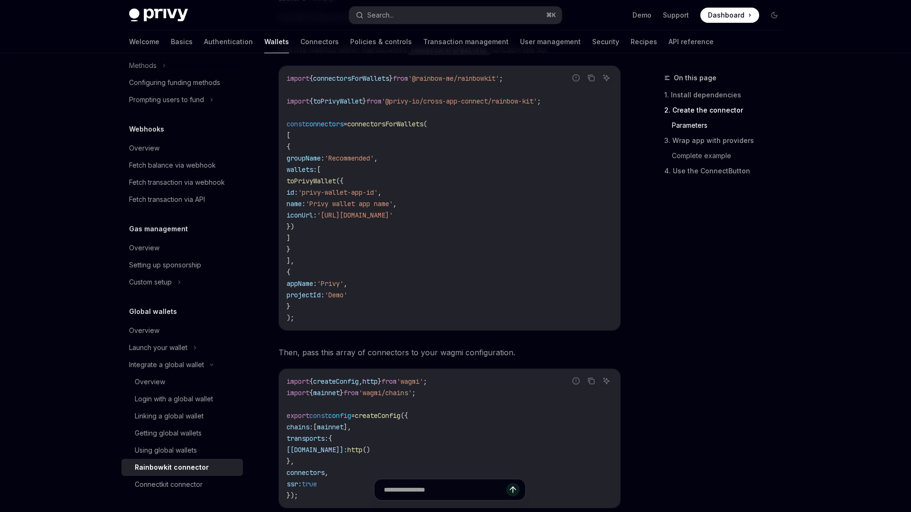
scroll to position [942, 0]
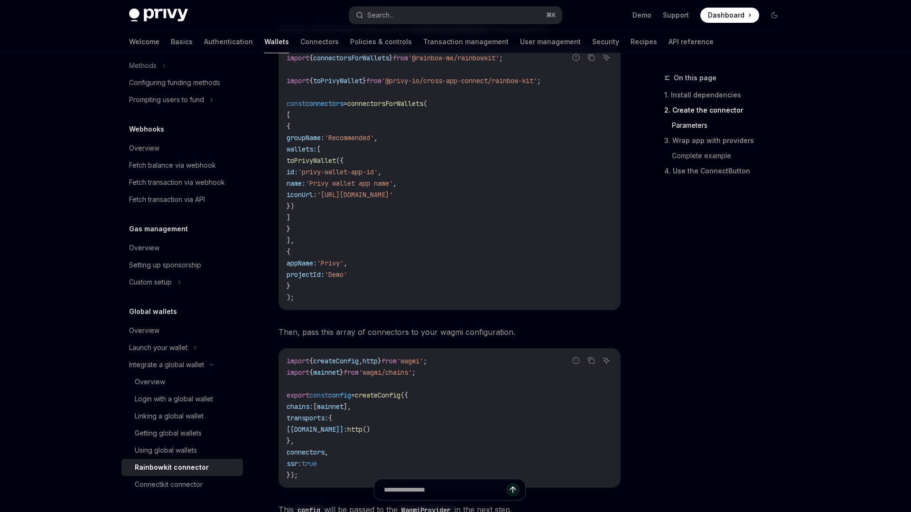
click at [412, 108] on span "connectorsForWallets" at bounding box center [385, 103] width 76 height 9
copy span "connectorsForWallets"
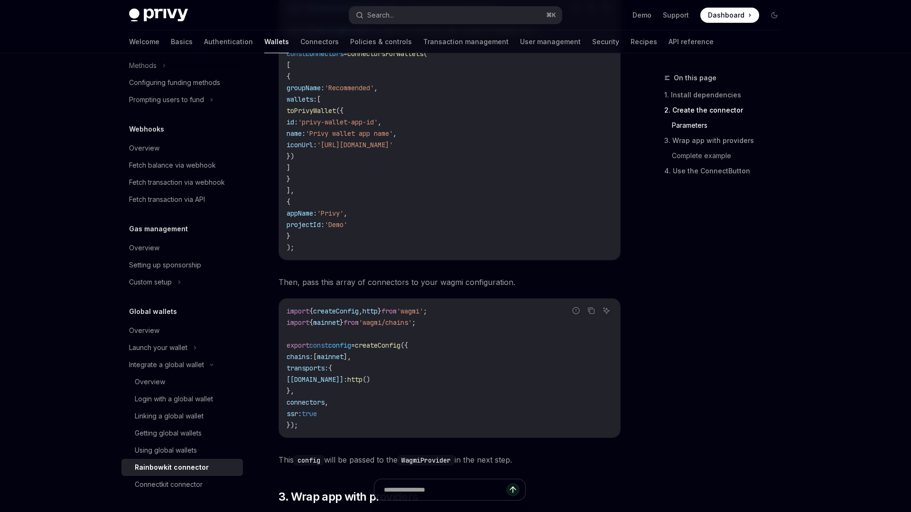
scroll to position [992, 0]
click at [395, 349] on span "createConfig" at bounding box center [378, 344] width 46 height 9
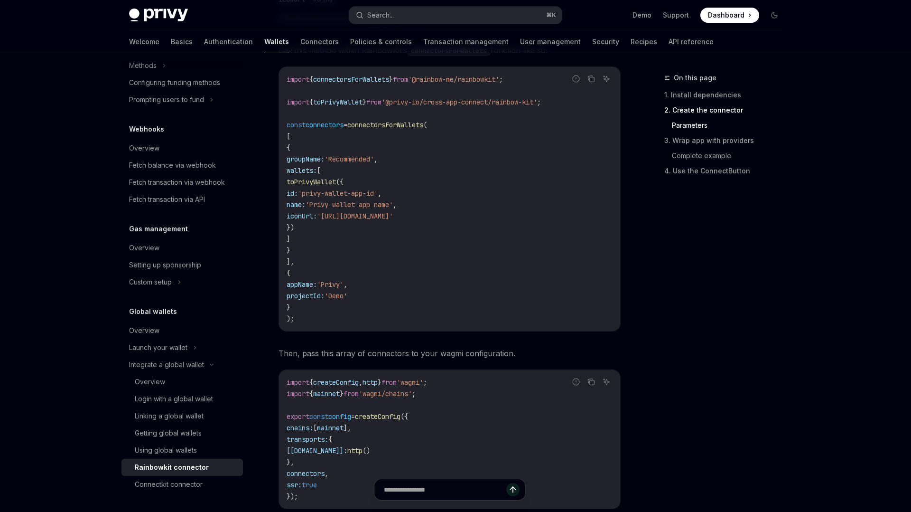
scroll to position [834, 0]
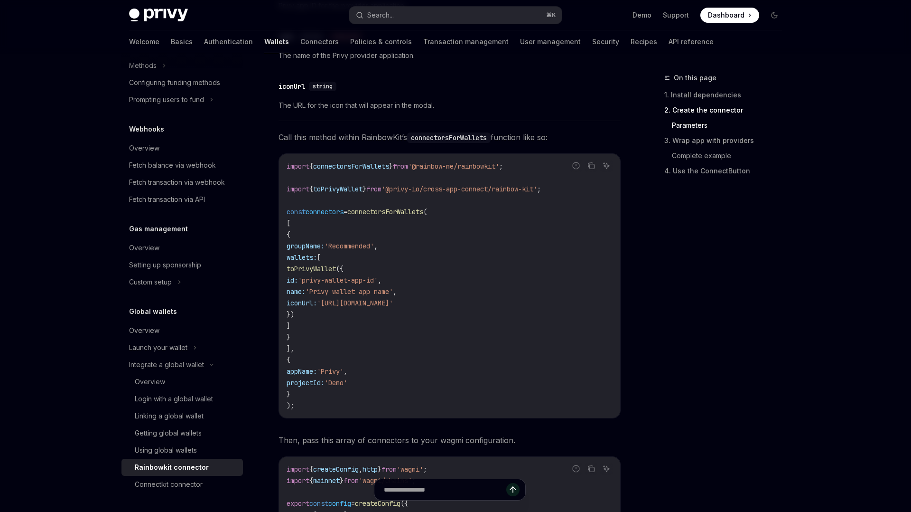
drag, startPoint x: 279, startPoint y: 139, endPoint x: 562, endPoint y: 136, distance: 282.3
click at [562, 136] on span "Call this method within RainbowKit’s connectorsForWallets function like so:" at bounding box center [450, 136] width 342 height 13
click at [533, 137] on span "Call this method within RainbowKit’s connectorsForWallets function like so:" at bounding box center [450, 136] width 342 height 13
drag, startPoint x: 568, startPoint y: 142, endPoint x: 272, endPoint y: 82, distance: 302.2
click at [279, 82] on div "Privy makes it easy to integrate cross-app wallets from various Privy apps into…" at bounding box center [450, 516] width 342 height 2461
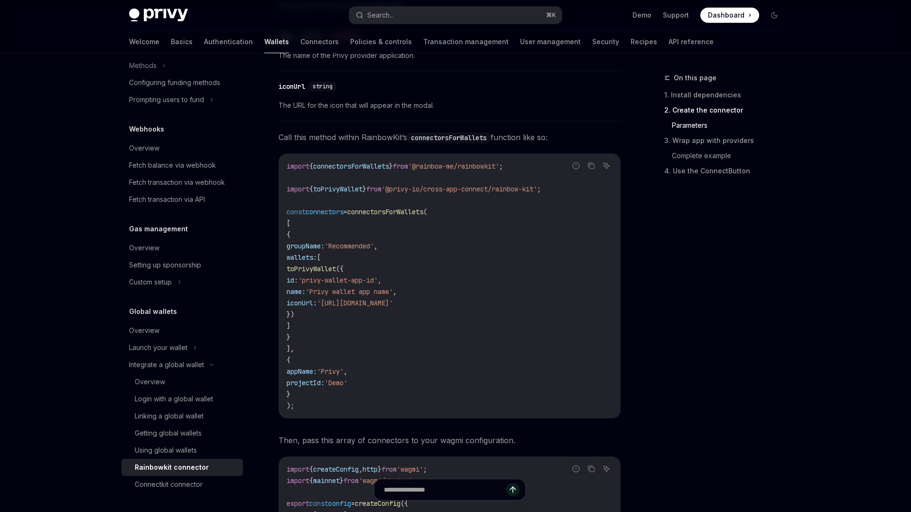
click at [330, 121] on div "​ iconUrl string The URL for the icon that will appear in the modal." at bounding box center [450, 98] width 342 height 45
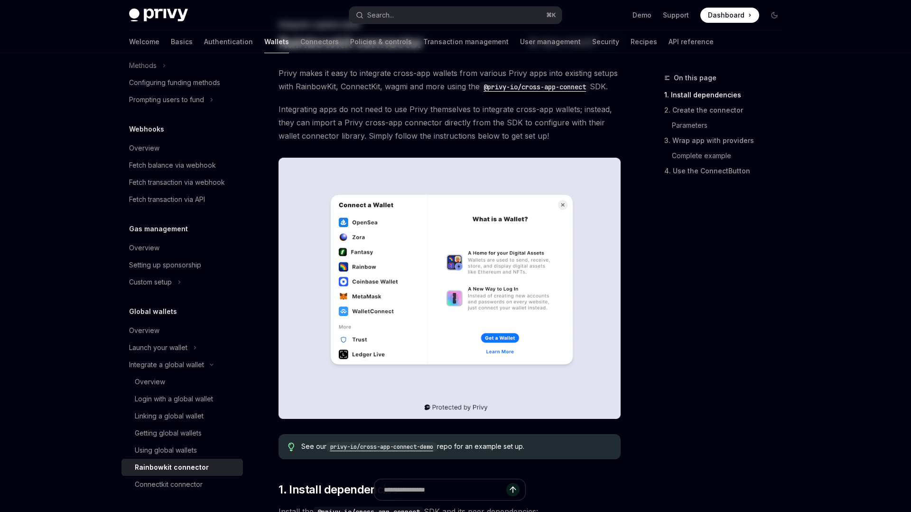
scroll to position [0, 0]
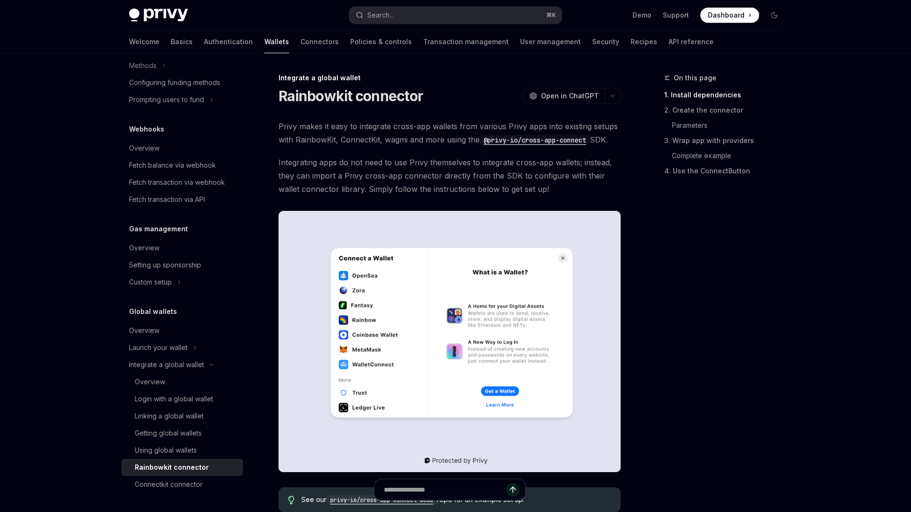
click at [344, 98] on h1 "Rainbowkit connector" at bounding box center [351, 95] width 145 height 17
click at [542, 139] on code "@privy-io/cross-app-connect" at bounding box center [535, 140] width 110 height 10
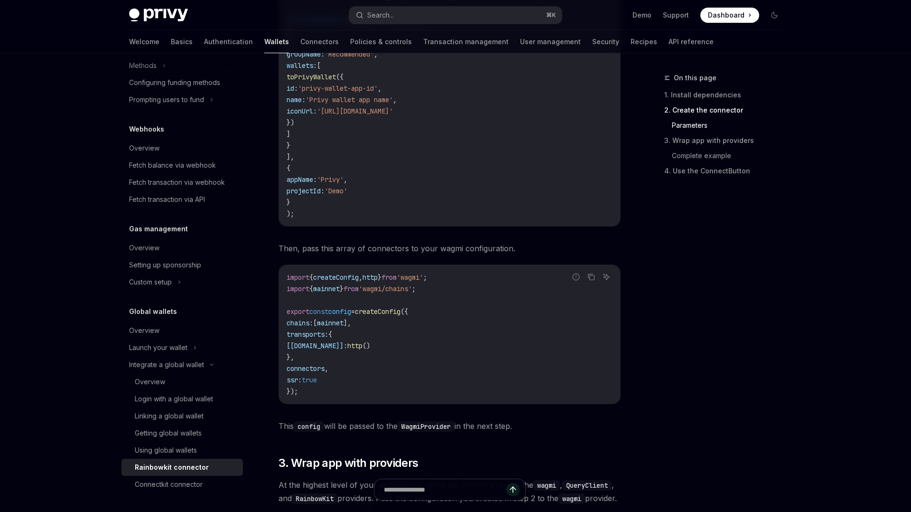
scroll to position [1046, 0]
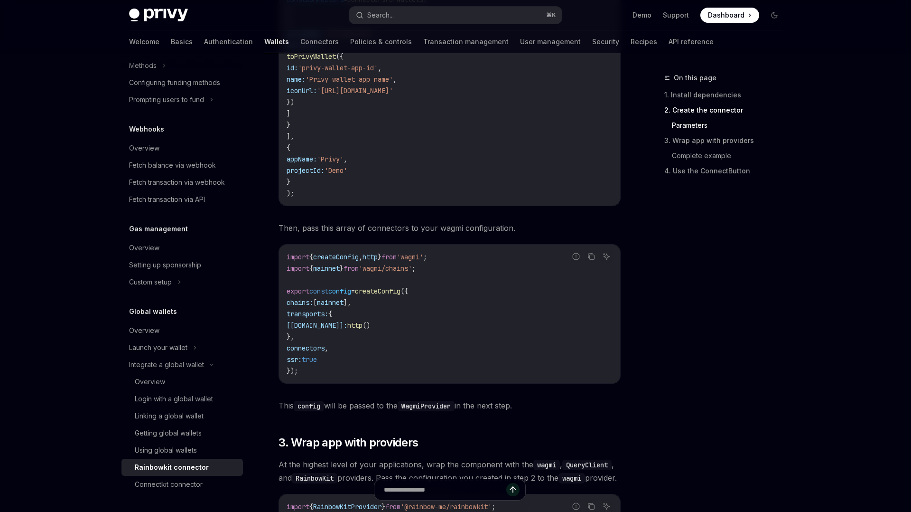
click at [344, 307] on span "mainnet" at bounding box center [330, 302] width 27 height 9
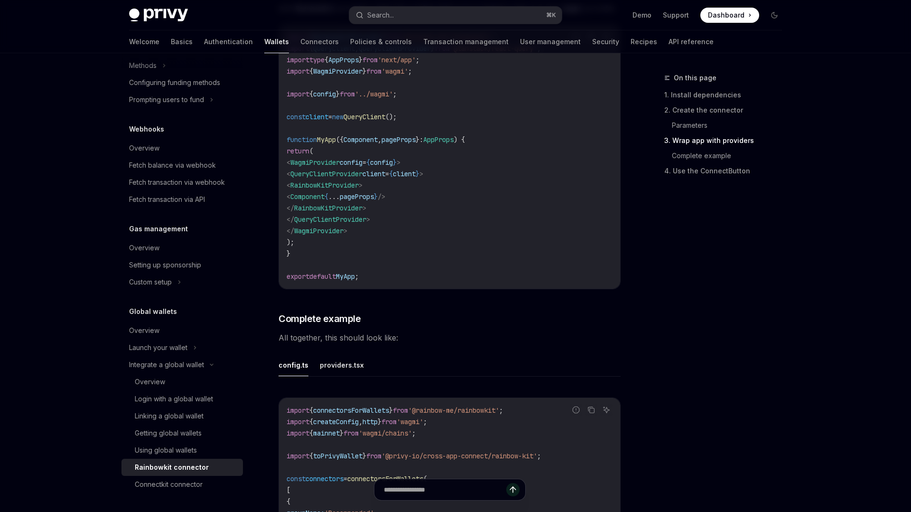
scroll to position [1515, 0]
click at [340, 167] on span "WagmiProvider" at bounding box center [314, 162] width 49 height 9
click at [338, 167] on span "WagmiProvider" at bounding box center [314, 162] width 49 height 9
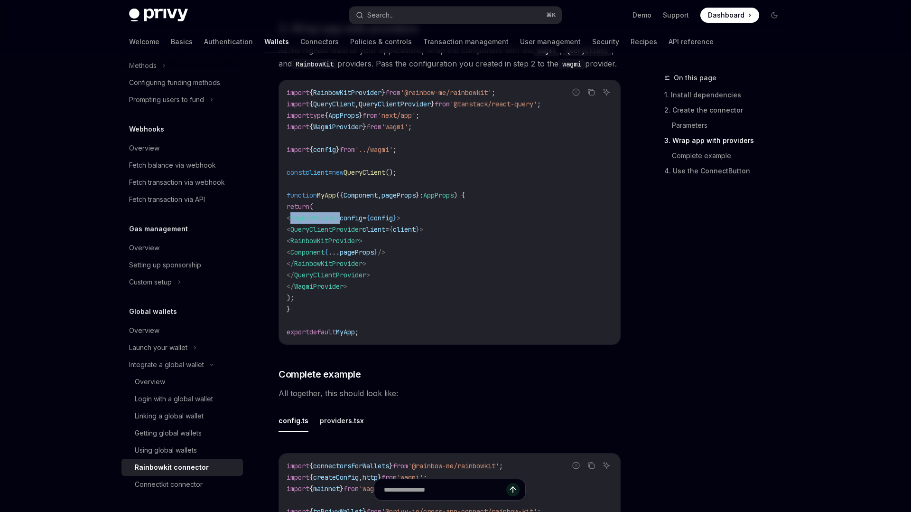
scroll to position [1460, 0]
click at [393, 233] on span "{" at bounding box center [391, 228] width 4 height 9
click at [374, 256] on span "pageProps" at bounding box center [357, 251] width 34 height 9
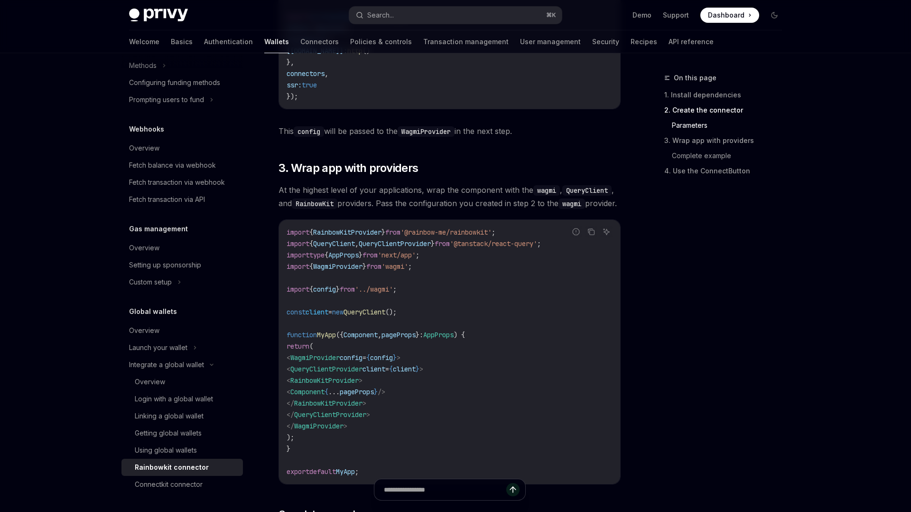
scroll to position [1324, 0]
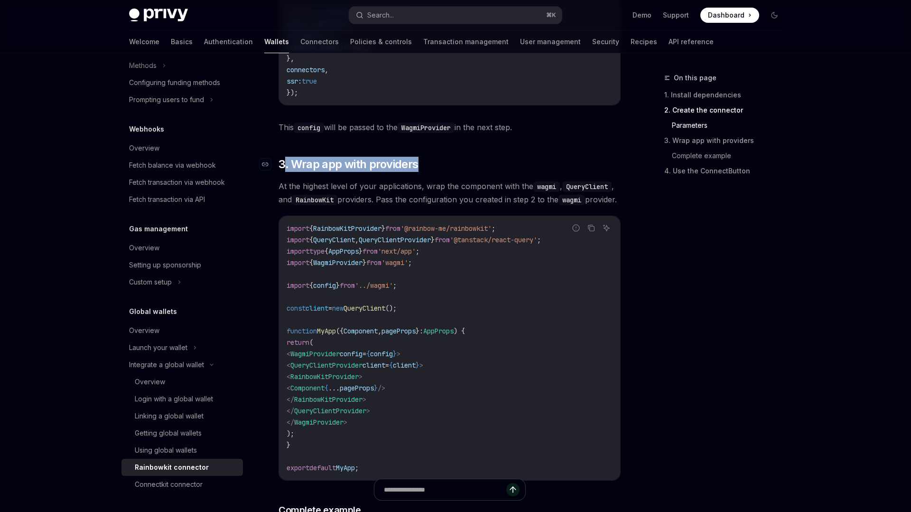
drag, startPoint x: 465, startPoint y: 162, endPoint x: 284, endPoint y: 166, distance: 180.3
click at [284, 166] on h2 "​ 3. Wrap app with providers" at bounding box center [450, 164] width 342 height 15
click at [278, 147] on div at bounding box center [278, 147] width 0 height 0
click at [496, 206] on span "At the highest level of your applications, wrap the component with the wagmi , …" at bounding box center [450, 192] width 342 height 27
click at [359, 381] on span "RainbowKitProvider" at bounding box center [324, 376] width 68 height 9
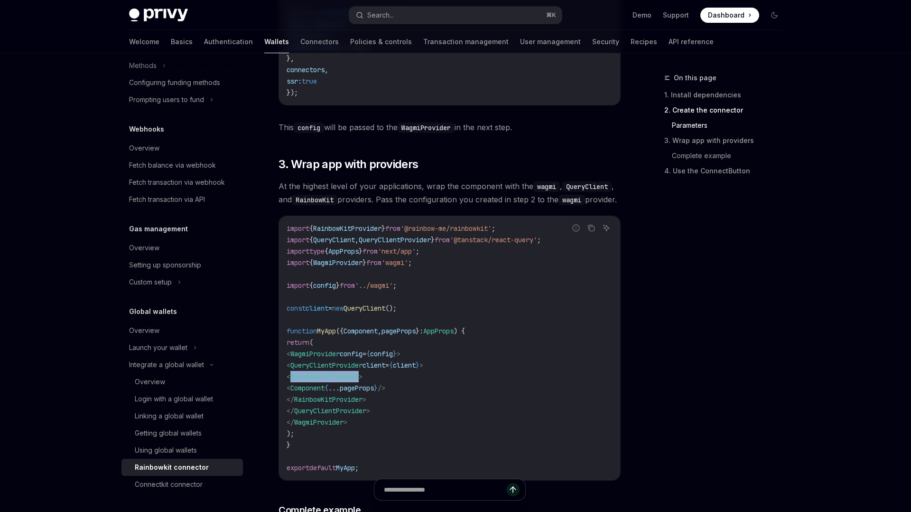
click at [359, 381] on span "RainbowKitProvider" at bounding box center [324, 376] width 68 height 9
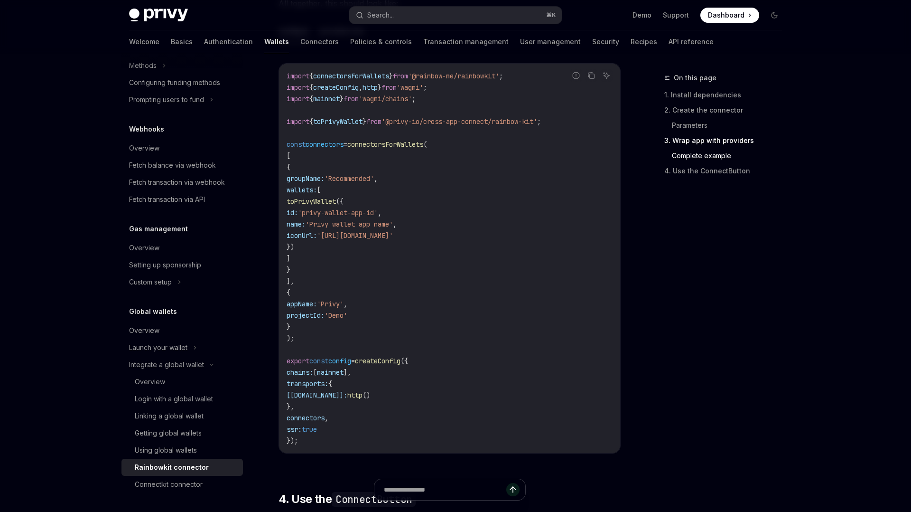
scroll to position [1850, 0]
click at [400, 371] on code "import { connectorsForWallets } from '@rainbow-me/rainbowkit' ; import { create…" at bounding box center [450, 258] width 326 height 376
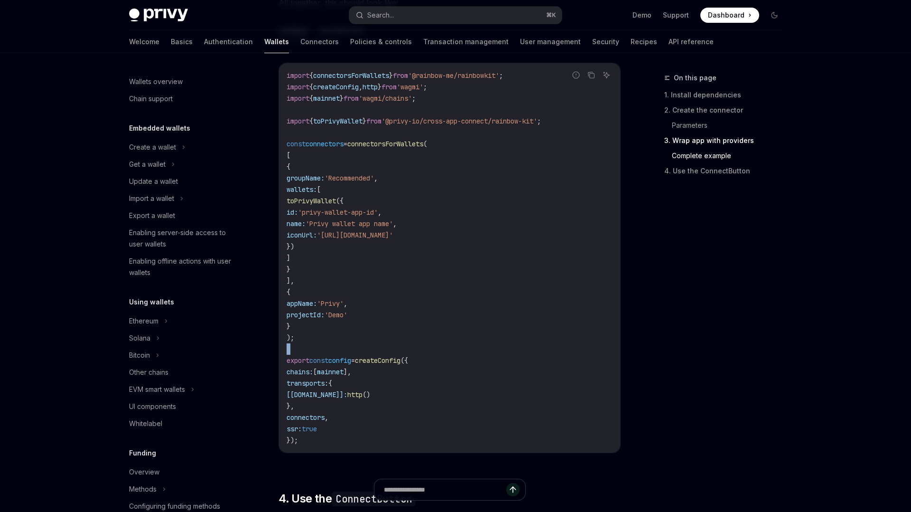
scroll to position [423, 0]
